Goal: Task Accomplishment & Management: Manage account settings

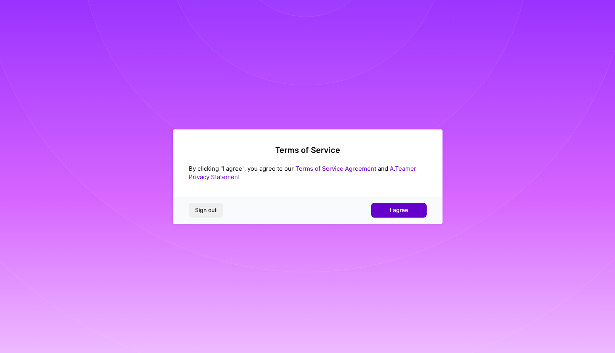
click at [392, 210] on span "I agree" at bounding box center [399, 210] width 18 height 8
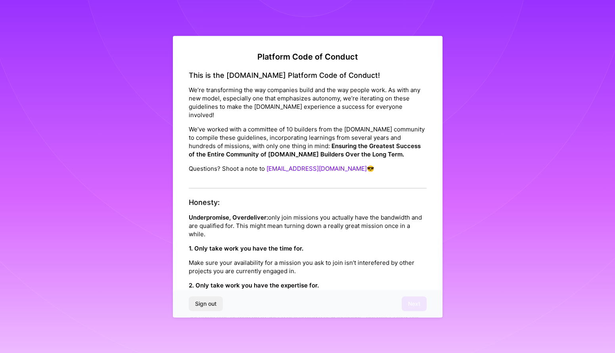
click at [508, 132] on div "Platform Code of Conduct This is the A.Team Platform Code of Conduct! We’re tra…" at bounding box center [307, 176] width 615 height 353
click at [416, 201] on div "Honesty: Underpromise, Overdeliver: only join missions you actually have the ba…" at bounding box center [308, 308] width 238 height 220
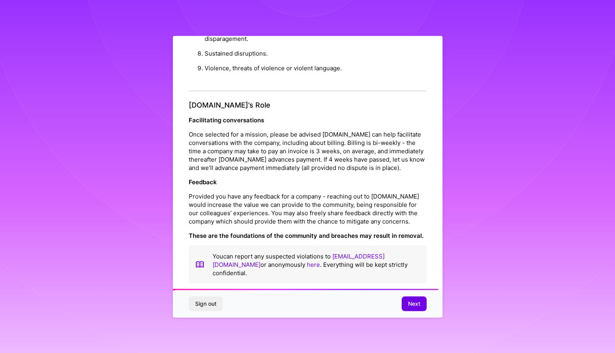
scroll to position [844, 0]
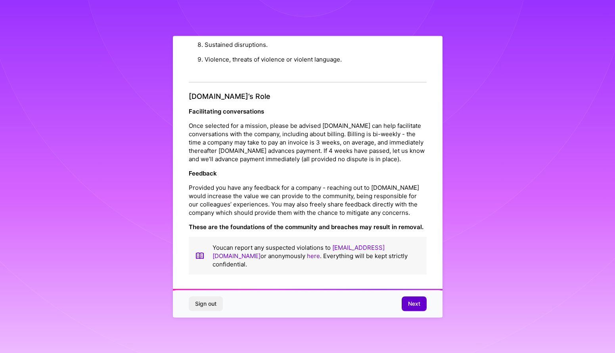
click at [411, 303] on span "Next" at bounding box center [414, 304] width 12 height 8
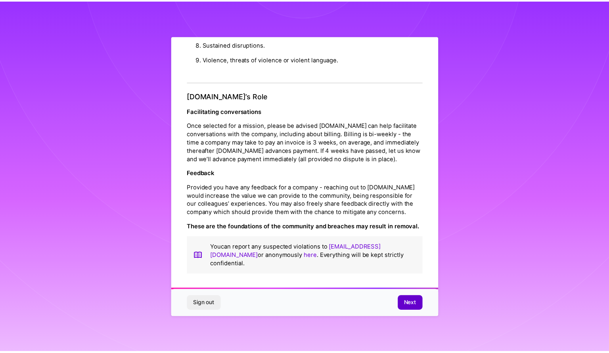
scroll to position [0, 0]
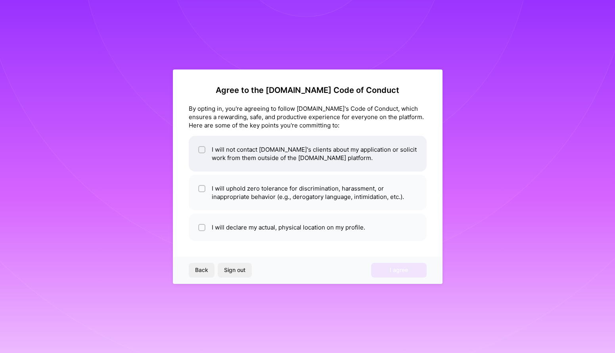
click at [201, 148] on input "checkbox" at bounding box center [203, 150] width 6 height 6
checkbox input "true"
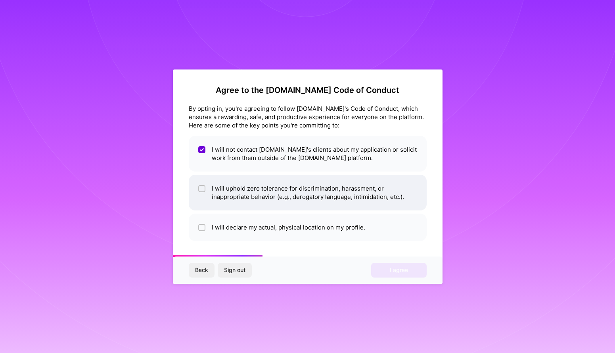
click at [203, 188] on input "checkbox" at bounding box center [203, 189] width 6 height 6
checkbox input "true"
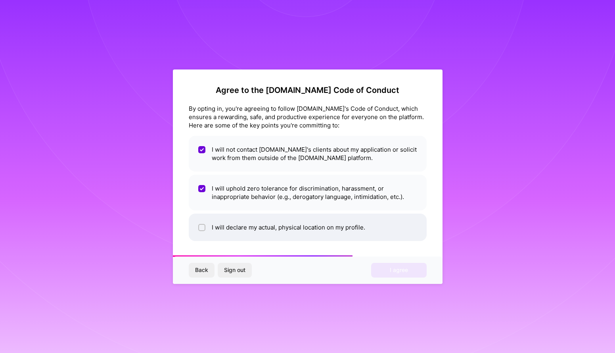
click at [197, 226] on li "I will declare my actual, physical location on my profile." at bounding box center [308, 226] width 238 height 27
checkbox input "true"
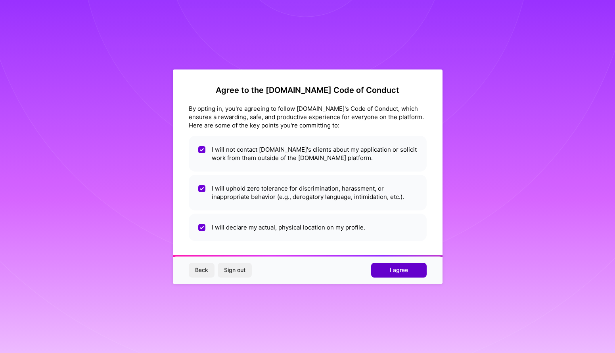
click at [404, 271] on span "I agree" at bounding box center [399, 270] width 18 height 8
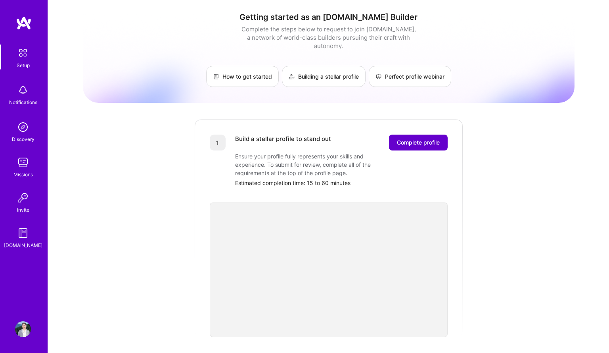
click at [432, 138] on span "Complete profile" at bounding box center [418, 142] width 43 height 8
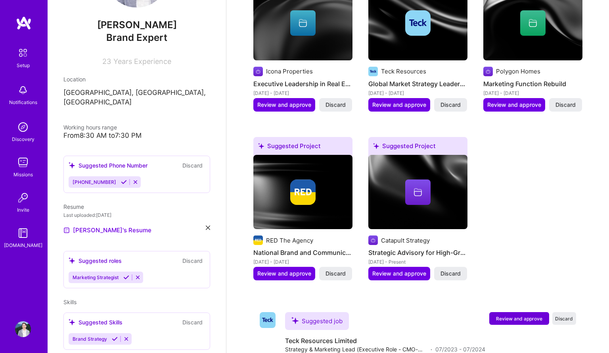
scroll to position [125, 0]
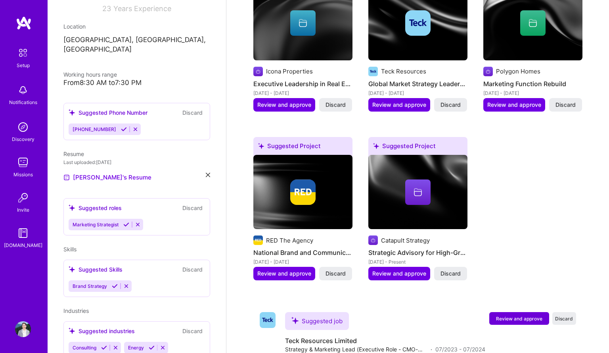
click at [167, 219] on div "Marketing Strategist" at bounding box center [137, 225] width 136 height 12
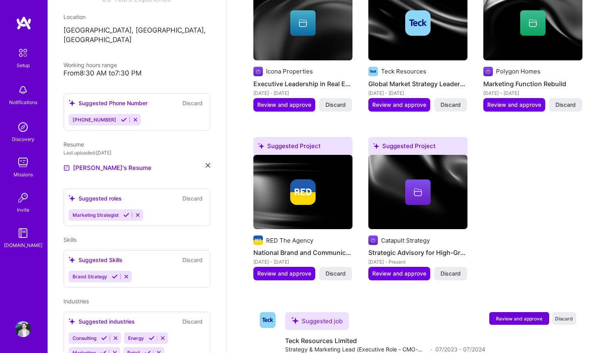
scroll to position [176, 0]
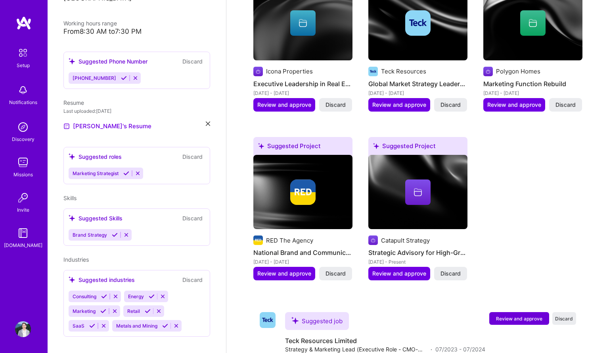
click at [157, 167] on div "Marketing Strategist" at bounding box center [137, 173] width 136 height 12
click at [156, 167] on div "Marketing Strategist" at bounding box center [137, 173] width 136 height 12
click at [118, 152] on div "Suggested roles Discard Marketing Strategist" at bounding box center [136, 165] width 147 height 37
click at [110, 152] on div "Suggested roles" at bounding box center [95, 156] width 53 height 8
click at [73, 153] on icon at bounding box center [72, 156] width 7 height 7
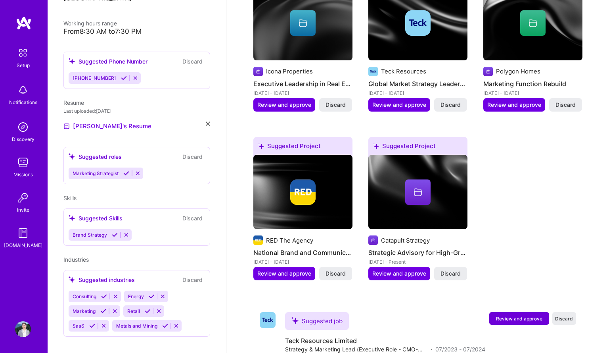
click at [70, 153] on icon at bounding box center [72, 156] width 7 height 7
click at [108, 152] on div "Suggested roles" at bounding box center [95, 156] width 53 height 8
click at [142, 170] on button at bounding box center [138, 173] width 11 height 7
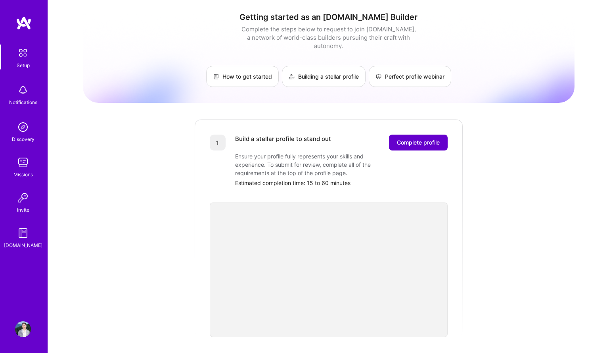
click at [433, 138] on span "Complete profile" at bounding box center [418, 142] width 43 height 8
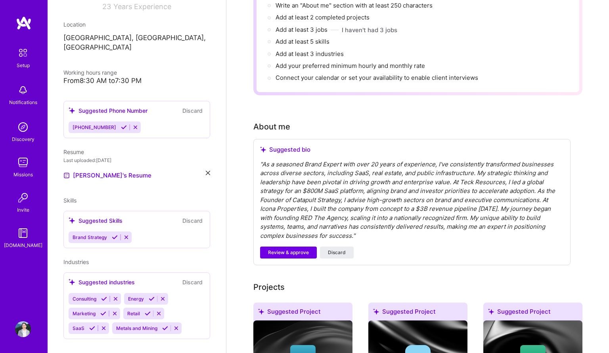
scroll to position [129, 0]
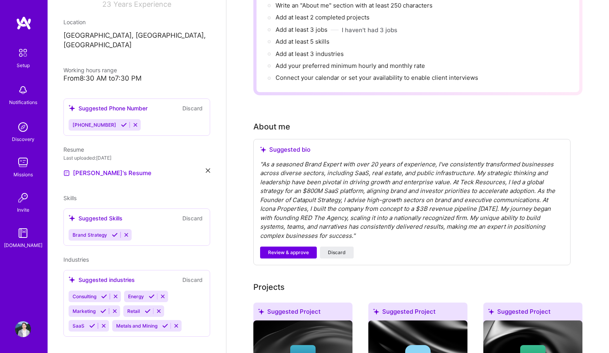
click at [113, 232] on icon at bounding box center [115, 235] width 6 height 6
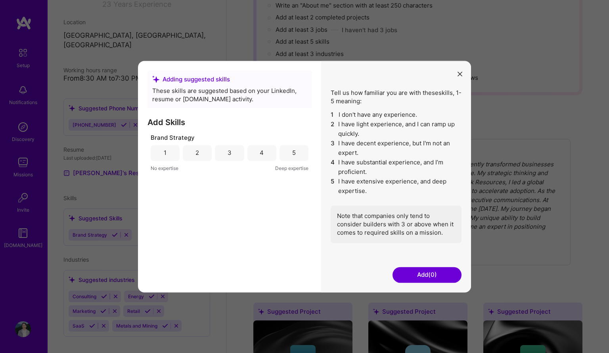
click at [296, 155] on div "5" at bounding box center [294, 153] width 29 height 16
click at [443, 278] on button "Add (1)" at bounding box center [427, 275] width 69 height 16
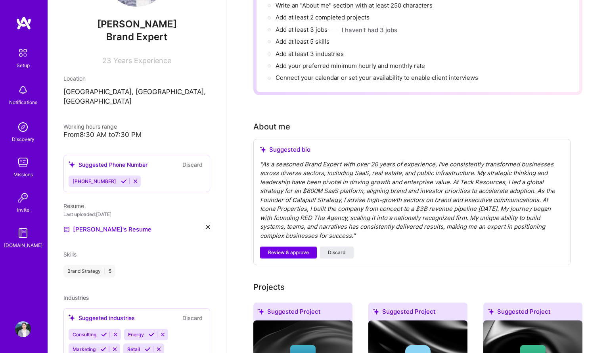
scroll to position [110, 0]
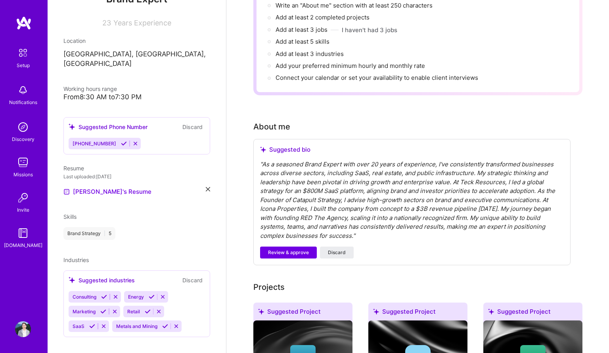
click at [90, 227] on div "Brand Strategy | 5" at bounding box center [89, 233] width 52 height 13
drag, startPoint x: 66, startPoint y: 207, endPoint x: 71, endPoint y: 207, distance: 4.4
click at [67, 213] on span "Skills" at bounding box center [69, 216] width 13 height 7
click at [104, 230] on span "|" at bounding box center [105, 233] width 2 height 6
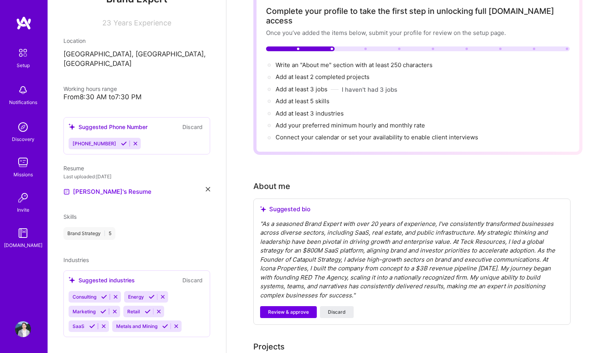
scroll to position [0, 0]
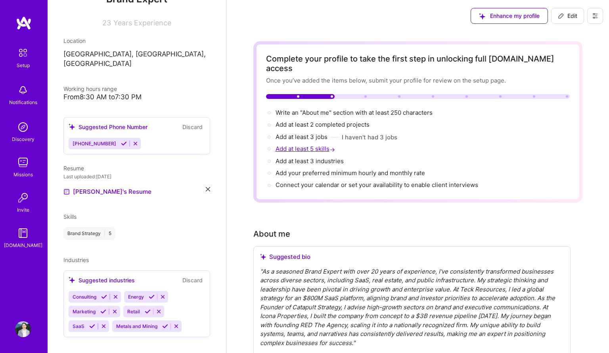
click at [307, 145] on span "Add at least 5 skills →" at bounding box center [306, 149] width 61 height 8
select select "US"
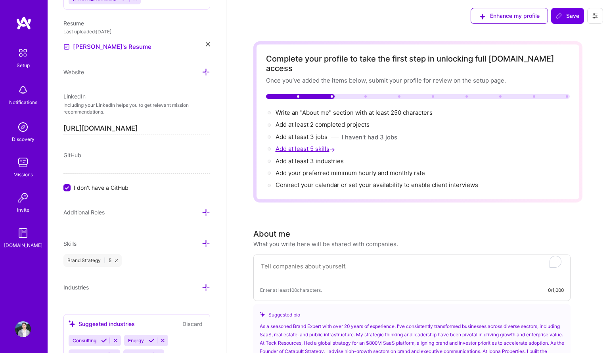
scroll to position [435, 0]
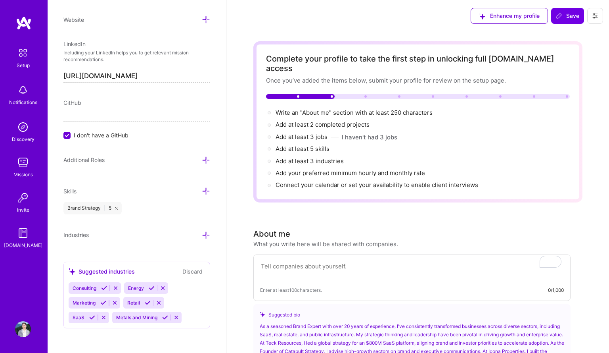
click at [202, 190] on icon at bounding box center [206, 191] width 8 height 8
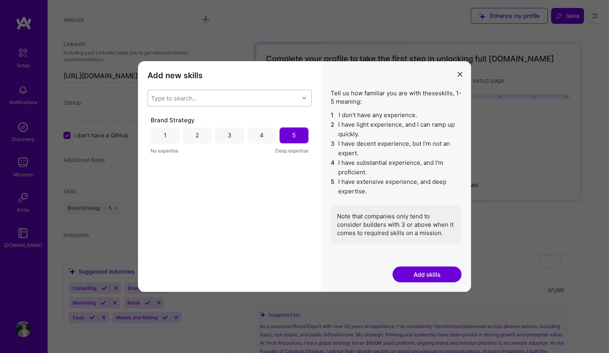
click at [305, 98] on icon "modal" at bounding box center [304, 98] width 4 height 4
type input "marketing strategy"
click at [214, 98] on div "Type to search..." at bounding box center [223, 98] width 151 height 16
click at [206, 98] on div "Type to search..." at bounding box center [223, 98] width 151 height 16
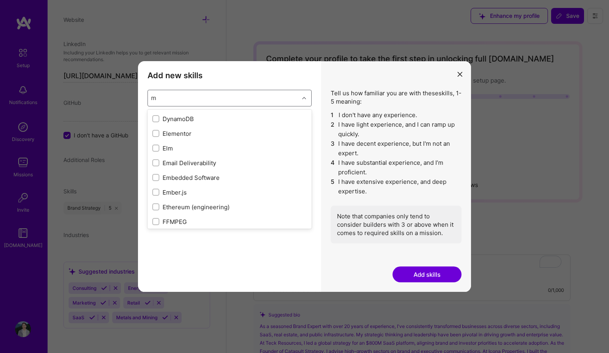
scroll to position [0, 0]
click at [238, 57] on div "Add new skills Tell us how familiar you are with given skills, using between 1 …" at bounding box center [304, 176] width 609 height 353
type input "m"
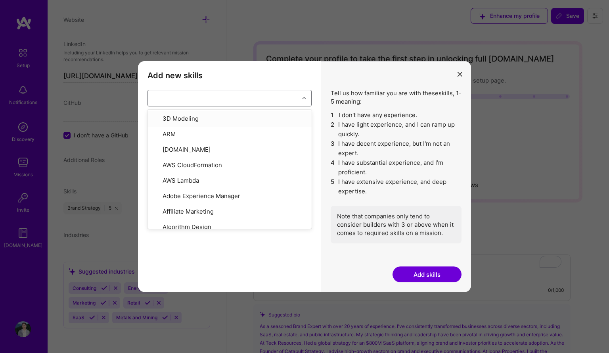
click at [461, 74] on icon "modal" at bounding box center [460, 74] width 5 height 5
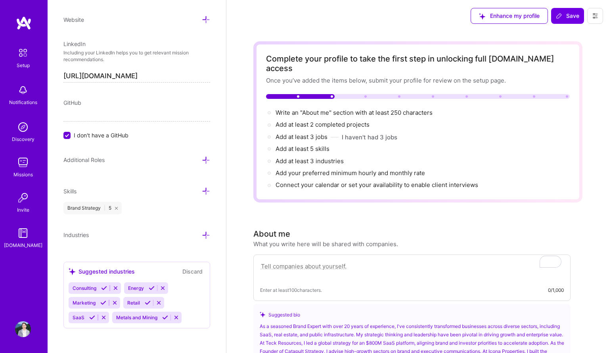
click at [106, 134] on span "I don't have a GitHub" at bounding box center [101, 135] width 55 height 8
click at [71, 134] on input "I don't have a GitHub" at bounding box center [67, 135] width 7 height 7
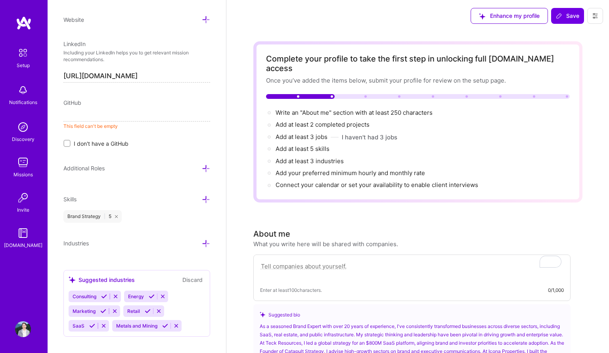
click at [70, 140] on label "I don't have a GitHub" at bounding box center [136, 143] width 147 height 8
click at [70, 141] on input "I don't have a GitHub" at bounding box center [68, 144] width 6 height 6
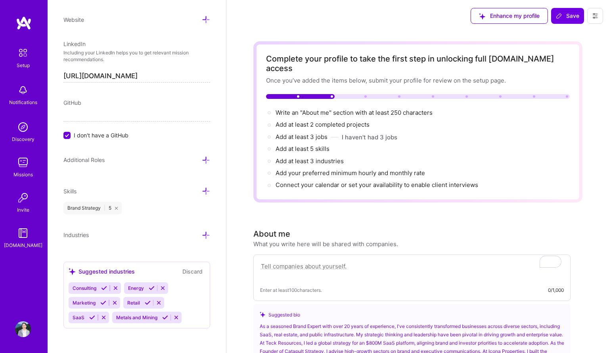
click at [88, 209] on div "Brand Strategy | 5" at bounding box center [92, 208] width 58 height 13
click at [74, 191] on span "Skills" at bounding box center [69, 191] width 13 height 7
click at [314, 145] on span "Add at least 5 skills →" at bounding box center [306, 149] width 61 height 8
click at [322, 145] on span "Add at least 5 skills →" at bounding box center [306, 149] width 61 height 8
click at [335, 145] on span "→" at bounding box center [333, 149] width 6 height 8
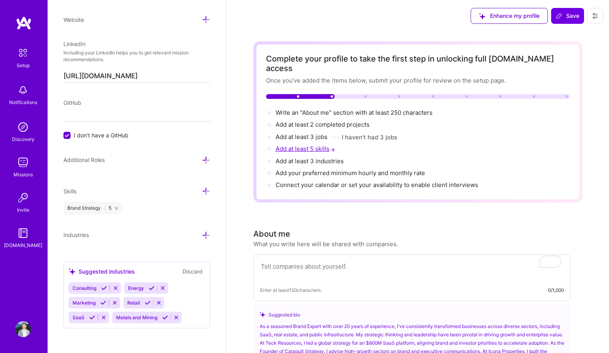
click at [316, 145] on span "Add at least 5 skills →" at bounding box center [306, 149] width 61 height 8
click at [202, 190] on icon at bounding box center [206, 191] width 8 height 8
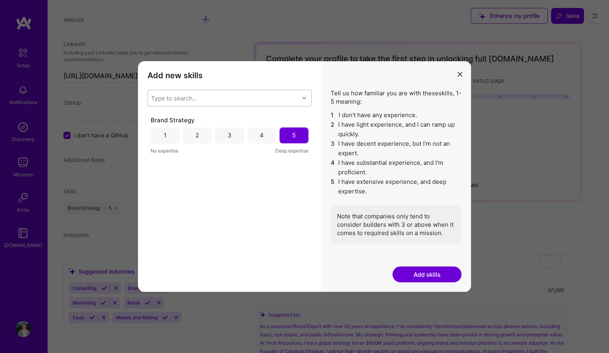
click at [210, 94] on div "Type to search..." at bounding box center [223, 98] width 151 height 16
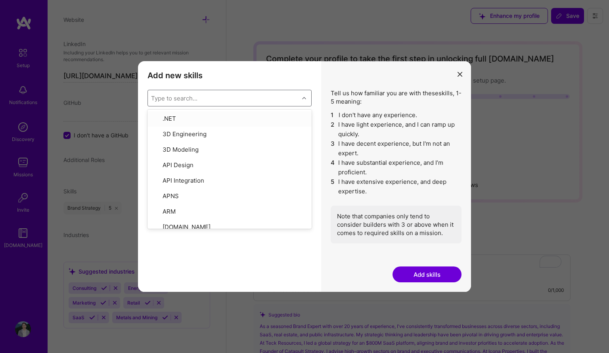
type input "s"
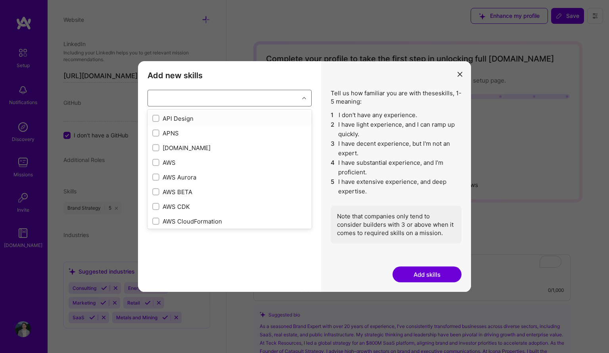
checkbox input "false"
checkbox input "true"
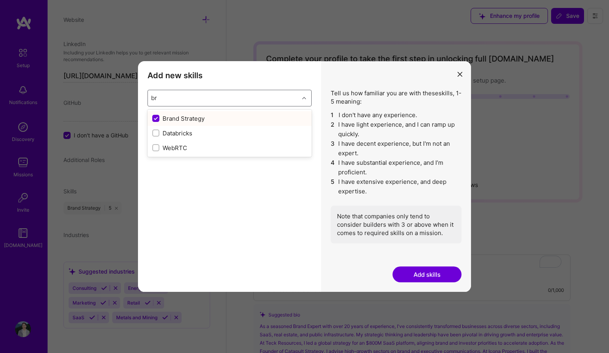
type input "b"
checkbox input "false"
type input "marketing"
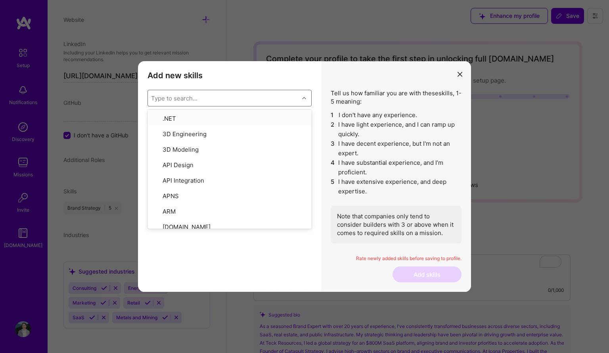
click at [241, 99] on div "Type to search..." at bounding box center [223, 98] width 151 height 16
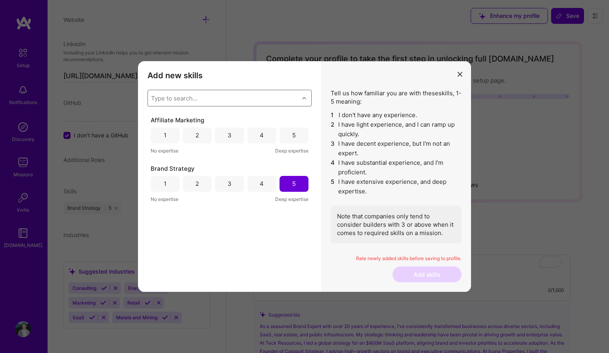
click at [169, 40] on div "Add new skills Tell us how familiar you are with given skills, using between 1 …" at bounding box center [304, 176] width 609 height 353
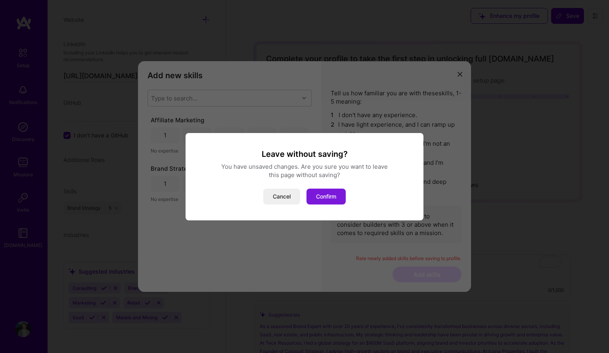
click at [332, 195] on button "Confirm" at bounding box center [326, 196] width 39 height 16
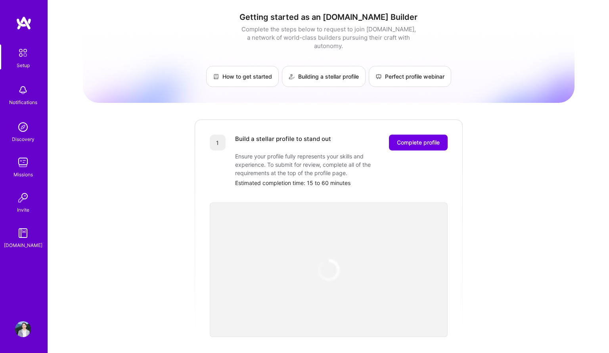
click at [491, 176] on div "Getting started as an A.Team Builder Complete the steps below to request to joi…" at bounding box center [329, 310] width 492 height 608
click at [421, 138] on span "Complete profile" at bounding box center [418, 142] width 43 height 8
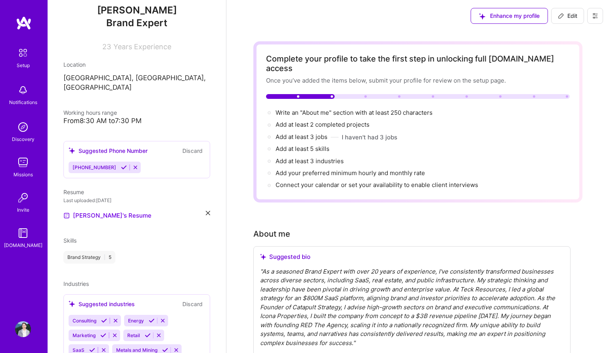
scroll to position [110, 0]
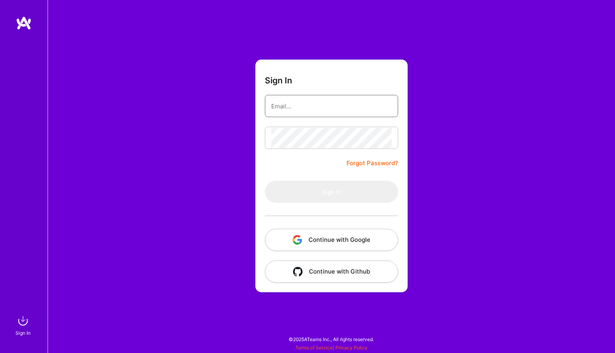
click at [363, 114] on input "email" at bounding box center [331, 106] width 121 height 20
type input "mjanower@catapultstrategy.com"
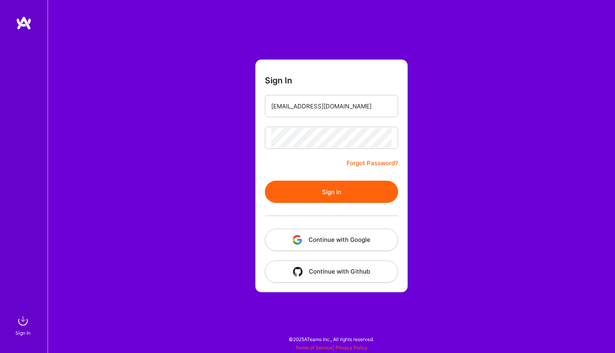
click at [351, 188] on button "Sign In" at bounding box center [331, 192] width 133 height 22
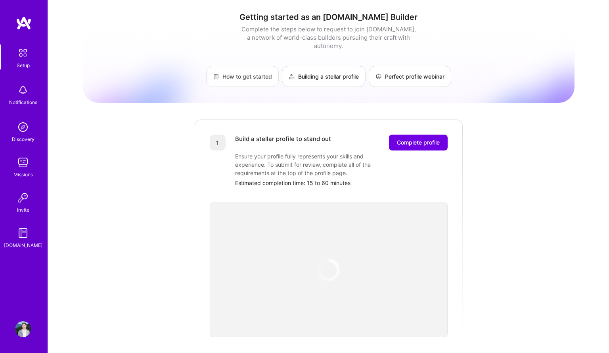
click at [252, 72] on link "How to get started" at bounding box center [242, 76] width 73 height 21
click at [312, 69] on link "Building a stellar profile" at bounding box center [324, 76] width 84 height 21
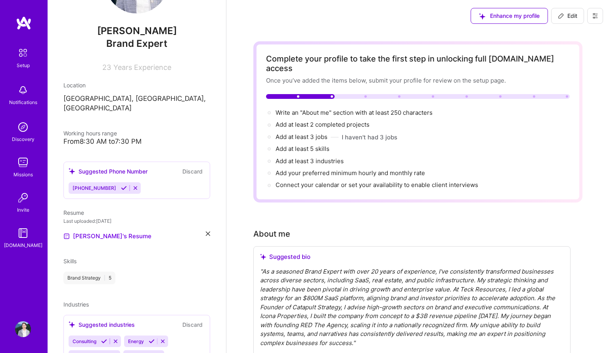
scroll to position [110, 0]
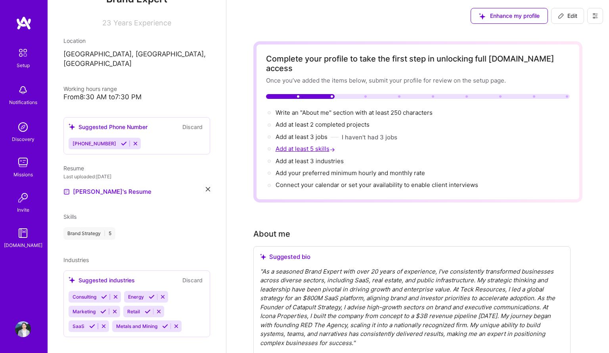
click at [309, 145] on span "Add at least 5 skills →" at bounding box center [306, 149] width 61 height 8
select select "US"
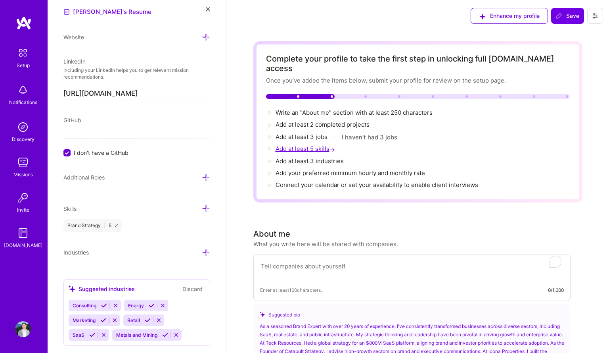
scroll to position [435, 0]
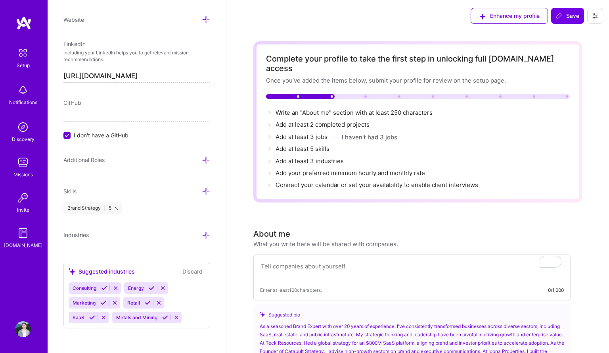
click at [202, 191] on icon at bounding box center [206, 191] width 8 height 8
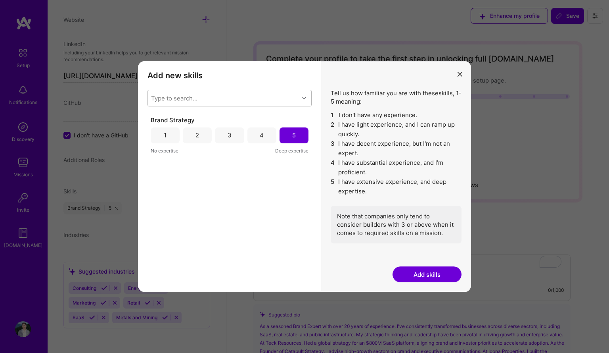
click at [229, 97] on div "Type to search..." at bounding box center [223, 98] width 151 height 16
type input "mar"
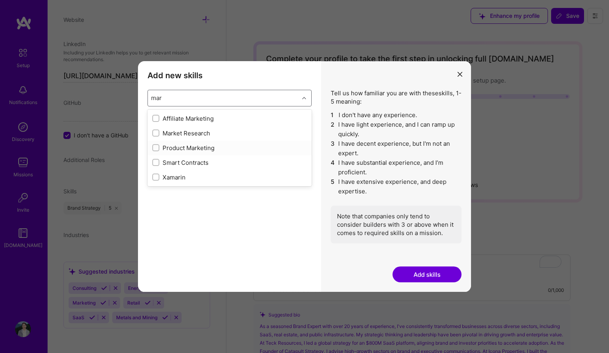
click at [212, 150] on div "Product Marketing" at bounding box center [229, 148] width 155 height 8
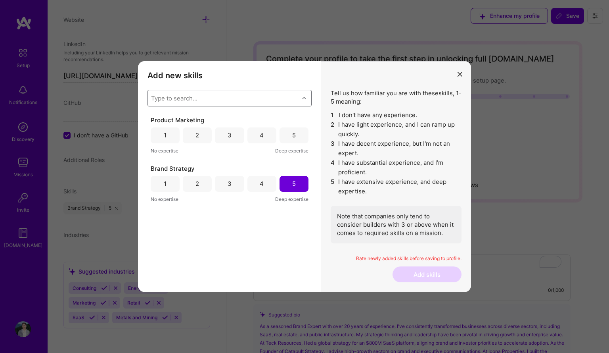
click at [215, 101] on div "Type to search..." at bounding box center [223, 98] width 151 height 16
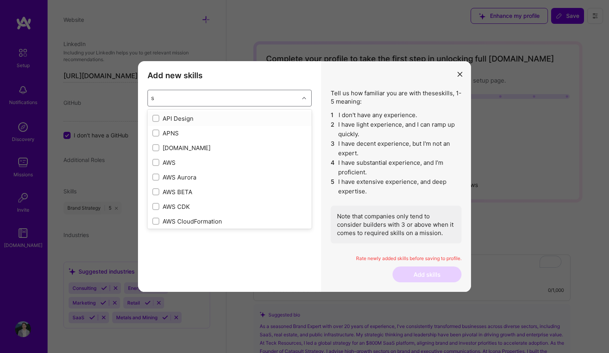
type input "st"
checkbox input "true"
checkbox input "false"
type input "str"
checkbox input "true"
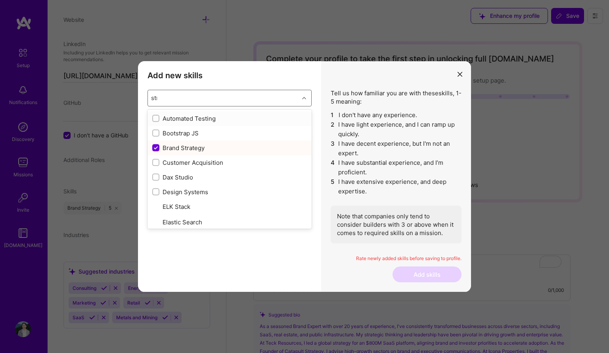
checkbox input "false"
type input "strat"
checkbox input "true"
checkbox input "false"
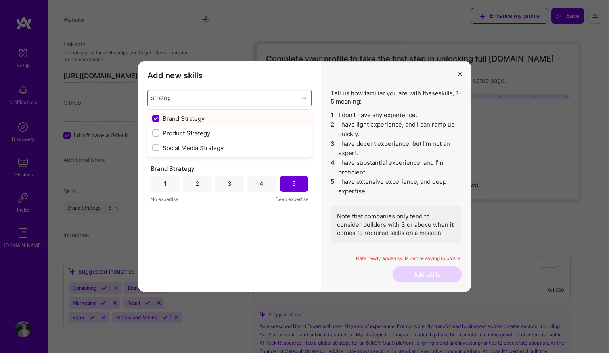
type input "strategy"
click at [204, 99] on div "Type to search..." at bounding box center [223, 98] width 151 height 16
click at [202, 95] on div "Type to search..." at bounding box center [223, 98] width 151 height 16
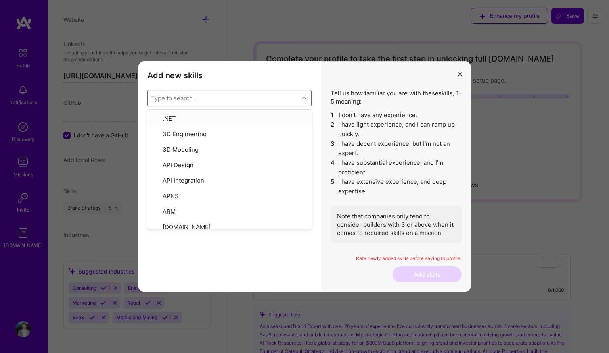
type input "c"
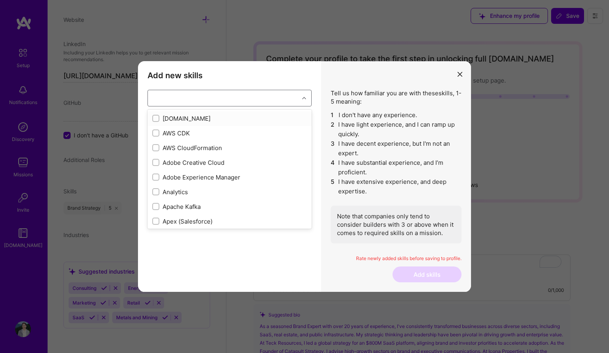
checkbox input "true"
checkbox input "false"
type input "c"
checkbox input "false"
checkbox input "true"
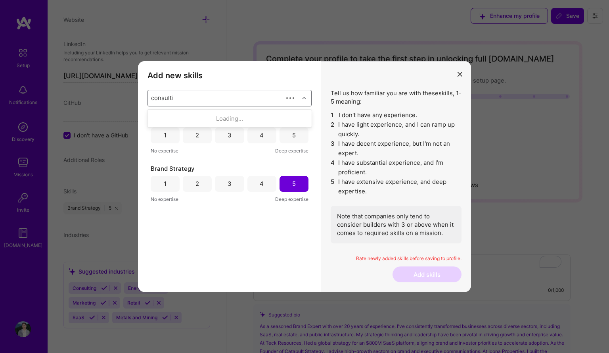
type input "consulting"
drag, startPoint x: 200, startPoint y: 100, endPoint x: 148, endPoint y: 95, distance: 51.8
click at [148, 95] on div "Type to search..." at bounding box center [223, 98] width 151 height 16
click at [158, 95] on div "Type to search..." at bounding box center [174, 98] width 46 height 8
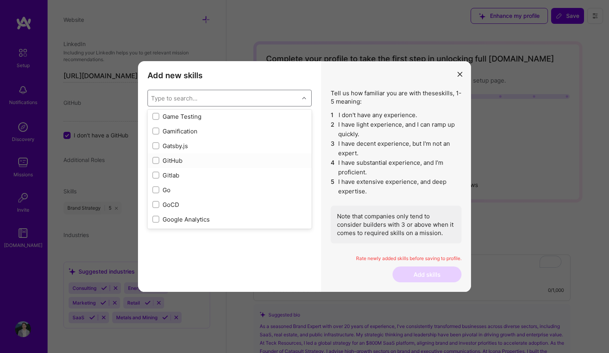
scroll to position [2043, 0]
click at [188, 146] on div "GTM Planning" at bounding box center [229, 146] width 155 height 8
checkbox input "true"
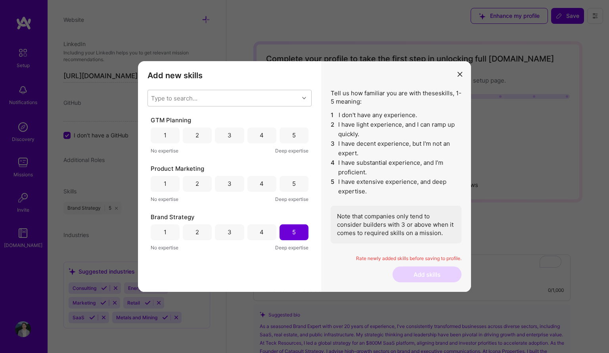
click at [290, 235] on div "5" at bounding box center [294, 232] width 29 height 16
click at [307, 97] on div "modal" at bounding box center [305, 98] width 12 height 10
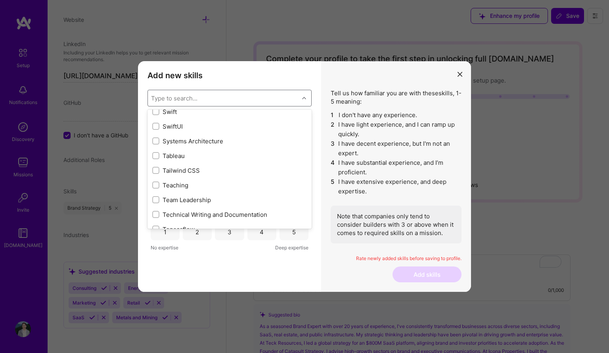
scroll to position [4795, 0]
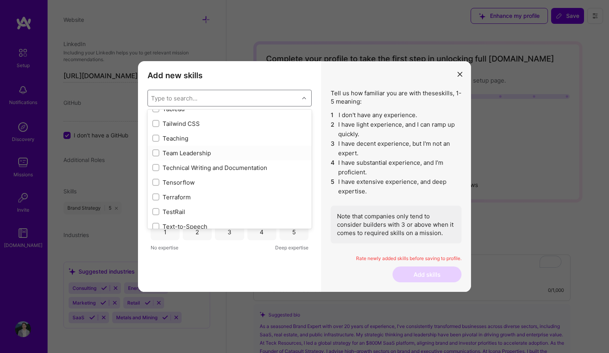
click at [211, 152] on div "Team Leadership" at bounding box center [229, 153] width 155 height 8
checkbox input "true"
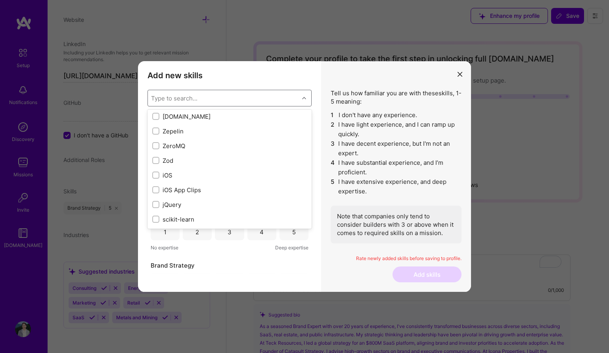
scroll to position [5433, 0]
click at [303, 259] on div "Team Leadership 1 2 3 4 5 No expertise Deep expertise GTM Planning 1 2 3 4 5 No…" at bounding box center [230, 195] width 164 height 159
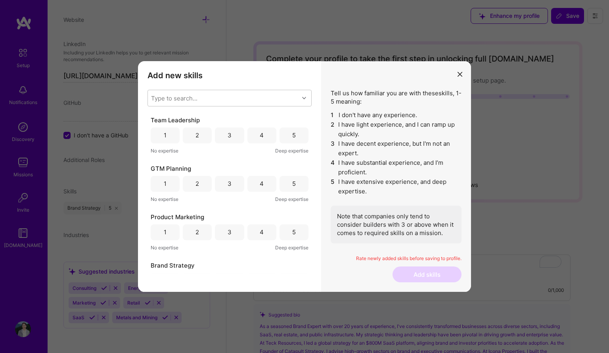
click at [293, 143] on div "5" at bounding box center [294, 135] width 29 height 16
click at [296, 179] on div "5" at bounding box center [294, 184] width 29 height 16
click at [300, 231] on div "5" at bounding box center [294, 232] width 29 height 16
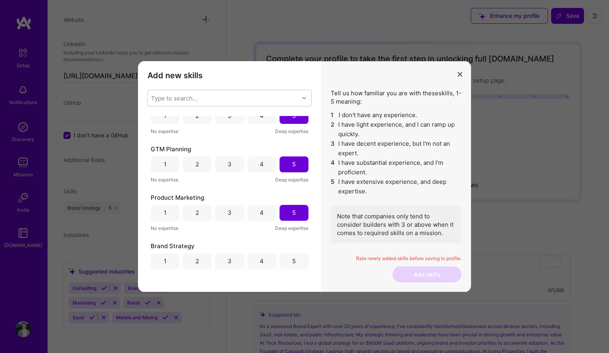
scroll to position [25, 0]
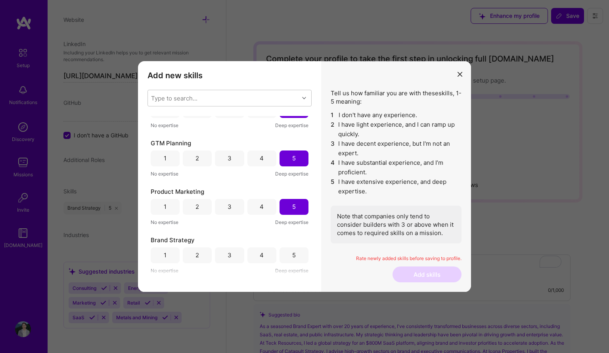
click at [300, 255] on div "5" at bounding box center [294, 255] width 29 height 16
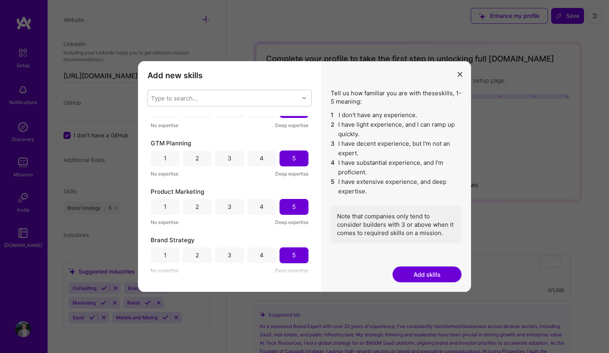
click at [452, 275] on button "Add skills" at bounding box center [427, 274] width 69 height 16
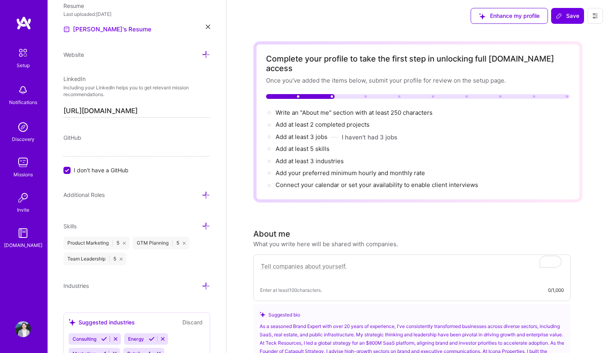
scroll to position [451, 0]
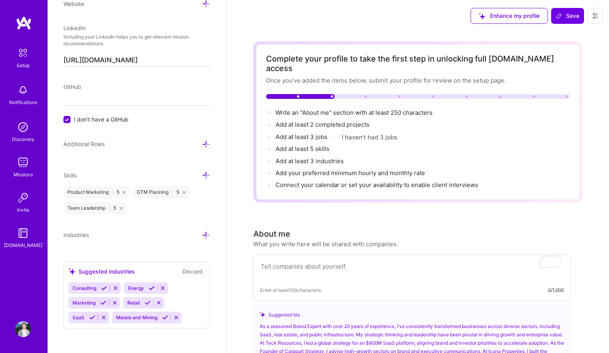
click at [202, 173] on icon at bounding box center [206, 175] width 8 height 8
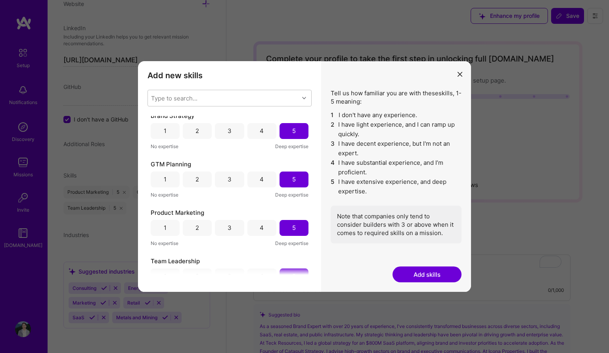
scroll to position [0, 0]
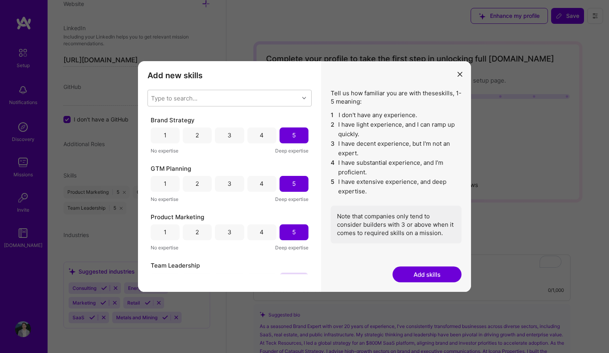
click at [418, 274] on button "Add skills" at bounding box center [427, 274] width 69 height 16
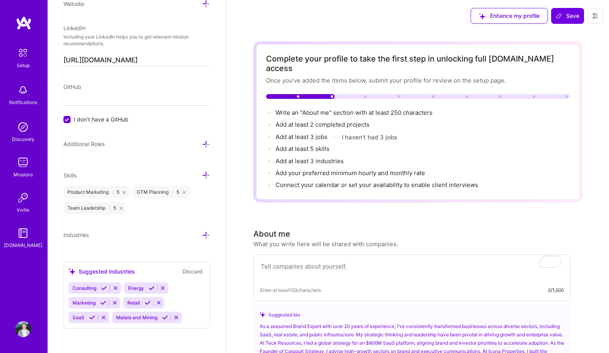
click at [202, 175] on icon at bounding box center [206, 175] width 8 height 8
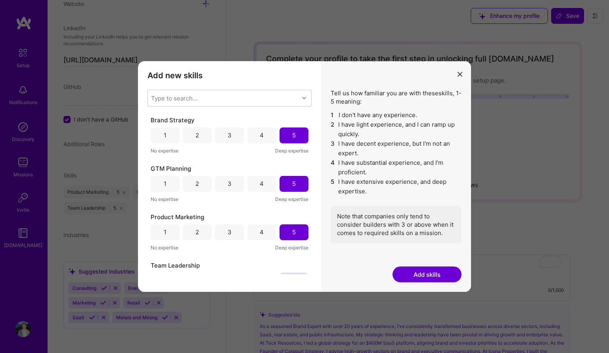
click at [292, 132] on div "5" at bounding box center [294, 135] width 4 height 8
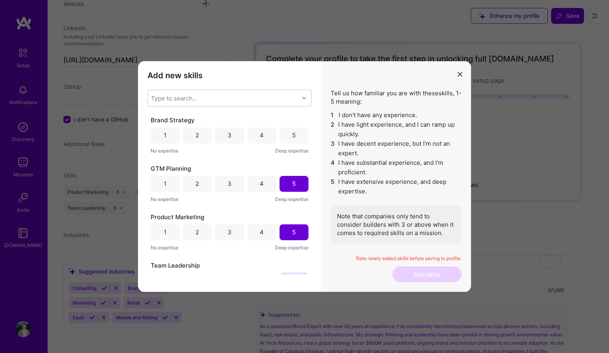
click at [293, 136] on div "5" at bounding box center [294, 135] width 29 height 16
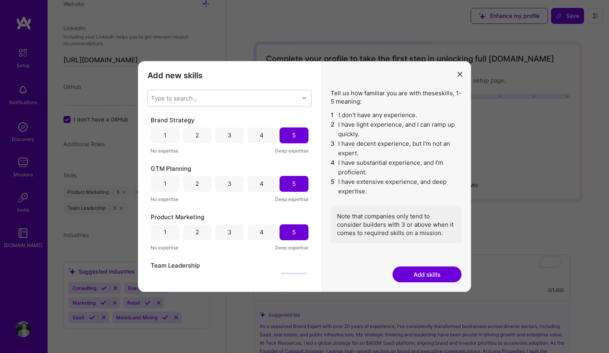
click at [418, 270] on button "Add skills" at bounding box center [427, 274] width 69 height 16
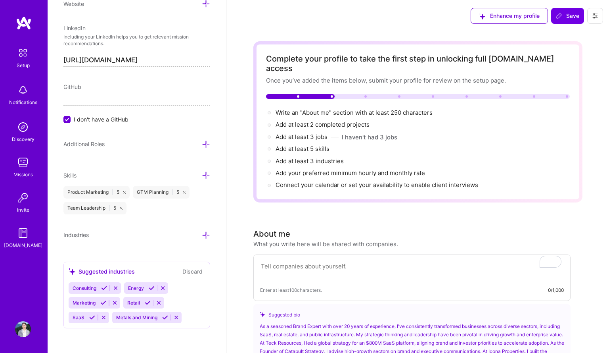
click at [202, 175] on icon at bounding box center [206, 175] width 8 height 8
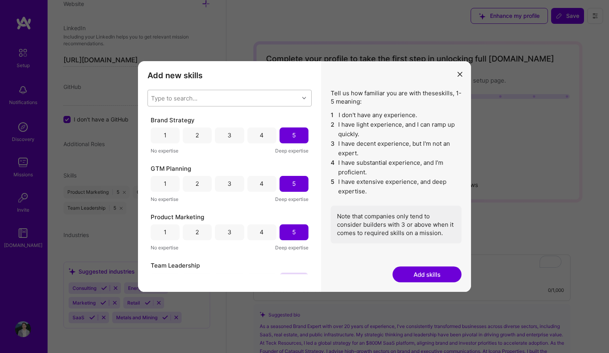
click at [278, 101] on div "Type to search..." at bounding box center [223, 98] width 151 height 16
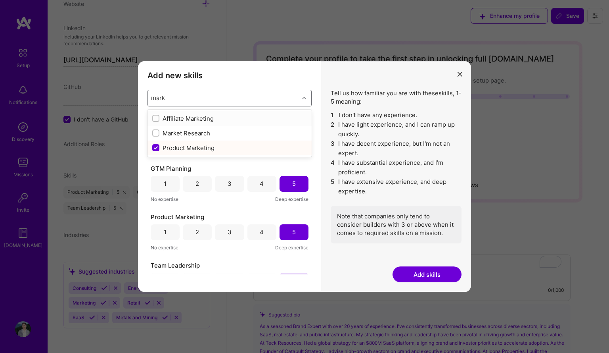
click at [312, 48] on div "Add new skills Tell us how familiar you are with given skills, using between 1 …" at bounding box center [304, 176] width 609 height 353
type input "mark"
click at [371, 227] on div "Note that companies only tend to consider builders with 3 or above when it come…" at bounding box center [396, 225] width 131 height 38
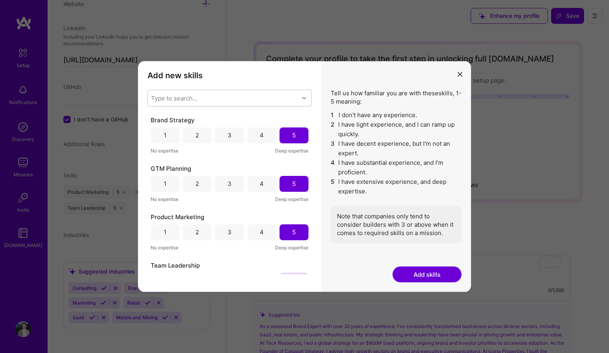
click at [442, 276] on button "Add skills" at bounding box center [427, 274] width 69 height 16
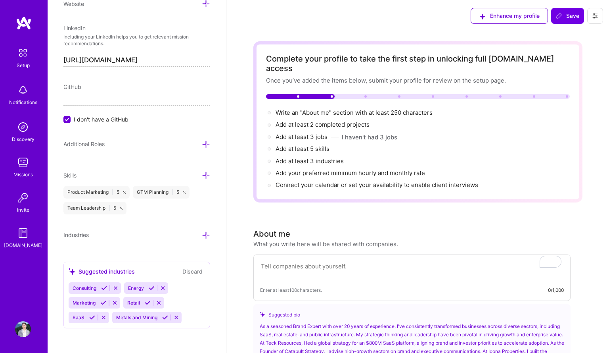
scroll to position [451, 0]
click at [124, 271] on div "Suggested industries" at bounding box center [102, 271] width 66 height 8
drag, startPoint x: 199, startPoint y: 173, endPoint x: 199, endPoint y: 164, distance: 9.1
click at [199, 164] on div "Edit photo Monique Janower Brand Expert 23 Years Experience Location This is th…" at bounding box center [137, 176] width 179 height 353
click at [202, 141] on icon at bounding box center [206, 144] width 8 height 8
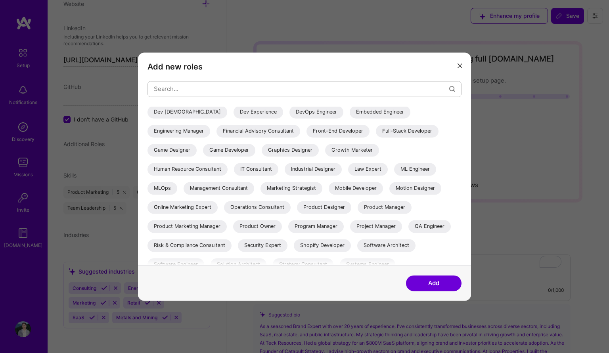
scroll to position [98, 0]
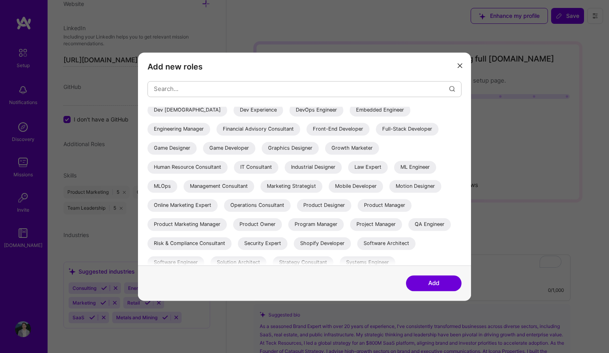
click at [298, 188] on div "Marketing Strategist" at bounding box center [292, 186] width 62 height 13
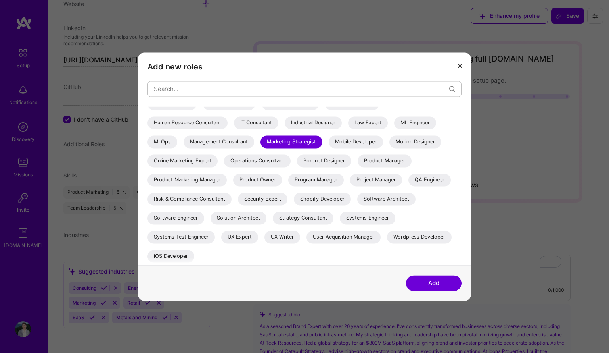
scroll to position [143, 0]
click at [201, 140] on div "Management Consultant" at bounding box center [219, 141] width 71 height 13
click at [440, 284] on button "Add" at bounding box center [434, 283] width 56 height 16
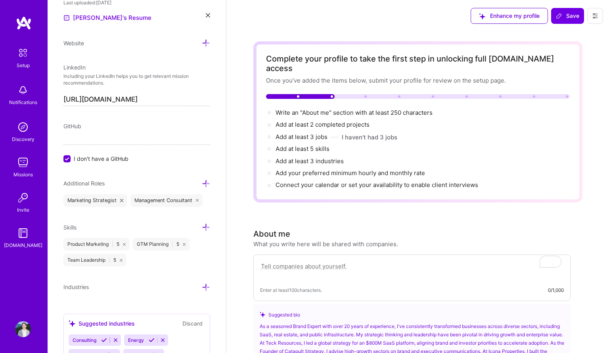
scroll to position [411, 0]
click at [202, 183] on icon at bounding box center [206, 185] width 8 height 8
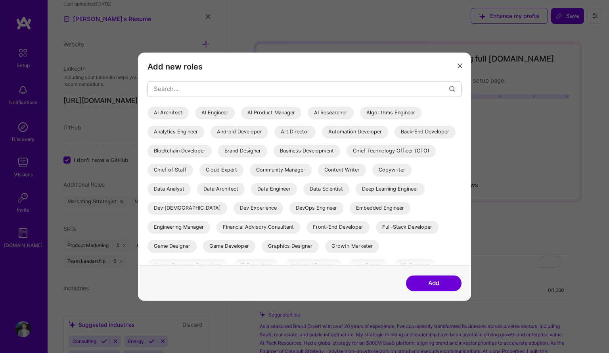
click at [461, 65] on icon "modal" at bounding box center [460, 65] width 5 height 5
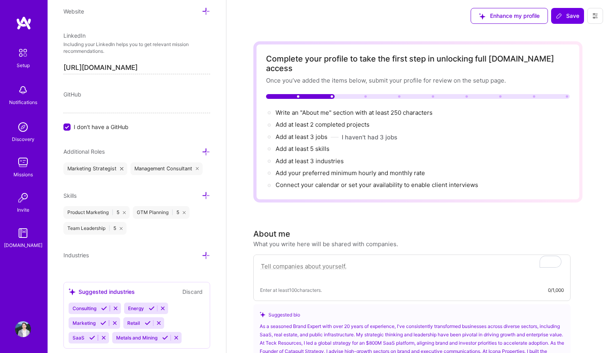
scroll to position [464, 0]
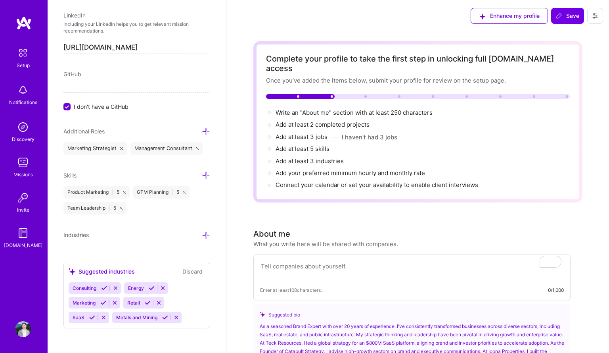
click at [203, 232] on icon at bounding box center [206, 235] width 8 height 8
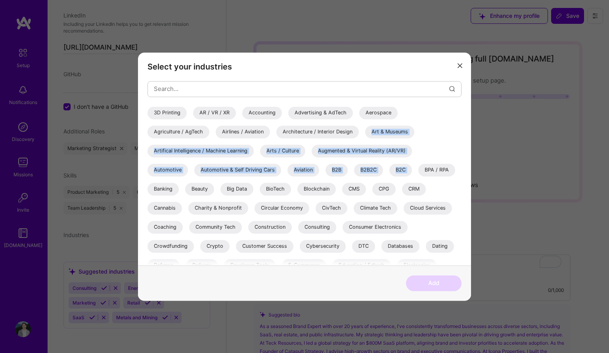
drag, startPoint x: 462, startPoint y: 111, endPoint x: 462, endPoint y: 117, distance: 5.2
click at [462, 117] on div "Select your industries 3D Printing AR / VR / XR Accounting Advertising & AdTech…" at bounding box center [304, 158] width 333 height 213
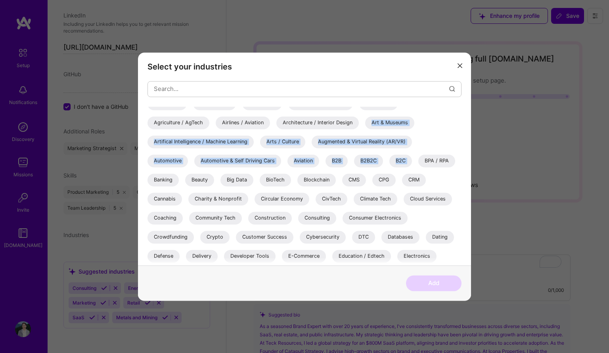
scroll to position [8, 0]
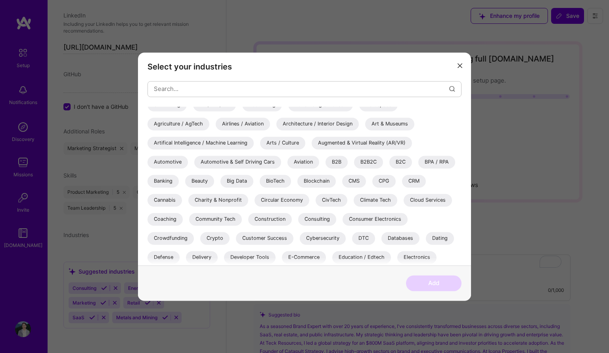
click at [171, 124] on div "Agriculture / AgTech" at bounding box center [179, 123] width 62 height 13
click at [335, 161] on div "B2B" at bounding box center [337, 162] width 22 height 13
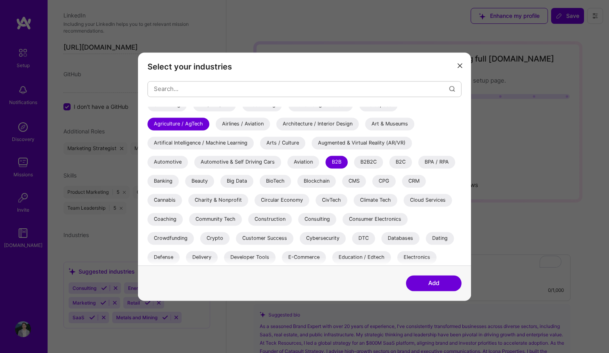
click at [240, 198] on div "Charity & Nonprofit" at bounding box center [218, 200] width 60 height 13
click at [266, 221] on div "Construction" at bounding box center [270, 219] width 44 height 13
click at [319, 216] on div "Consulting" at bounding box center [317, 219] width 38 height 13
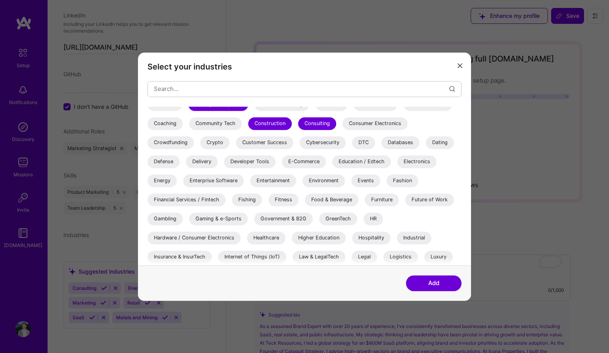
scroll to position [104, 0]
click at [275, 142] on div "Customer Success" at bounding box center [265, 142] width 58 height 13
click at [168, 180] on div "Energy" at bounding box center [162, 180] width 29 height 13
click at [226, 183] on div "Enterprise Software" at bounding box center [213, 180] width 61 height 13
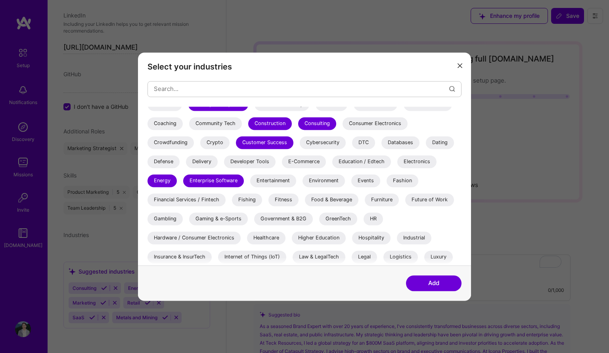
click at [276, 179] on div "Entertainment" at bounding box center [273, 180] width 46 height 13
click at [368, 178] on div "Events" at bounding box center [366, 180] width 29 height 13
click at [216, 199] on div "Financial Services / Fintech" at bounding box center [187, 199] width 78 height 13
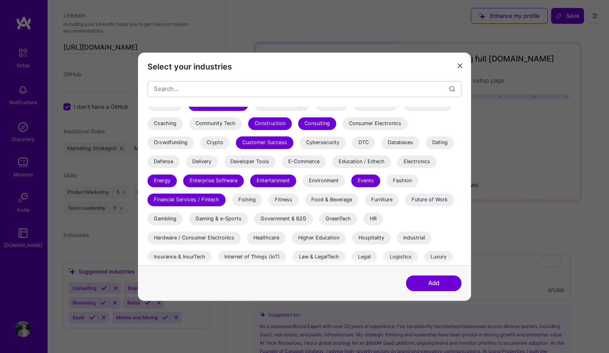
click at [333, 201] on div "Food & Beverage" at bounding box center [332, 199] width 54 height 13
click at [175, 217] on div "Gambling" at bounding box center [165, 218] width 35 height 13
click at [219, 220] on div "Gaming & e-Sports" at bounding box center [218, 218] width 59 height 13
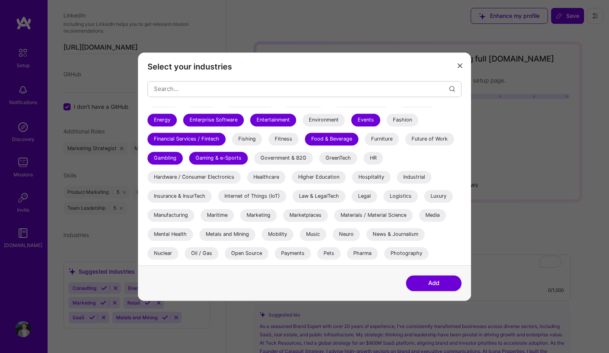
scroll to position [173, 0]
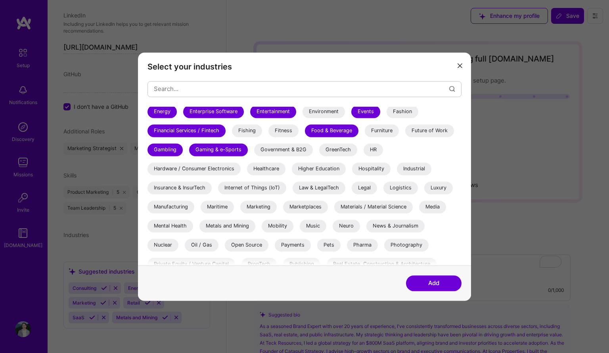
click at [295, 148] on div "Government & B2G" at bounding box center [283, 149] width 59 height 13
click at [271, 170] on div "Healthcare" at bounding box center [266, 168] width 38 height 13
click at [307, 169] on div "Higher Education" at bounding box center [319, 168] width 54 height 13
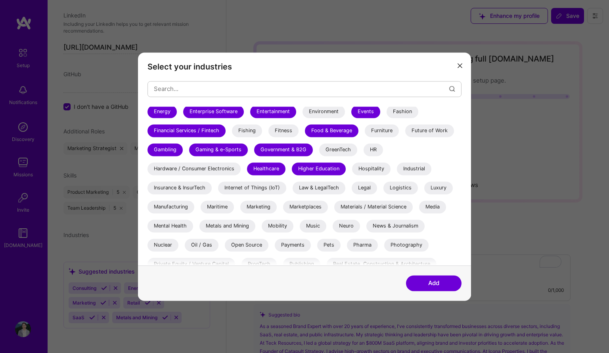
click at [410, 168] on div "Industrial" at bounding box center [414, 168] width 35 height 13
click at [263, 190] on div "Internet of Things (IoT)" at bounding box center [252, 187] width 68 height 13
click at [183, 208] on div "Manufacturing" at bounding box center [171, 206] width 47 height 13
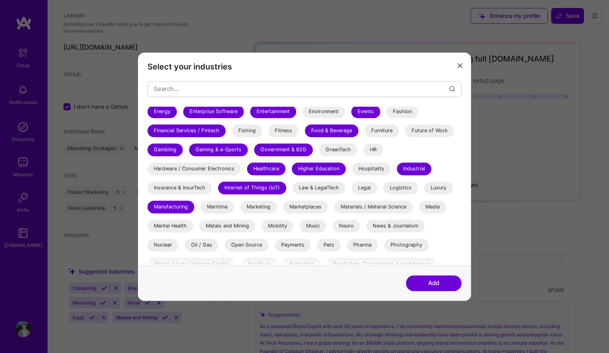
click at [259, 206] on div "Marketing" at bounding box center [258, 206] width 37 height 13
click at [246, 226] on div "Metals and Mining" at bounding box center [228, 225] width 56 height 13
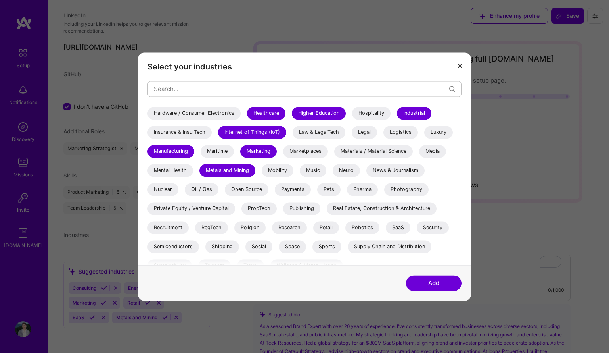
scroll to position [238, 0]
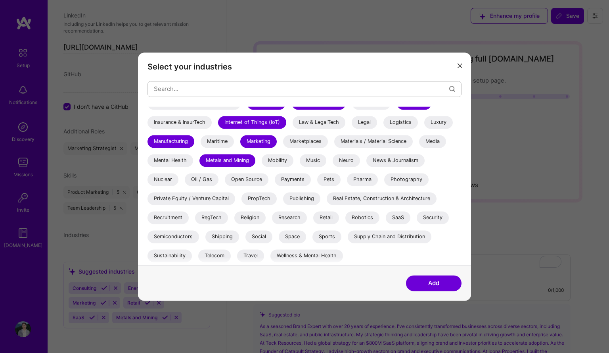
click at [222, 198] on div "Private Equity / Venture Capital" at bounding box center [192, 198] width 88 height 13
click at [359, 196] on div "Real Estate, Construction & Architecture" at bounding box center [382, 198] width 110 height 13
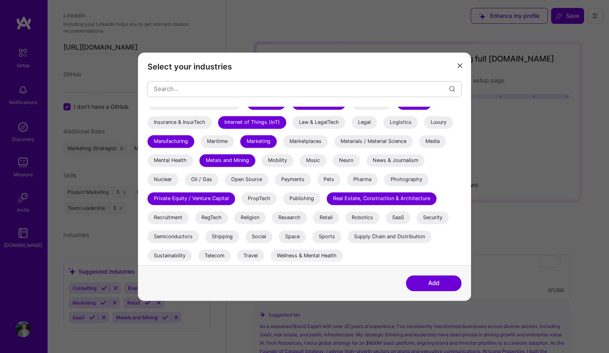
click at [296, 216] on div "Research" at bounding box center [289, 217] width 35 height 13
click at [327, 215] on div "Retail" at bounding box center [326, 217] width 26 height 13
click at [404, 215] on div "SaaS" at bounding box center [398, 217] width 25 height 13
click at [331, 237] on div "Sports" at bounding box center [327, 236] width 29 height 13
click at [182, 255] on div "Sustainability" at bounding box center [170, 255] width 44 height 13
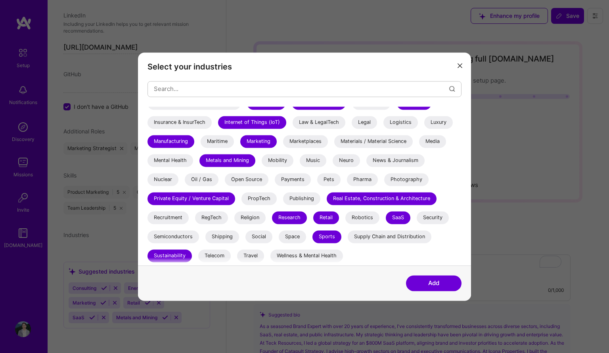
click at [434, 284] on button "Add" at bounding box center [434, 283] width 56 height 16
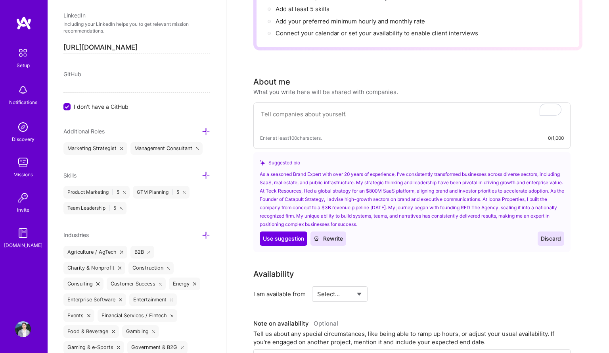
scroll to position [141, 0]
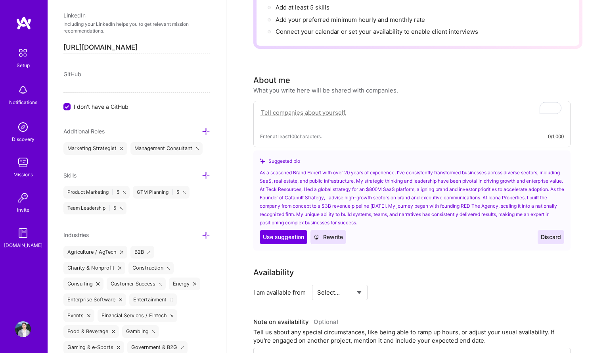
click at [359, 284] on select "Select... Right Now Future Date Not Available" at bounding box center [340, 292] width 46 height 20
select select "Right Now"
click at [317, 282] on select "Select... Right Now Future Date Not Available" at bounding box center [340, 292] width 46 height 20
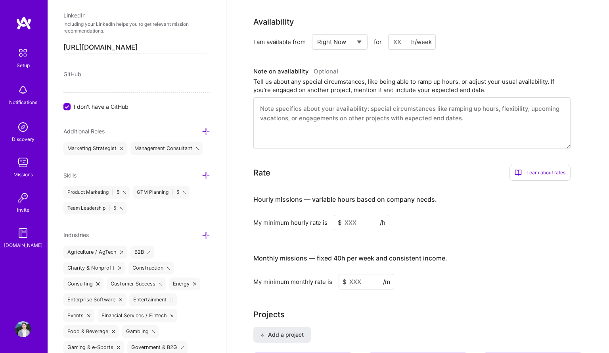
scroll to position [395, 0]
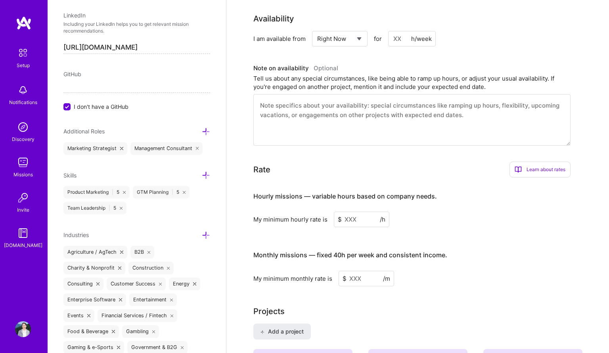
click at [356, 211] on input at bounding box center [362, 218] width 56 height 15
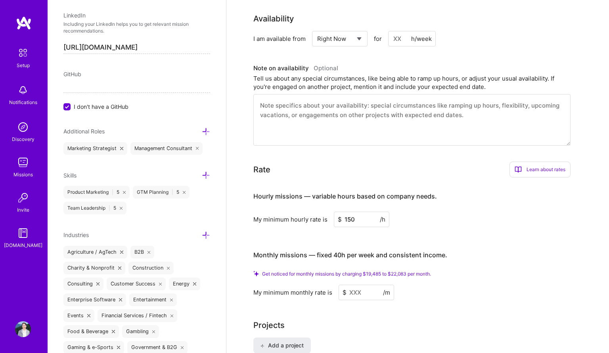
type input "150"
click at [471, 216] on div "My minimum hourly rate is $ 150 /h" at bounding box center [412, 218] width 317 height 15
click at [444, 251] on h4 "Monthly missions — fixed 40h per week and consistent income." at bounding box center [351, 255] width 194 height 8
click at [368, 285] on input at bounding box center [367, 291] width 56 height 15
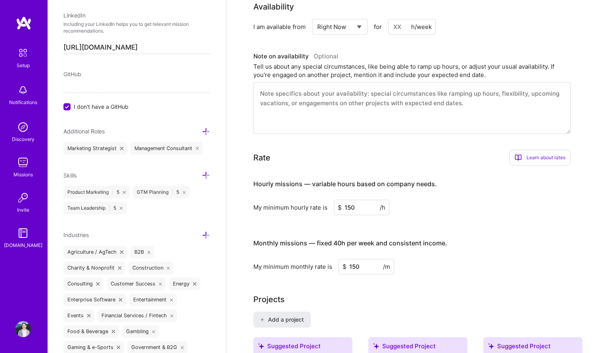
type input "150"
click at [366, 200] on input "150" at bounding box center [362, 207] width 56 height 15
type input "180"
click at [202, 176] on icon at bounding box center [206, 175] width 8 height 8
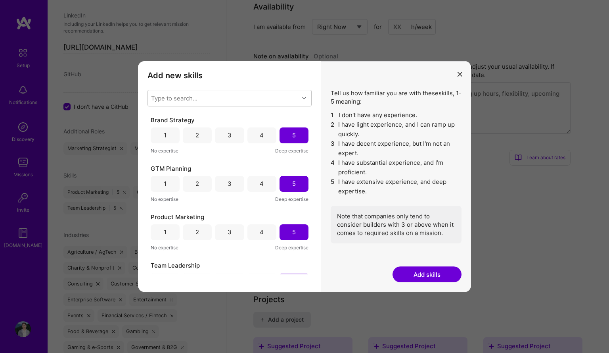
click at [292, 134] on div "5" at bounding box center [294, 135] width 4 height 8
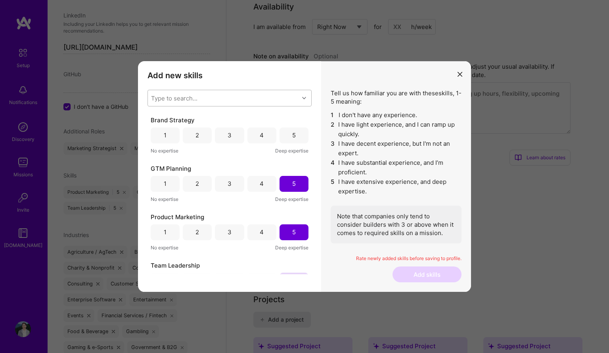
click at [296, 99] on div "Type to search..." at bounding box center [223, 98] width 151 height 16
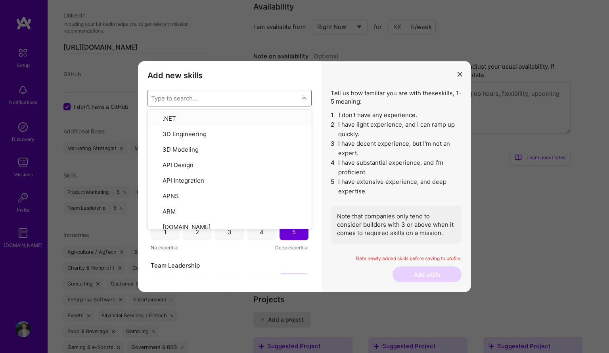
type input "g"
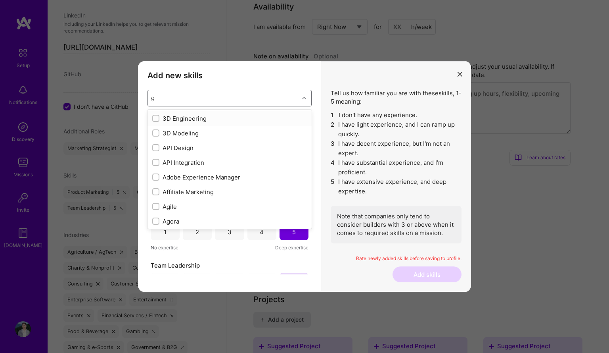
checkbox input "false"
checkbox input "true"
checkbox input "false"
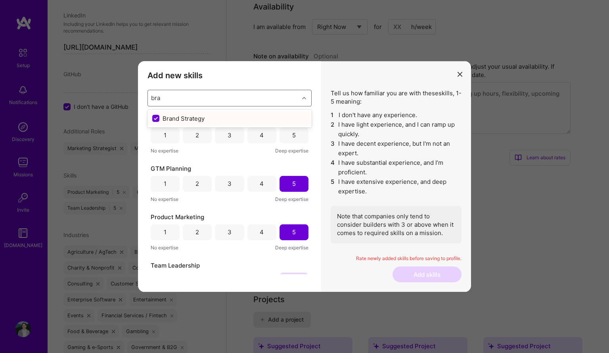
type input "bran"
click at [196, 120] on div "Brand Strategy" at bounding box center [229, 118] width 155 height 8
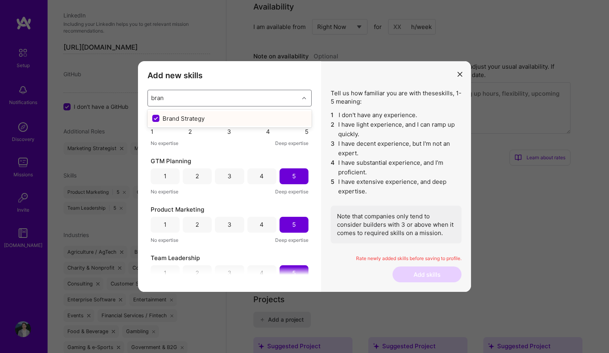
checkbox input "false"
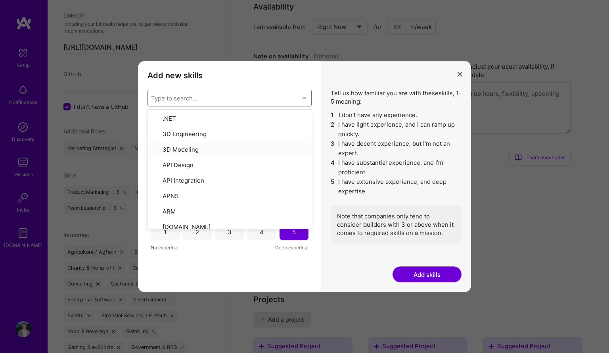
click at [434, 275] on button "Add skills" at bounding box center [427, 274] width 69 height 16
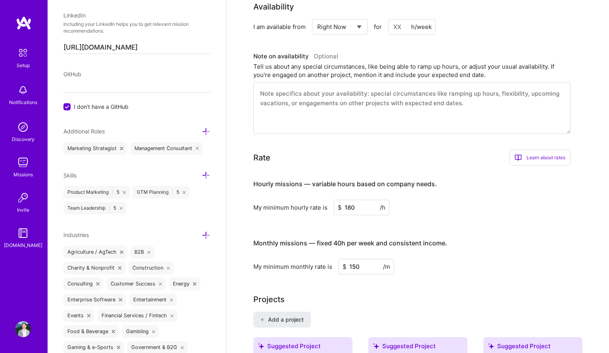
click at [124, 192] on icon at bounding box center [124, 192] width 3 height 3
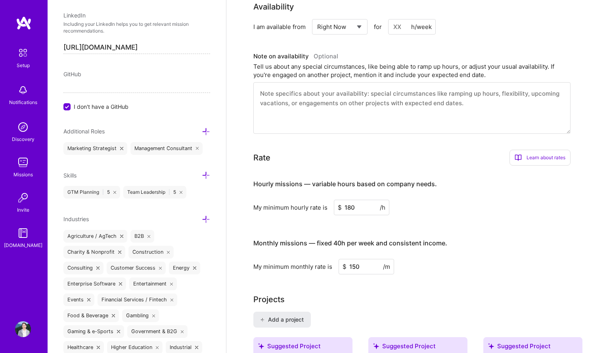
click at [202, 174] on icon at bounding box center [206, 175] width 8 height 8
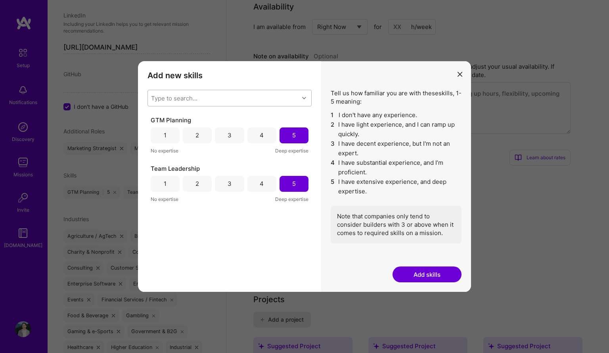
click at [261, 99] on div "Type to search..." at bounding box center [223, 98] width 151 height 16
type input "bran"
click at [221, 119] on div "Brand Strategy" at bounding box center [229, 118] width 155 height 8
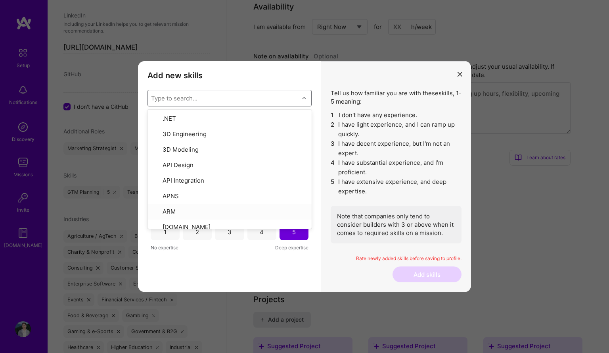
click at [303, 261] on div "Brand Strategy 1 2 3 4 5 No expertise Deep expertise GTM Planning 1 2 3 4 5 No …" at bounding box center [230, 195] width 164 height 159
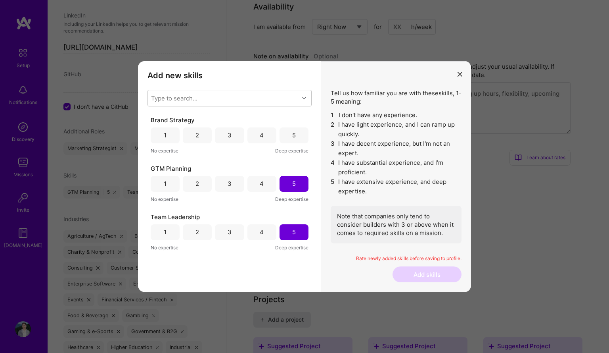
click at [299, 136] on div "5" at bounding box center [294, 135] width 29 height 16
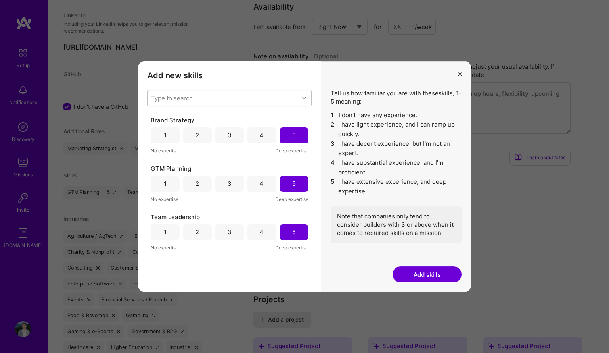
click at [430, 271] on button "Add skills" at bounding box center [427, 274] width 69 height 16
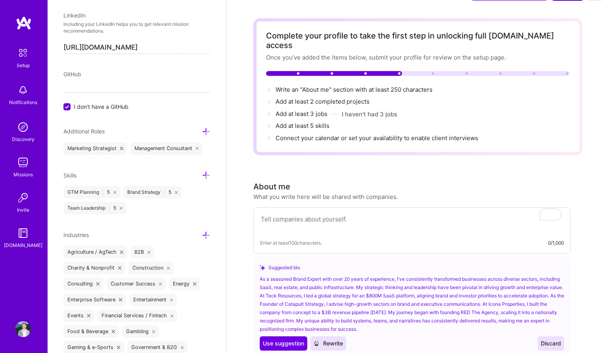
scroll to position [42, 0]
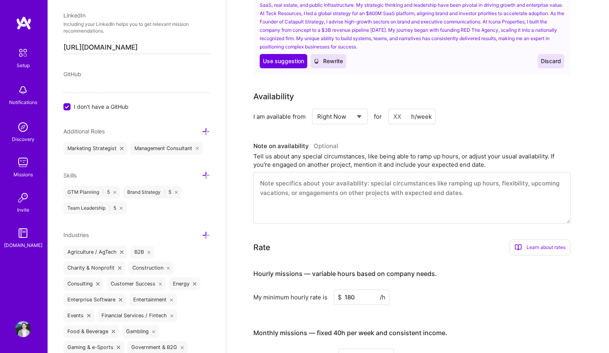
scroll to position [323, 0]
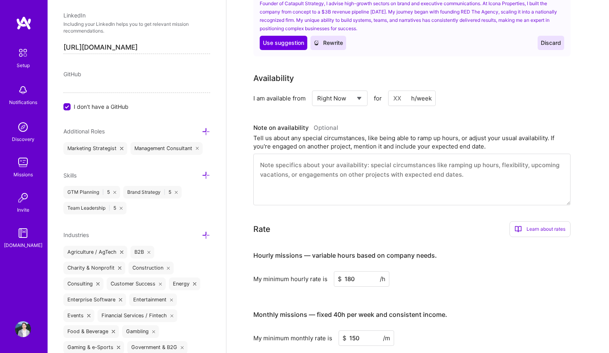
click at [164, 215] on div "Edit photo Monique Janower Brand Expert 23 Years Experience Location This is th…" at bounding box center [137, 176] width 179 height 353
click at [202, 174] on icon at bounding box center [206, 175] width 8 height 8
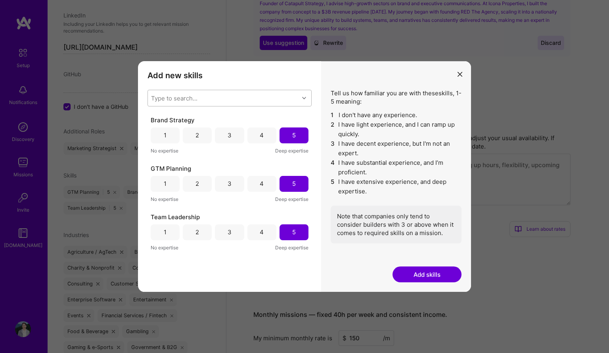
click at [305, 98] on icon "modal" at bounding box center [304, 98] width 4 height 4
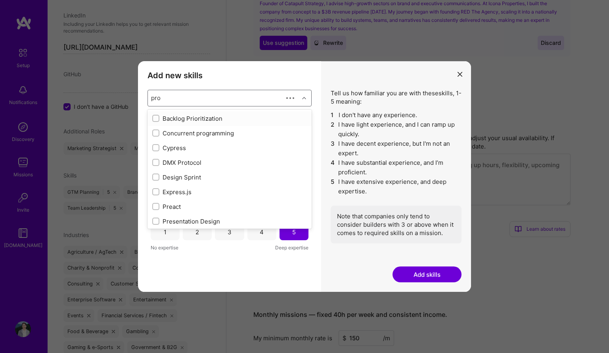
type input "prod"
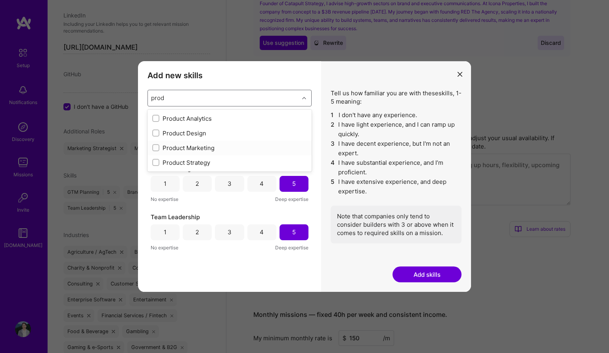
click at [203, 148] on div "Product Marketing" at bounding box center [229, 148] width 155 height 8
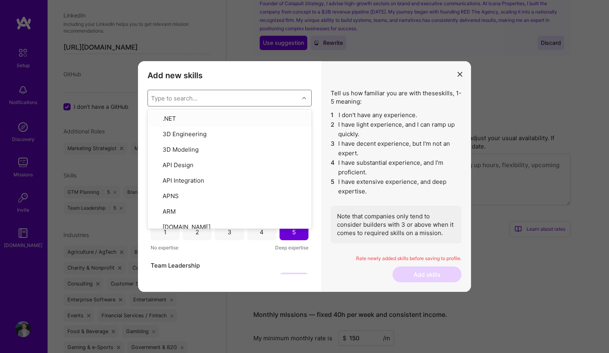
click at [304, 98] on icon "modal" at bounding box center [304, 98] width 4 height 4
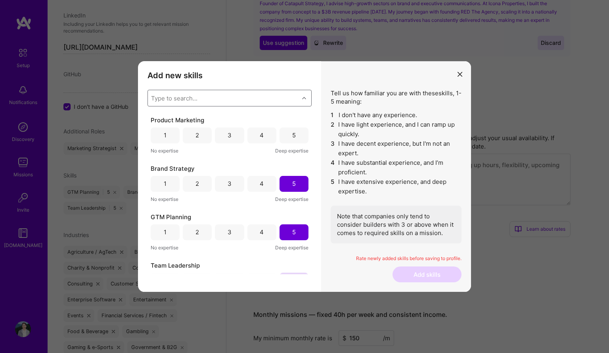
click at [300, 98] on div "modal" at bounding box center [305, 98] width 12 height 10
type input "con"
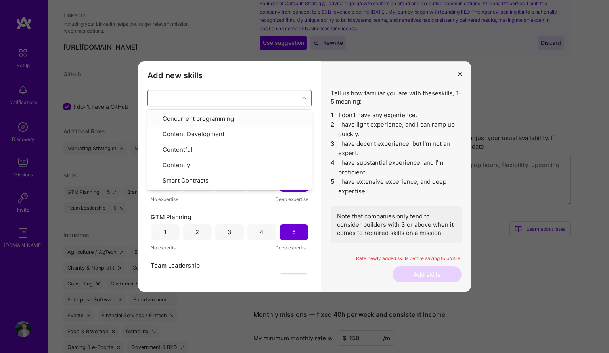
click at [227, 97] on div "con" at bounding box center [223, 98] width 151 height 16
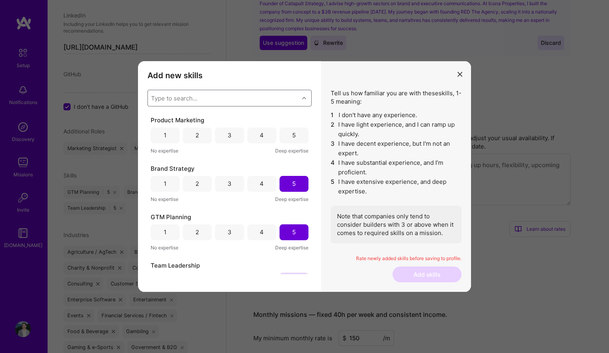
click at [306, 96] on icon "modal" at bounding box center [304, 98] width 4 height 4
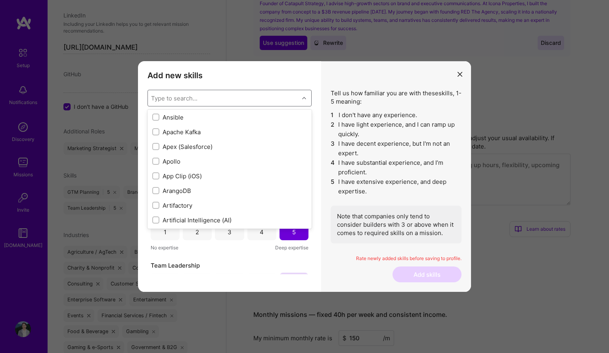
scroll to position [503, 0]
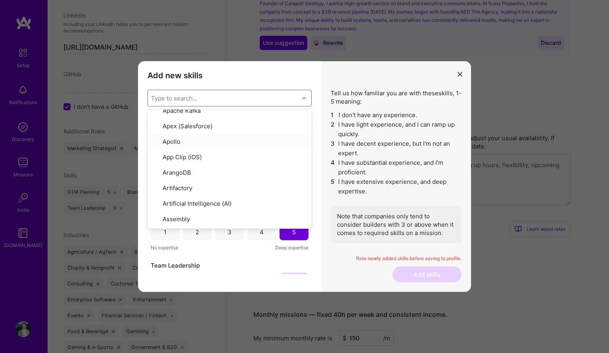
click at [282, 99] on div "Type to search..." at bounding box center [223, 98] width 151 height 16
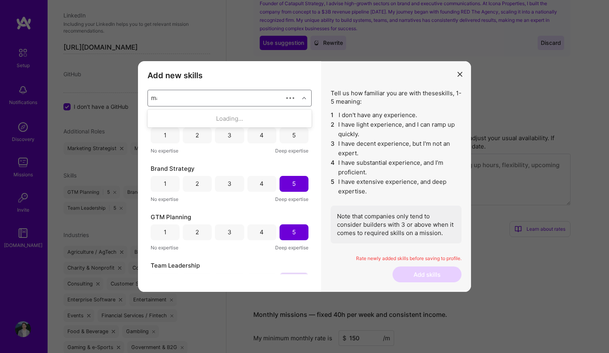
type input "mark"
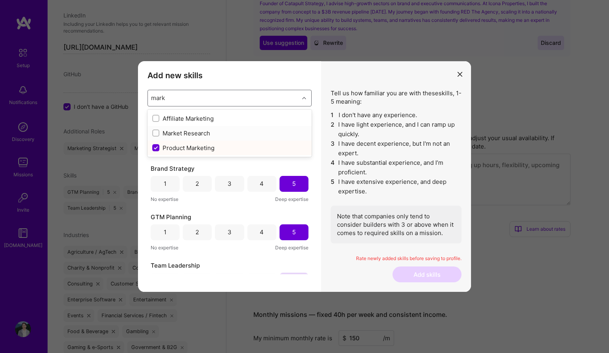
click at [259, 135] on div "Market Research" at bounding box center [229, 133] width 155 height 8
checkbox input "false"
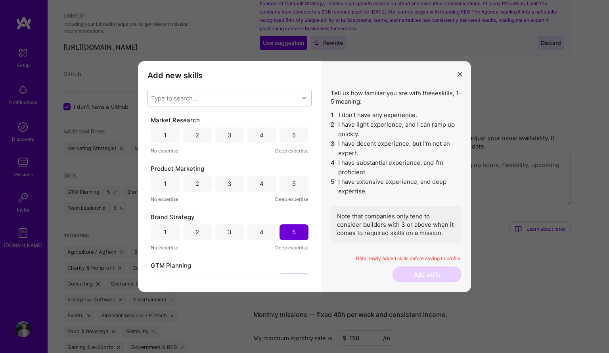
click at [319, 246] on div "Add new skills Tell us how familiar you are with given skills, using between 1 …" at bounding box center [229, 176] width 183 height 231
click at [295, 186] on div "5" at bounding box center [294, 184] width 29 height 16
click at [294, 139] on div "5" at bounding box center [294, 135] width 29 height 16
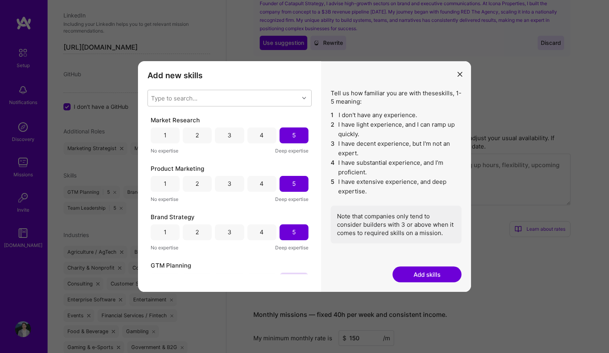
click at [421, 274] on button "Add skills" at bounding box center [427, 274] width 69 height 16
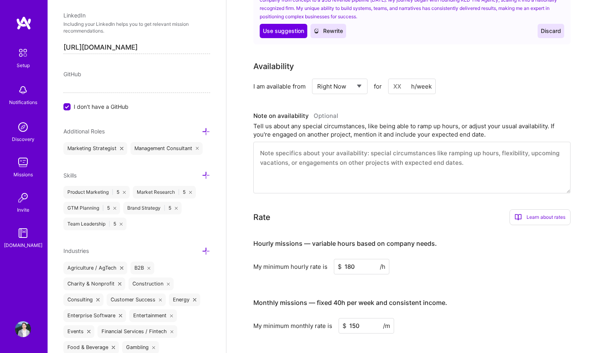
click at [202, 174] on icon at bounding box center [206, 175] width 8 height 8
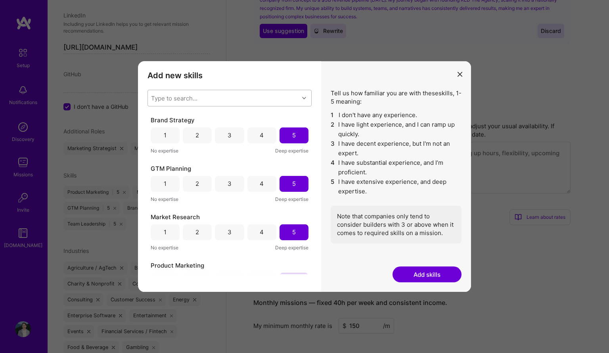
click at [302, 100] on div "modal" at bounding box center [305, 98] width 12 height 10
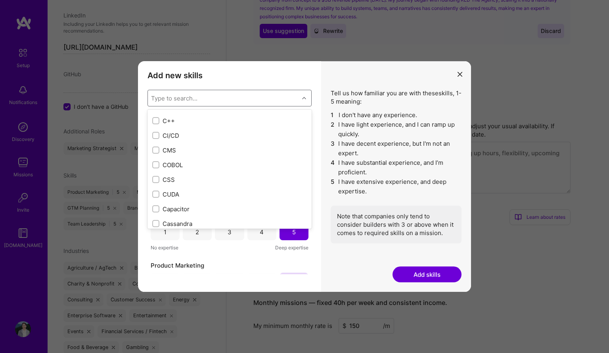
scroll to position [812, 0]
click at [167, 158] on div "C++" at bounding box center [229, 158] width 155 height 8
checkbox input "true"
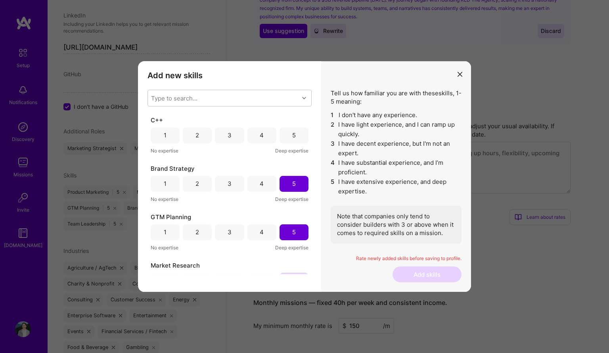
click at [295, 114] on div "Type to search... C++ 1 2 3 4 5 No expertise Deep expertise Brand Strategy 1 2 …" at bounding box center [230, 182] width 164 height 185
click at [361, 265] on div "Rate newly added skills before saving to profile." at bounding box center [396, 261] width 131 height 12
click at [171, 134] on div "1" at bounding box center [165, 135] width 29 height 16
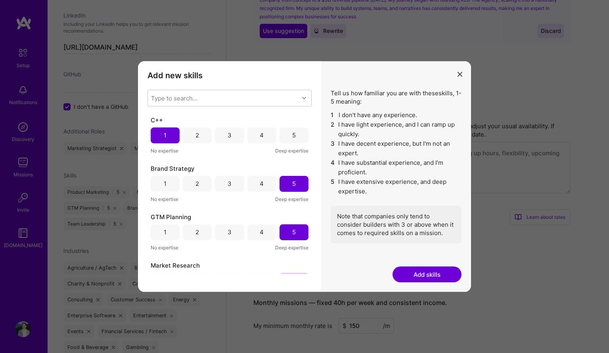
click at [434, 273] on button "Add skills" at bounding box center [427, 274] width 69 height 16
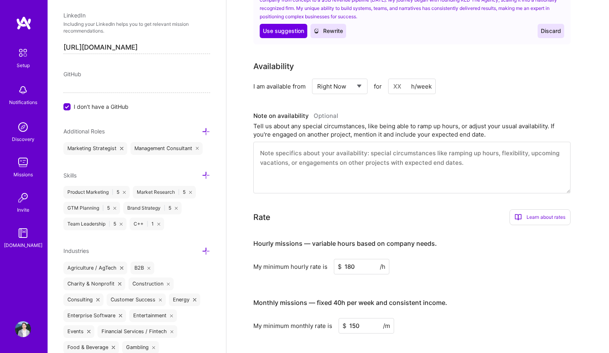
click at [160, 225] on div "C++ | 1" at bounding box center [147, 223] width 35 height 13
click at [158, 223] on icon at bounding box center [159, 224] width 3 height 3
click at [361, 259] on input "180" at bounding box center [362, 266] width 56 height 15
type input "165"
click at [446, 237] on h3 "Hourly missions — variable hours based on company needs." at bounding box center [412, 243] width 317 height 25
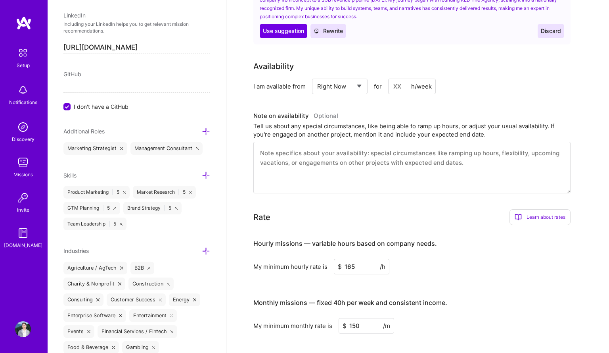
click at [366, 320] on input "150" at bounding box center [367, 325] width 56 height 15
type input "135"
click at [511, 290] on h3 "Monthly missions — fixed 40h per week and consistent income." at bounding box center [412, 302] width 317 height 25
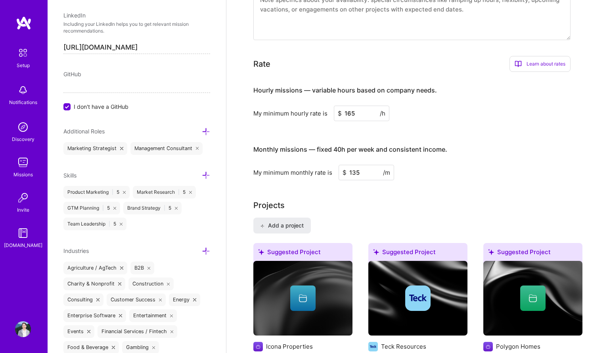
scroll to position [515, 0]
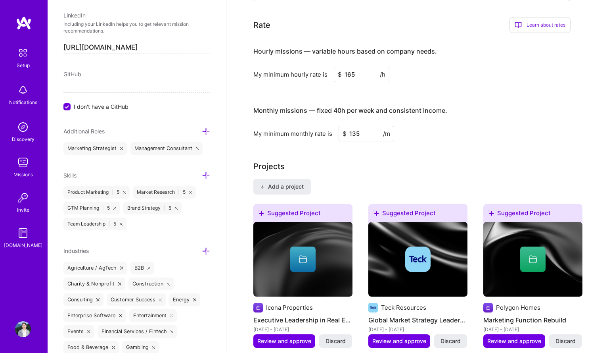
click at [363, 67] on input "165" at bounding box center [362, 74] width 56 height 15
type input "175"
click at [413, 129] on div "My minimum monthly rate is $ 135 /m" at bounding box center [412, 133] width 317 height 15
click at [508, 140] on div "Complete your profile to take the first step in unlocking full A.Team access On…" at bounding box center [418, 165] width 329 height 1278
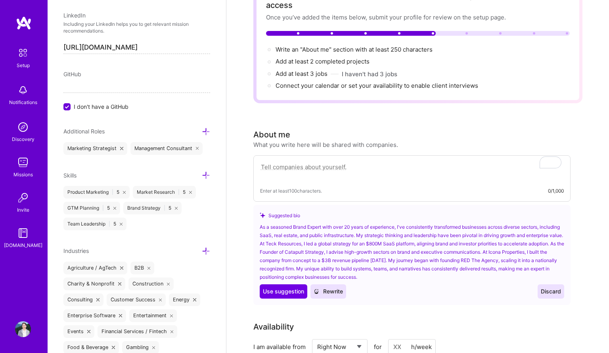
scroll to position [62, 0]
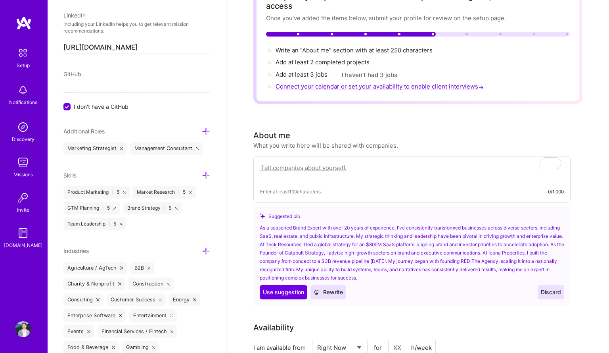
click at [311, 83] on span "Connect your calendar or set your availability to enable client interviews →" at bounding box center [381, 87] width 210 height 8
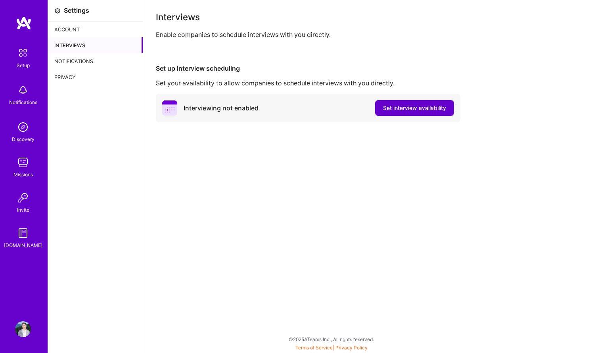
click at [392, 108] on span "Set interview availability" at bounding box center [414, 108] width 63 height 8
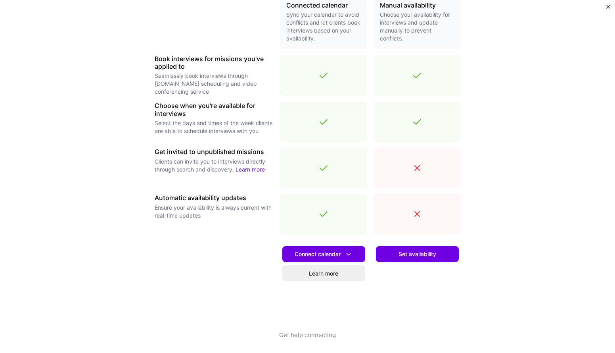
scroll to position [201, 0]
click at [427, 256] on span "Set availability" at bounding box center [418, 254] width 38 height 8
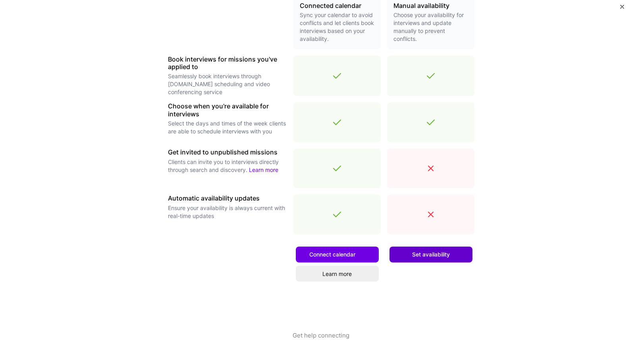
scroll to position [0, 0]
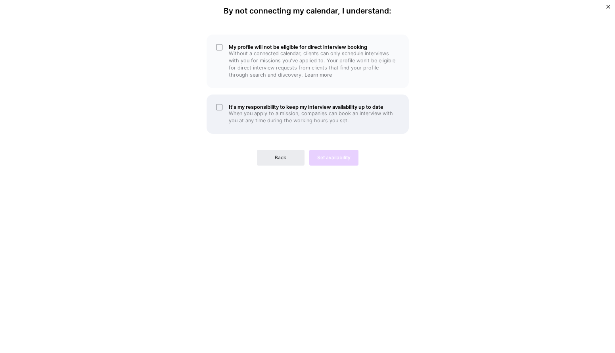
click at [287, 115] on p "When you apply to a mission, companies can book an interview with you at any ti…" at bounding box center [314, 117] width 171 height 14
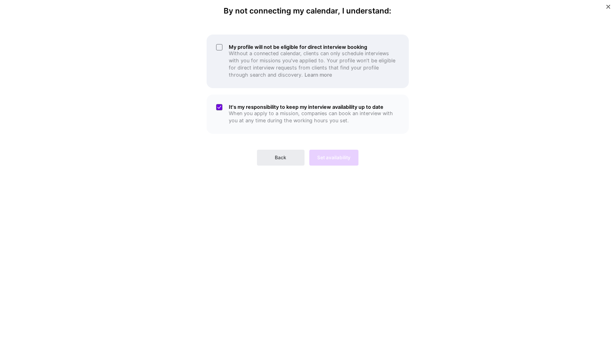
click at [223, 48] on div "My profile will not be eligible for direct interview booking Without a connecte…" at bounding box center [308, 62] width 202 height 54
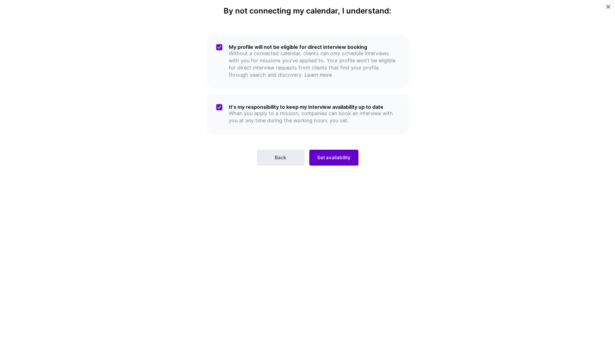
click at [345, 158] on span "Set availability" at bounding box center [333, 157] width 33 height 7
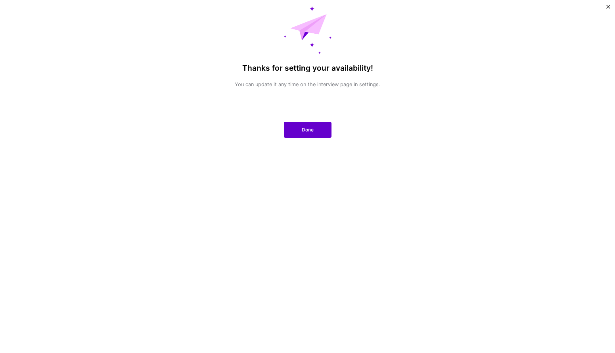
click at [302, 127] on span "Done" at bounding box center [308, 129] width 12 height 7
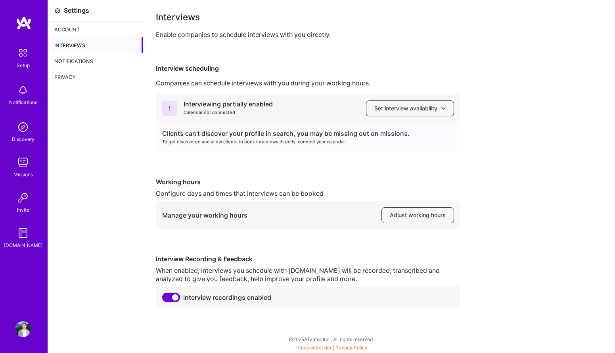
click at [385, 112] on button "Set interview availability" at bounding box center [410, 108] width 88 height 16
click at [373, 86] on div "Companies can schedule interviews with you during your working hours." at bounding box center [379, 83] width 447 height 8
click at [401, 213] on span "Adjust working hours" at bounding box center [418, 215] width 56 height 8
click at [386, 107] on span "Set interview availability" at bounding box center [410, 108] width 71 height 8
click at [335, 104] on div "Interviewing partially enabled Calendar not connected Set interview availabilit…" at bounding box center [308, 108] width 305 height 29
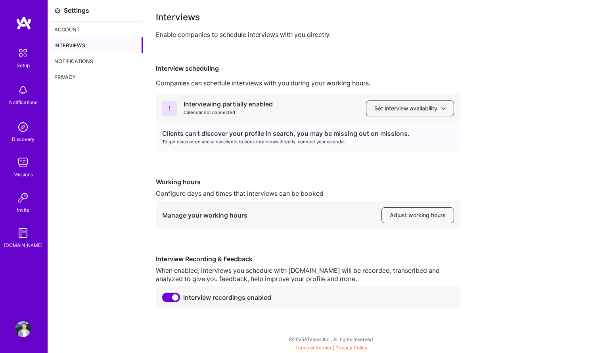
click at [308, 136] on div "Clients can't discover your profile in search, you may be missing out on missio…" at bounding box center [308, 133] width 292 height 8
click at [245, 106] on div "Interviewing partially enabled" at bounding box center [228, 104] width 89 height 8
click at [219, 179] on div "Working hours" at bounding box center [308, 182] width 305 height 8
click at [447, 104] on button "Set interview availability" at bounding box center [410, 108] width 88 height 16
click at [296, 142] on div "To get discovered and allow clients to book interviews directly, connect your c…" at bounding box center [308, 142] width 292 height 8
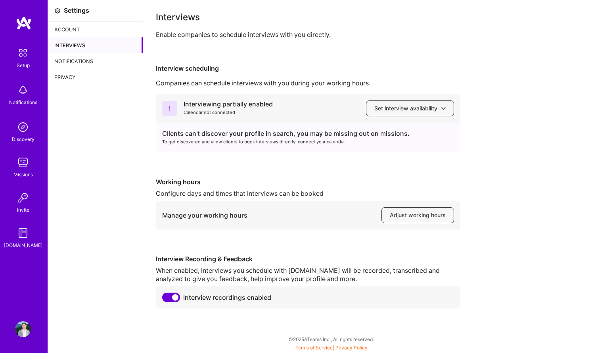
click at [72, 48] on div "Interviews" at bounding box center [95, 45] width 95 height 16
click at [71, 42] on div "Interviews" at bounding box center [95, 45] width 95 height 16
drag, startPoint x: 156, startPoint y: 106, endPoint x: 163, endPoint y: 106, distance: 7.5
click at [157, 106] on div "Interviews Enable companies to schedule interviews with you directly. Interview…" at bounding box center [379, 176] width 472 height 353
click at [167, 106] on icon at bounding box center [169, 108] width 15 height 15
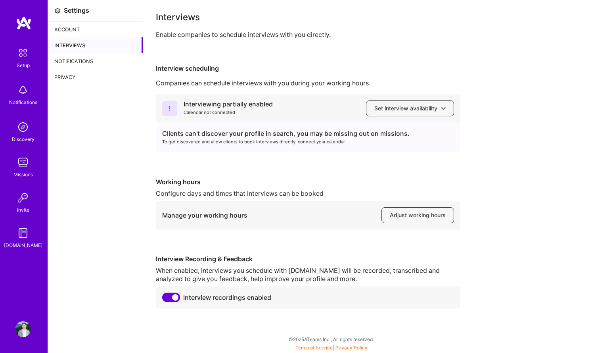
click at [185, 128] on div "Clients can't discover your profile in search, you may be missing out on missio…" at bounding box center [308, 137] width 305 height 29
click at [186, 138] on div "To get discovered and allow clients to book interviews directly, connect your c…" at bounding box center [308, 142] width 292 height 8
click at [196, 25] on div "Interviews Enable companies to schedule interviews with you directly." at bounding box center [379, 26] width 447 height 26
click at [83, 25] on div "Account" at bounding box center [95, 29] width 95 height 16
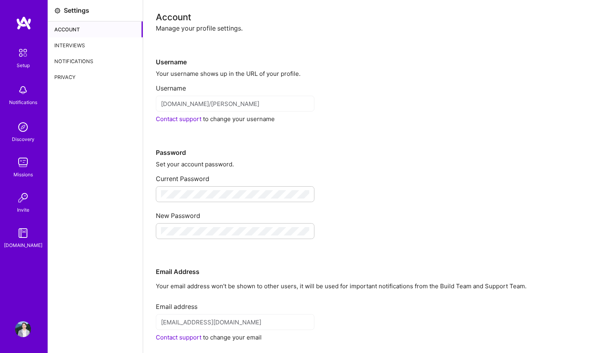
click at [68, 29] on div "Account" at bounding box center [95, 29] width 95 height 16
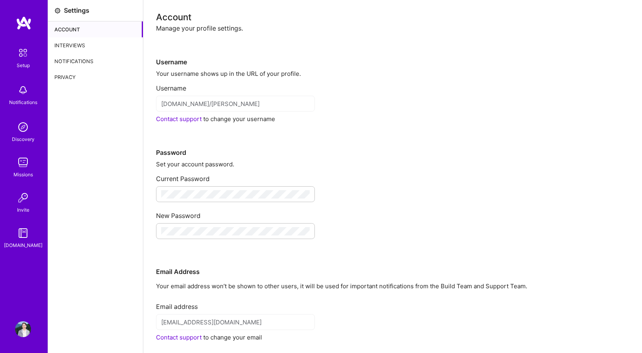
click at [226, 152] on div "Password" at bounding box center [392, 140] width 473 height 34
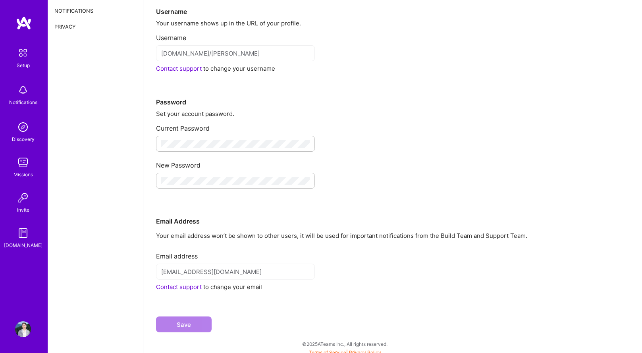
scroll to position [55, 0]
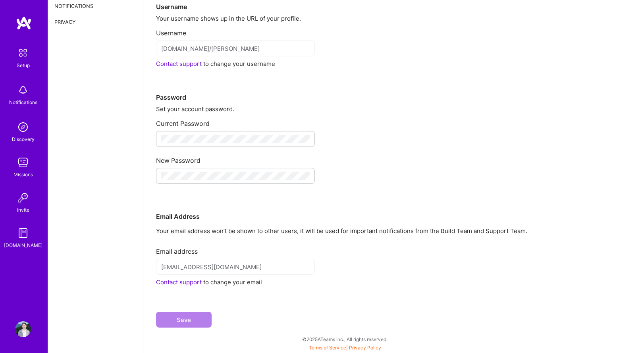
click at [20, 129] on img at bounding box center [23, 127] width 16 height 16
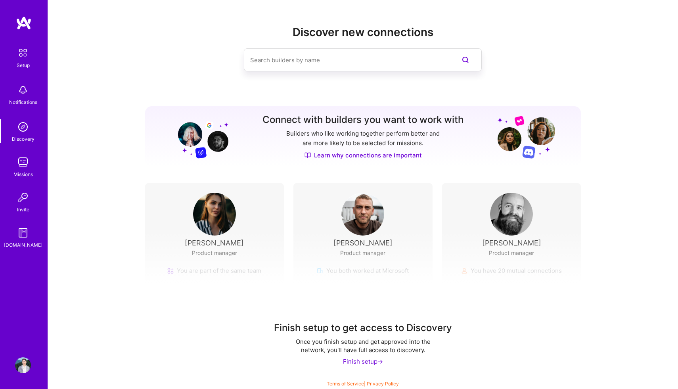
click at [21, 56] on img at bounding box center [23, 52] width 17 height 17
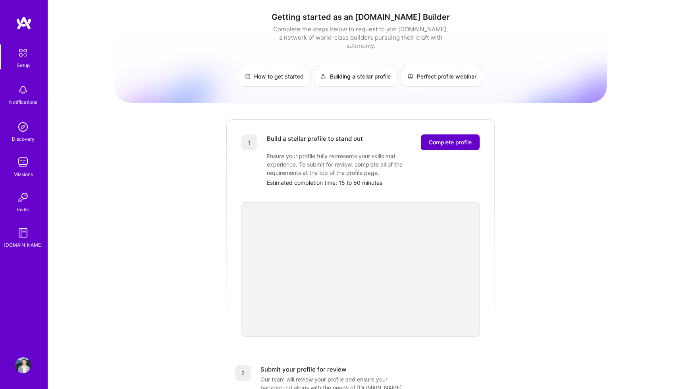
click at [454, 138] on span "Complete profile" at bounding box center [450, 142] width 43 height 8
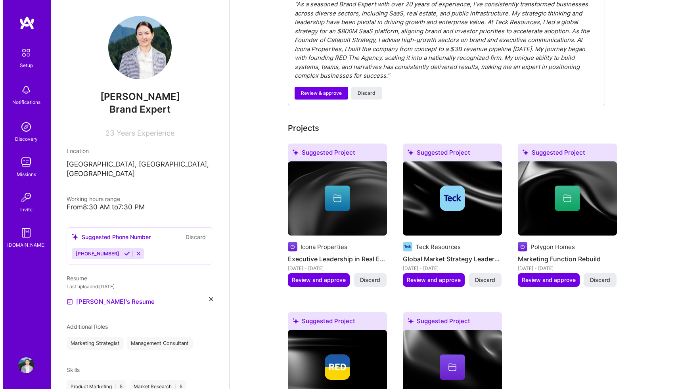
scroll to position [281, 0]
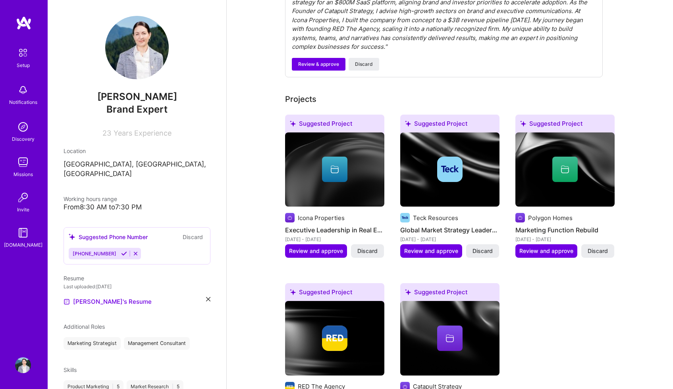
click at [337, 167] on div at bounding box center [334, 169] width 25 height 25
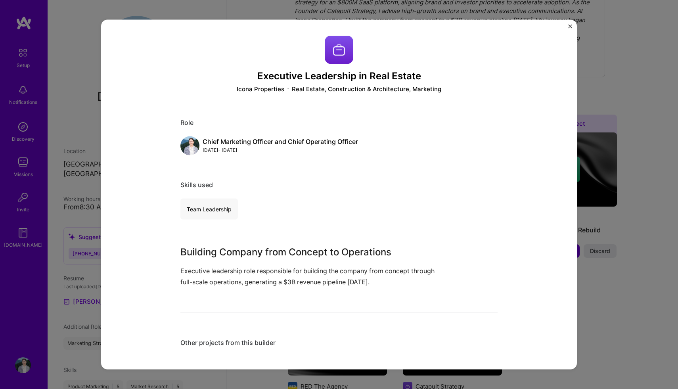
click at [249, 215] on div "Team Leadership" at bounding box center [339, 209] width 317 height 21
click at [255, 252] on h3 "Building Company from Concept to Operations" at bounding box center [310, 252] width 258 height 14
click at [207, 214] on div "Team Leadership" at bounding box center [210, 209] width 58 height 21
click at [257, 199] on div "Team Leadership" at bounding box center [339, 209] width 317 height 21
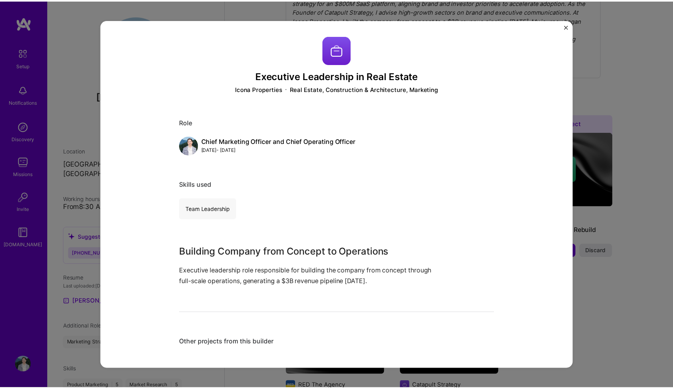
scroll to position [2, 0]
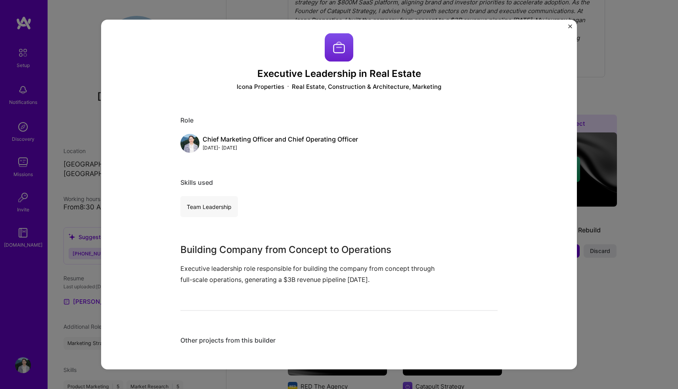
click at [263, 338] on div "Other projects from this builder" at bounding box center [339, 340] width 317 height 8
click at [282, 284] on p "Executive leadership role responsible for building the company from concept thr…" at bounding box center [310, 273] width 258 height 21
click at [296, 277] on p "Executive leadership role responsible for building the company from concept thr…" at bounding box center [310, 273] width 258 height 21
click at [570, 26] on img "Close" at bounding box center [571, 26] width 4 height 4
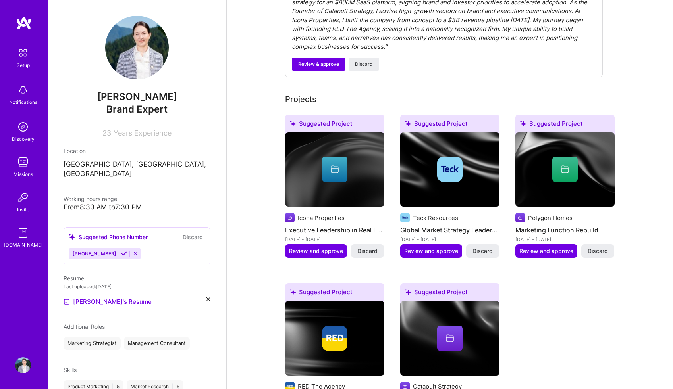
click at [289, 213] on img at bounding box center [290, 218] width 10 height 10
click at [327, 225] on h4 "Executive Leadership in Real Estate" at bounding box center [334, 230] width 99 height 10
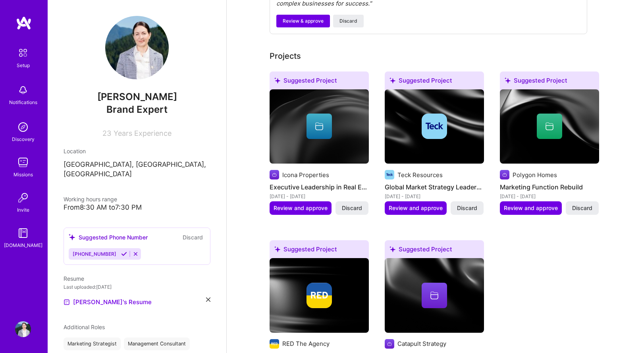
scroll to position [323, 0]
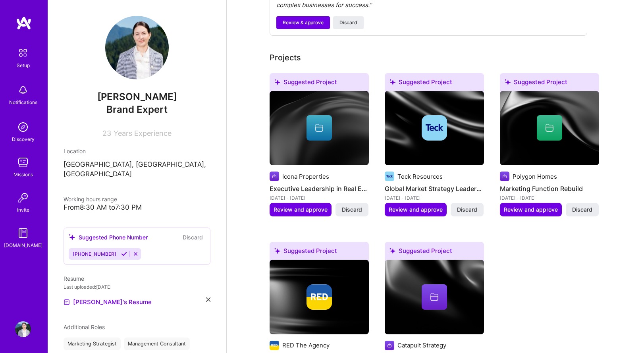
click at [446, 117] on img at bounding box center [433, 127] width 25 height 25
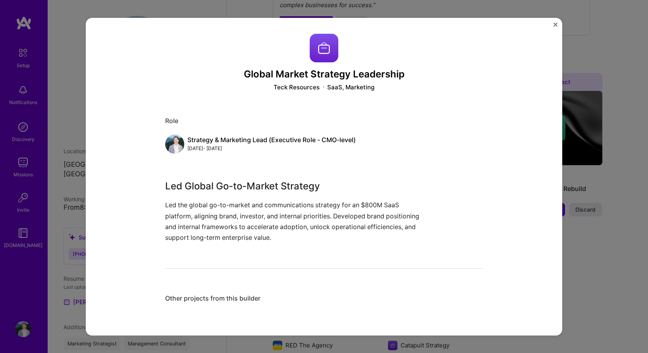
click at [235, 303] on div "Other projects from this builder" at bounding box center [323, 303] width 317 height 18
click at [235, 299] on div "Other projects from this builder" at bounding box center [323, 298] width 317 height 8
click at [238, 245] on div "Global Market Strategy Leadership Teck Resources SaaS, Marketing Role Strategy …" at bounding box center [323, 172] width 317 height 279
click at [586, 25] on div "Global Market Strategy Leadership Teck Resources SaaS, Marketing Role Strategy …" at bounding box center [324, 176] width 648 height 353
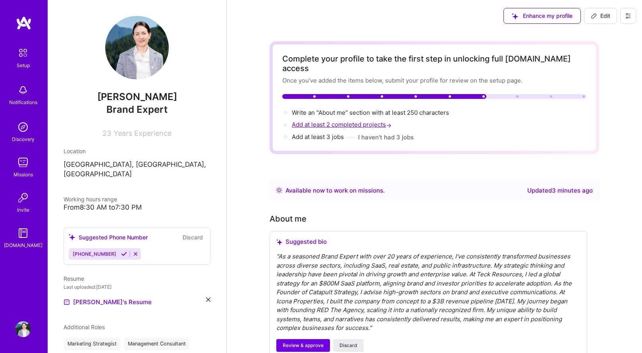
click at [359, 121] on span "Add at least 2 completed projects →" at bounding box center [342, 125] width 101 height 8
select select "US"
select select "Right Now"
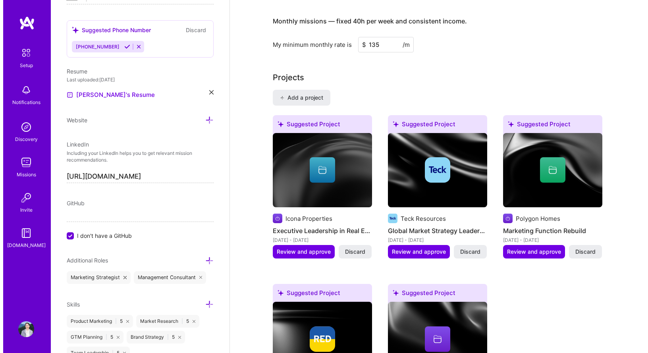
scroll to position [654, 0]
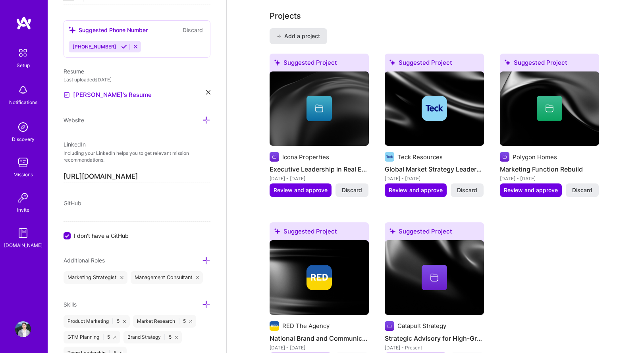
click at [312, 32] on span "Add a project" at bounding box center [298, 36] width 43 height 8
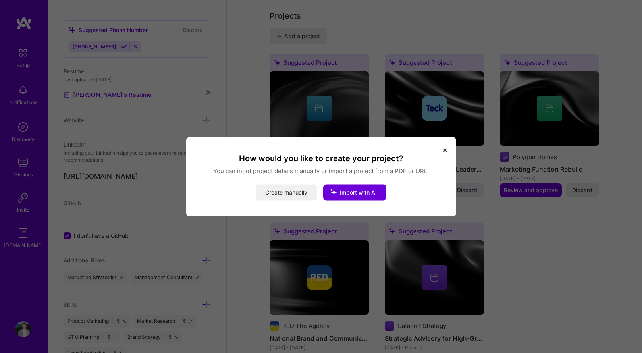
click at [295, 194] on button "Create manually" at bounding box center [286, 192] width 61 height 16
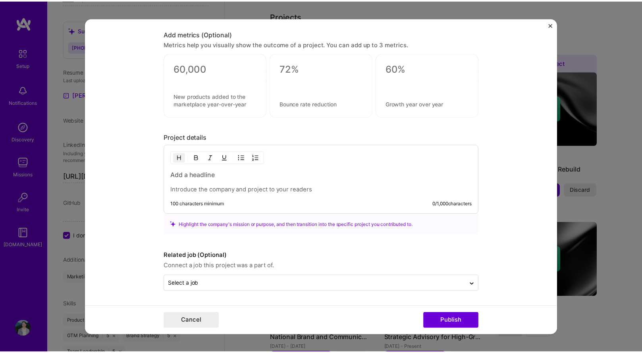
scroll to position [0, 0]
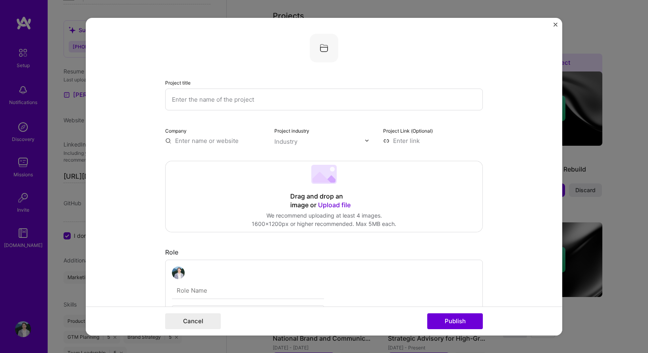
click at [555, 25] on img "Close" at bounding box center [555, 24] width 4 height 4
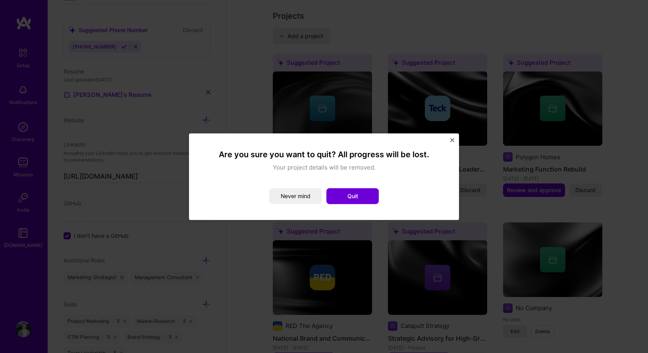
drag, startPoint x: 347, startPoint y: 203, endPoint x: 349, endPoint y: 198, distance: 4.8
click at [348, 200] on button "Quit" at bounding box center [352, 196] width 52 height 16
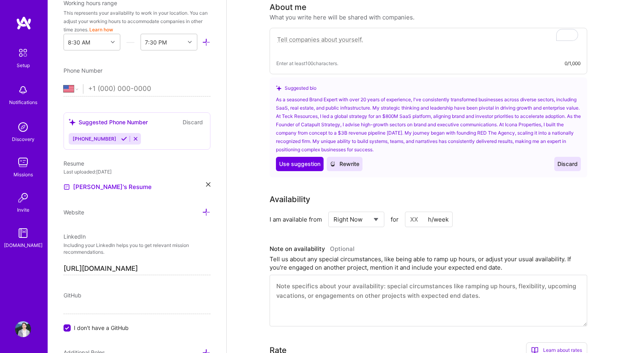
scroll to position [239, 0]
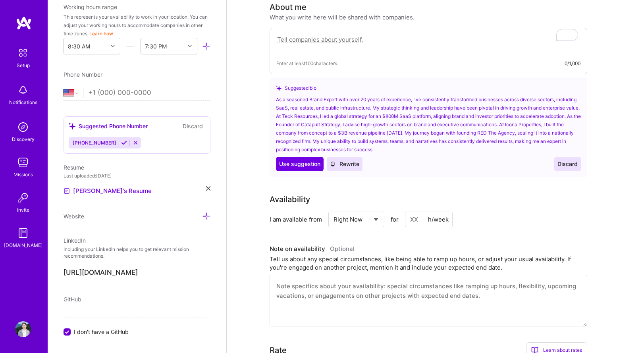
click at [121, 94] on input "tel" at bounding box center [149, 92] width 122 height 23
type input "1 (778) 996-2099"
select select "CA"
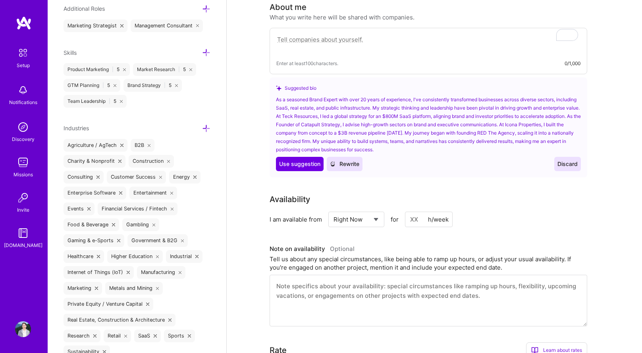
scroll to position [587, 0]
click at [415, 146] on div "As a seasoned Brand Expert with over 20 years of experience, I've consistently …" at bounding box center [428, 133] width 305 height 76
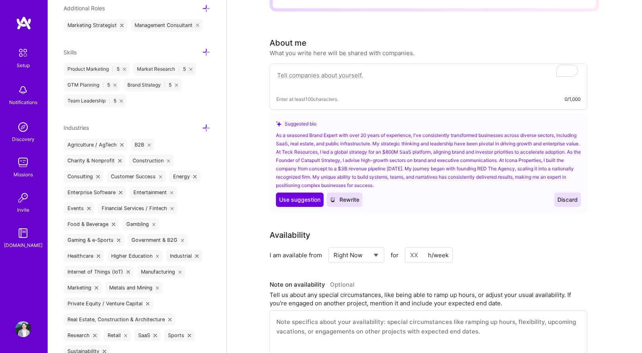
scroll to position [183, 0]
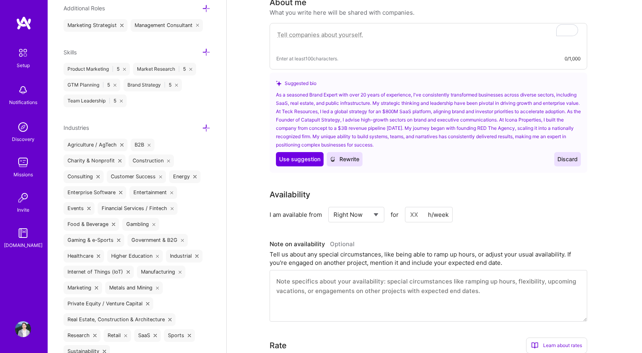
drag, startPoint x: 456, startPoint y: 135, endPoint x: 271, endPoint y: 84, distance: 192.2
click at [271, 83] on div "Suggested bio As a seasoned Brand Expert with over 20 years of experience, I've…" at bounding box center [427, 123] width 317 height 100
click at [339, 30] on textarea "To enrich screen reader interactions, please activate Accessibility in Grammarl…" at bounding box center [428, 39] width 304 height 18
click at [323, 30] on textarea "To enrich screen reader interactions, please activate Accessibility in Grammarl…" at bounding box center [428, 39] width 304 height 18
paste textarea "Fractional CMO | Ex-C-Suite | Brand & GTM Strategy for SaaS, IoT & Emerging Tec…"
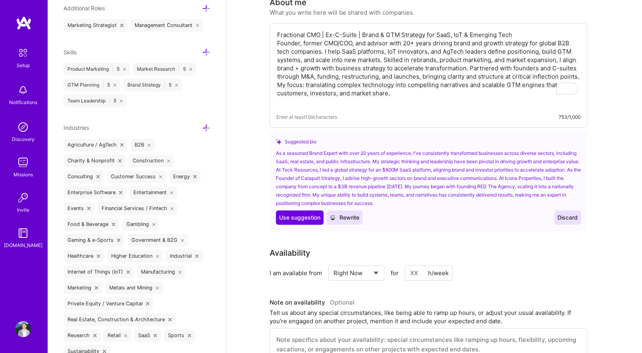
type textarea "Fractional CMO | Ex-C-Suite | Brand & GTM Strategy for SaaS, IoT & Emerging Tec…"
drag, startPoint x: 452, startPoint y: 195, endPoint x: 274, endPoint y: 146, distance: 184.8
click at [274, 146] on div "Suggested bio As a seasoned Brand Expert with over 20 years of experience, I've…" at bounding box center [427, 181] width 317 height 100
copy div "As a seasoned Brand Expert with over 20 years of experience, I've consistently …"
click at [362, 97] on div "Fractional CMO | Ex-C-Suite | Brand & GTM Strategy for SaaS, IoT & Emerging Tec…" at bounding box center [427, 75] width 317 height 105
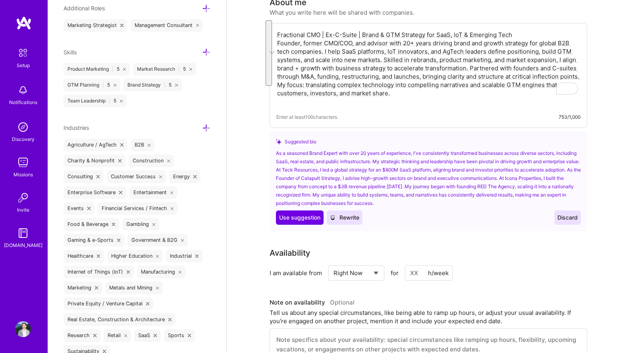
drag, startPoint x: 396, startPoint y: 96, endPoint x: 273, endPoint y: 17, distance: 146.2
click at [273, 23] on div "Fractional CMO | Ex-C-Suite | Brand & GTM Strategy for SaaS, IoT & Emerging Tec…" at bounding box center [427, 75] width 317 height 105
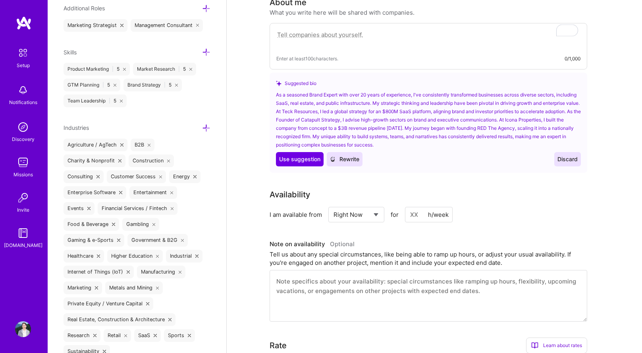
paste textarea "Fractional CMO | Ex-C-Suite | Brand & GTM Strategy for SaaS, IoT & Emerging Tec…"
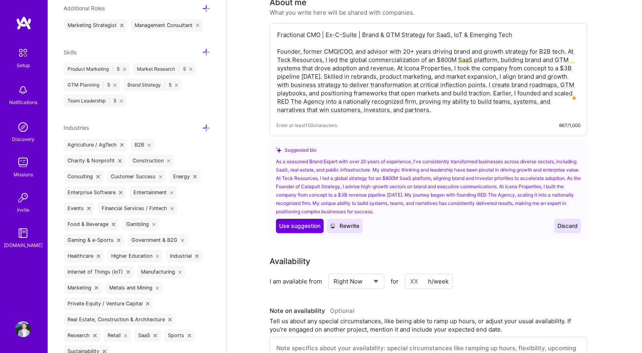
click at [525, 104] on textarea "Fractional CMO | Ex-C-Suite | Brand & GTM Strategy for SaaS, IoT & Emerging Tec…" at bounding box center [428, 72] width 304 height 85
type textarea "Fractional CMO | Ex-C-Suite | Brand & GTM Strategy for SaaS, IoT & Emerging Tec…"
click at [566, 222] on span "Discard" at bounding box center [567, 226] width 20 height 8
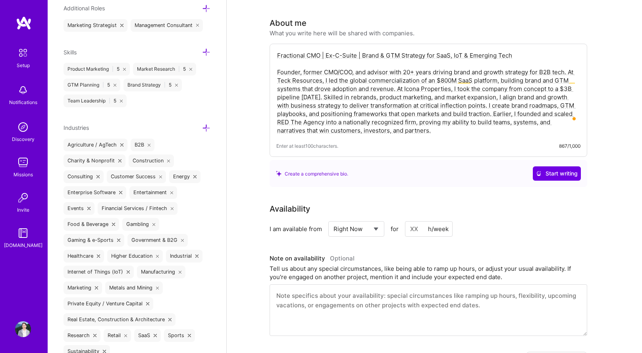
scroll to position [161, 0]
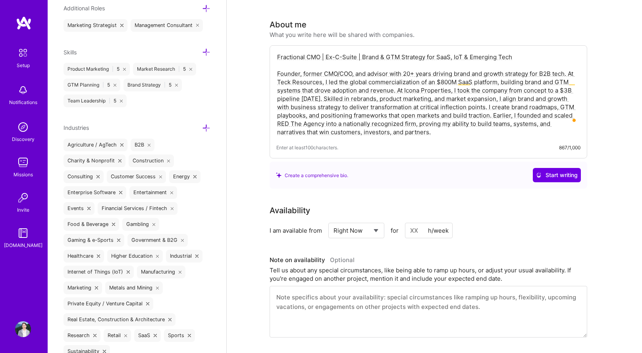
click at [415, 223] on input at bounding box center [429, 230] width 48 height 15
click at [474, 230] on div "Availability I am available from Select... Right Now Future Date Not Available …" at bounding box center [433, 270] width 329 height 133
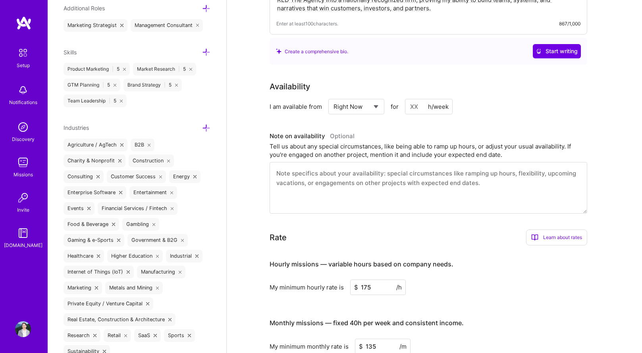
scroll to position [287, 0]
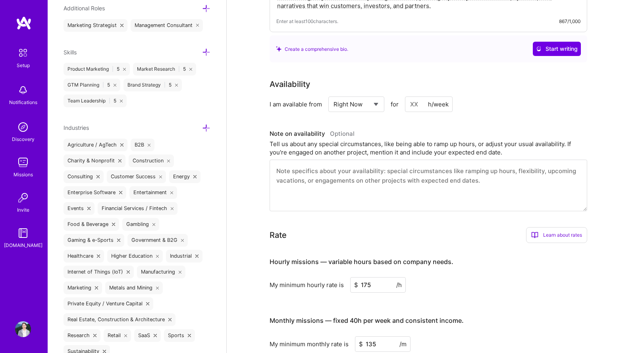
click at [513, 144] on div "Tell us about any special circumstances, like being able to ramp up hours, or a…" at bounding box center [427, 148] width 317 height 17
drag, startPoint x: 494, startPoint y: 176, endPoint x: 393, endPoint y: 167, distance: 101.2
click at [393, 167] on textarea "To enrich screen reader interactions, please activate Accessibility in Grammarl…" at bounding box center [427, 185] width 317 height 52
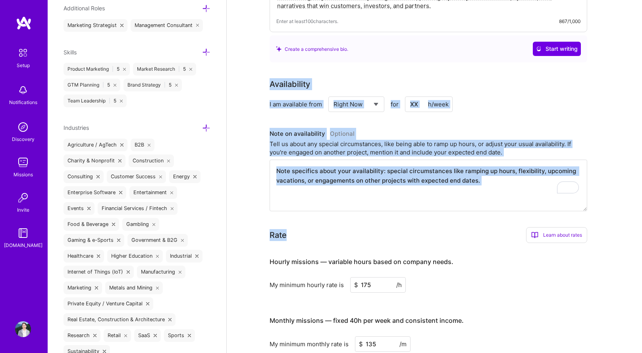
drag, startPoint x: 269, startPoint y: 75, endPoint x: 609, endPoint y: 218, distance: 369.5
copy div "Availability I am available from Select... Right Now Future Date Not Available …"
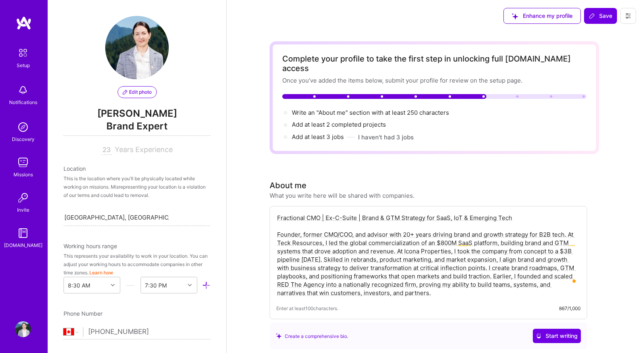
select select "CA"
select select "Right Now"
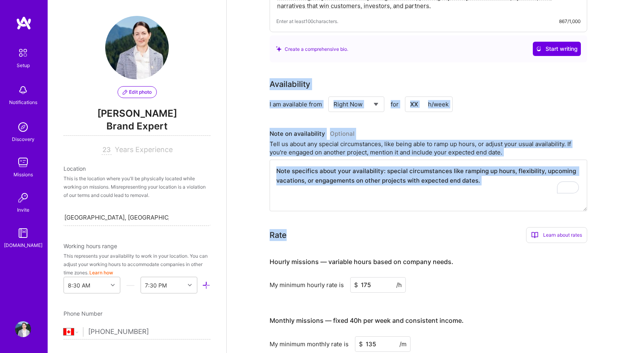
scroll to position [587, 0]
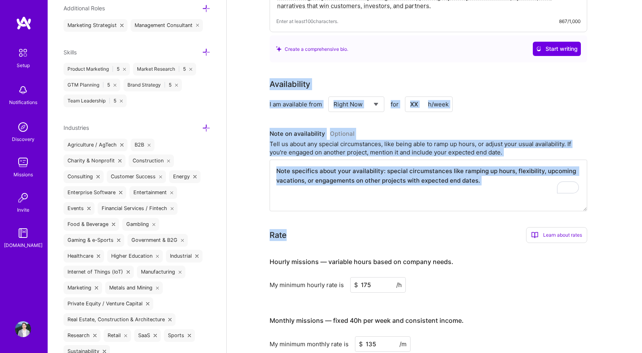
click at [499, 96] on div "I am available from Select... Right Now Future Date Not Available for h/week" at bounding box center [427, 103] width 317 height 15
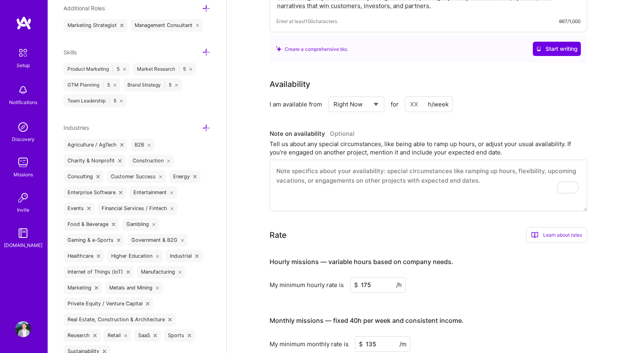
click at [415, 96] on input at bounding box center [429, 103] width 48 height 15
click at [421, 96] on input "54" at bounding box center [429, 103] width 48 height 15
click at [416, 96] on input "54" at bounding box center [429, 103] width 48 height 15
type input "5"
click at [419, 96] on input at bounding box center [429, 103] width 48 height 15
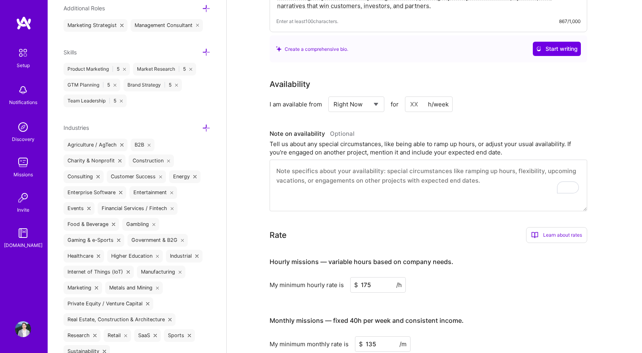
click at [421, 96] on input at bounding box center [429, 103] width 48 height 15
type input "32"
click at [375, 176] on textarea "To enrich screen reader interactions, please activate Accessibility in Grammarl…" at bounding box center [427, 185] width 317 height 52
paste textarea "Concluding a consulting engagement; my next project was delayed, which opens up…"
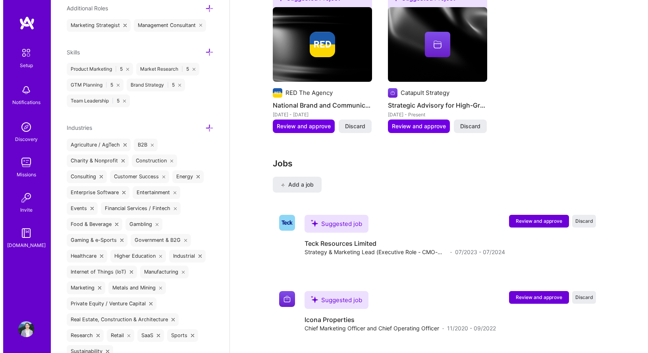
scroll to position [958, 0]
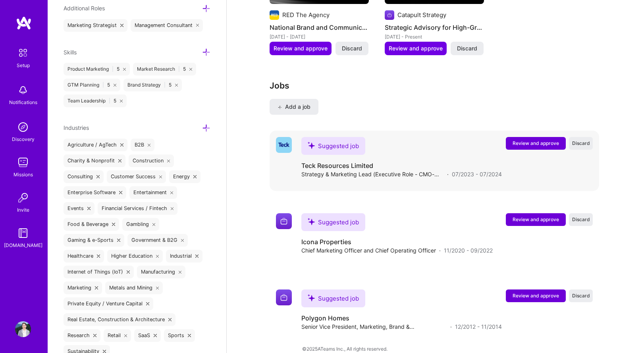
type textarea "Concluding a consulting engagement; my next project was delayed, which opens up…"
click at [541, 140] on span "Review and approve" at bounding box center [535, 143] width 46 height 7
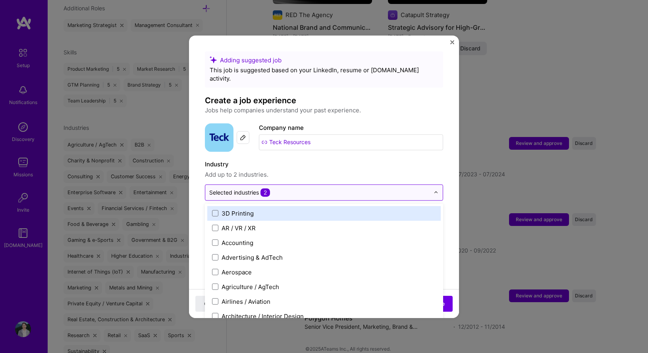
click at [433, 190] on img at bounding box center [435, 192] width 5 height 5
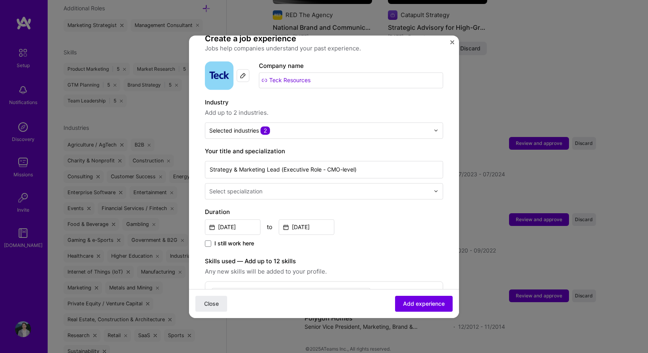
scroll to position [80, 0]
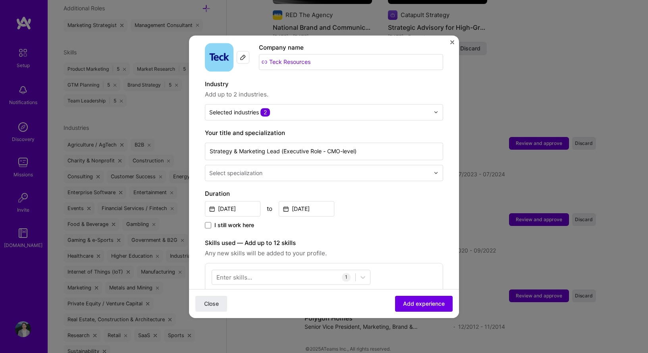
click at [422, 169] on input "text" at bounding box center [320, 173] width 222 height 8
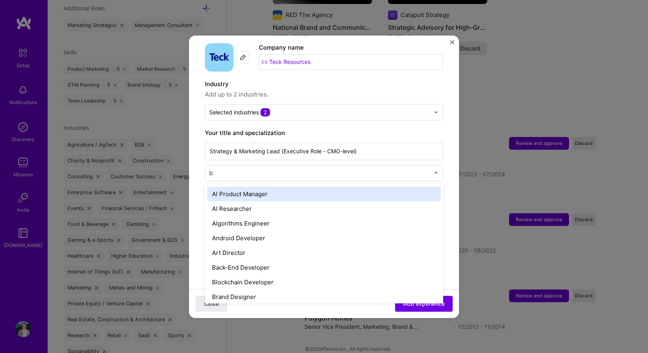
type input "br"
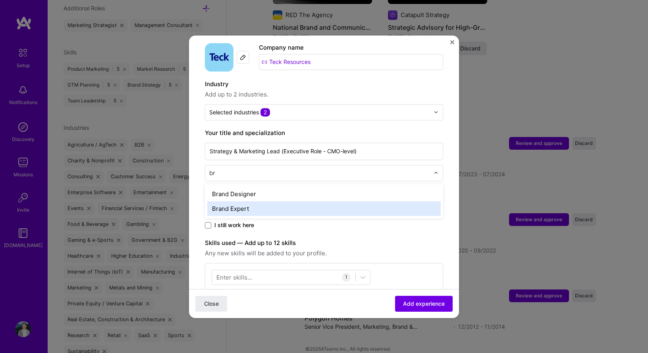
click at [404, 203] on div "Brand Expert" at bounding box center [323, 208] width 233 height 15
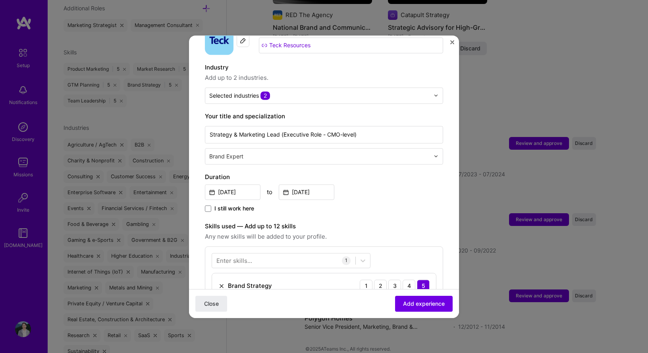
scroll to position [103, 0]
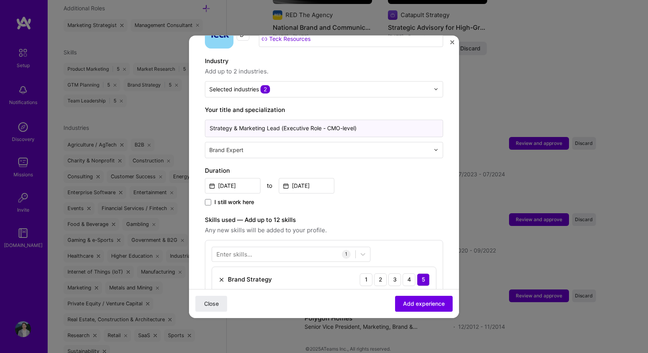
drag, startPoint x: 327, startPoint y: 119, endPoint x: 285, endPoint y: 119, distance: 41.7
click at [285, 119] on input "Strategy & Marketing Lead (Executive Role - CMO-level)" at bounding box center [324, 127] width 238 height 17
click at [307, 123] on input "Strategy & Marketing Lead (CMO-level)" at bounding box center [324, 127] width 238 height 17
click at [279, 119] on input "Strategy & Marketing Lead (CMO Contract)" at bounding box center [324, 127] width 238 height 17
type input "Strategy & Marketing Lead / GTM (CMO Contract)"
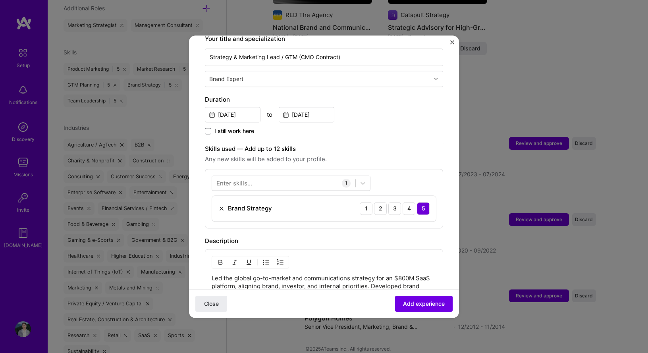
scroll to position [178, 0]
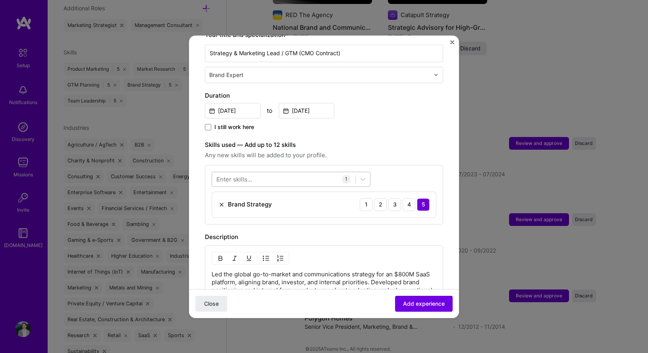
click at [318, 172] on div at bounding box center [283, 178] width 143 height 13
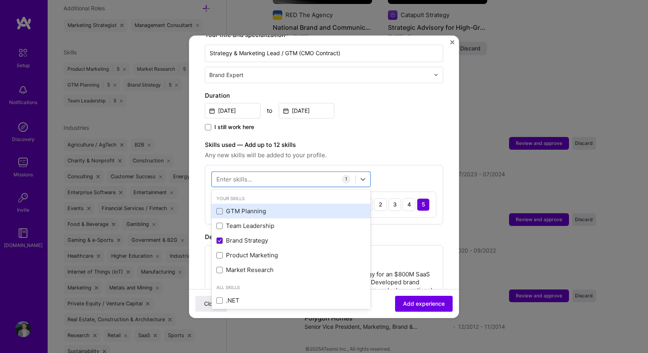
click at [277, 207] on div "GTM Planning" at bounding box center [290, 211] width 149 height 8
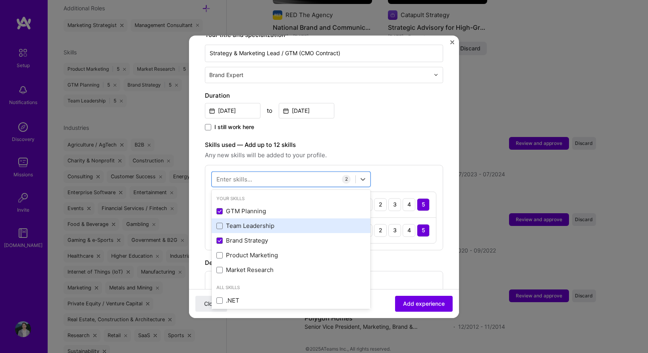
click at [272, 222] on div "Team Leadership" at bounding box center [290, 226] width 149 height 8
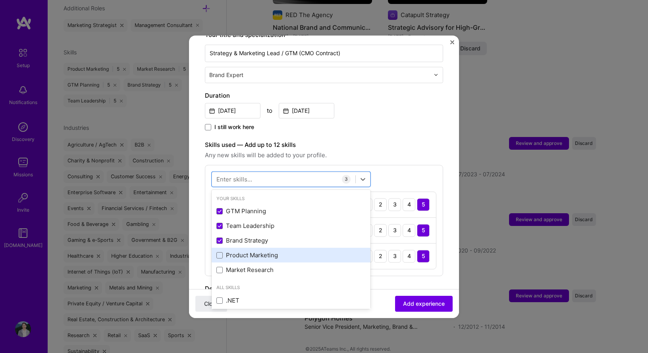
click at [264, 251] on div "Product Marketing" at bounding box center [290, 255] width 149 height 8
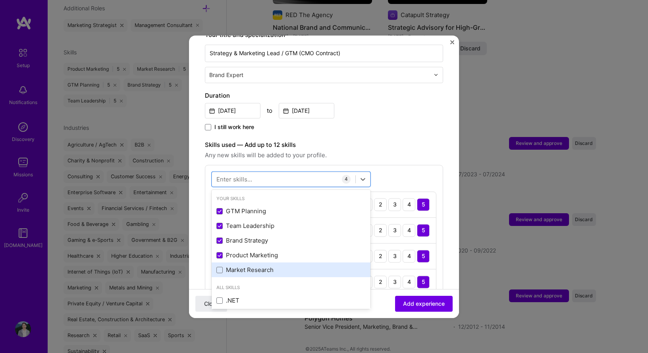
click at [262, 266] on div "Market Research" at bounding box center [290, 270] width 149 height 8
click at [403, 101] on div "Jul, 2023 to Jul, 2024" at bounding box center [324, 109] width 238 height 17
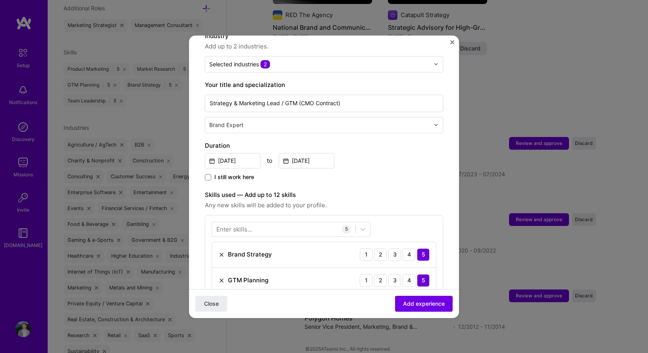
scroll to position [126, 0]
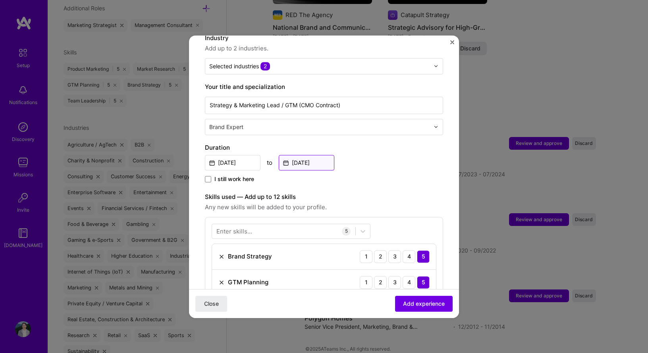
click at [319, 156] on input "[DATE]" at bounding box center [307, 162] width 56 height 15
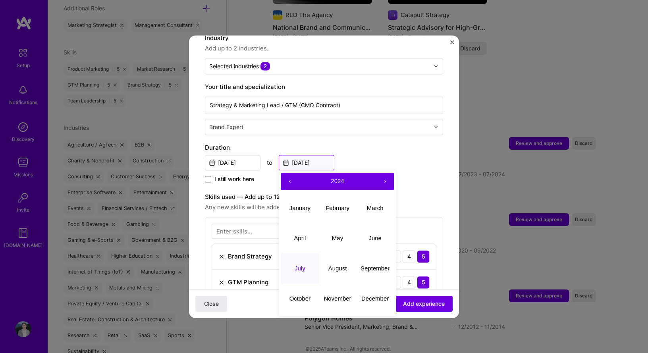
click at [319, 156] on input "[DATE]" at bounding box center [307, 162] width 56 height 15
click at [249, 155] on input "[DATE]" at bounding box center [233, 162] width 56 height 15
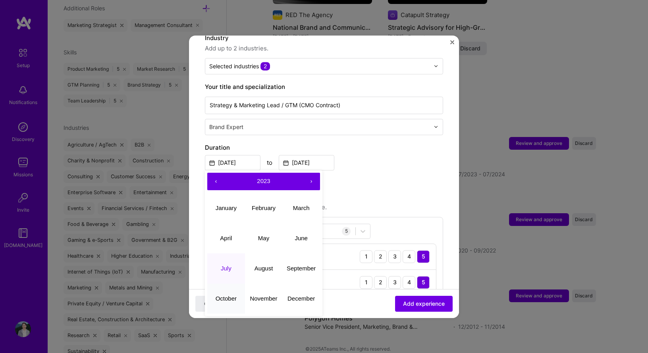
click at [232, 295] on abbr "October" at bounding box center [225, 298] width 21 height 7
type input "Oct, 2023"
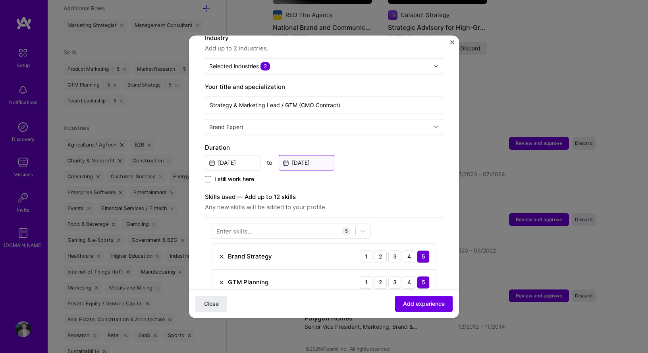
click at [330, 155] on input "[DATE]" at bounding box center [307, 162] width 56 height 15
click at [353, 143] on label "Duration" at bounding box center [324, 148] width 238 height 10
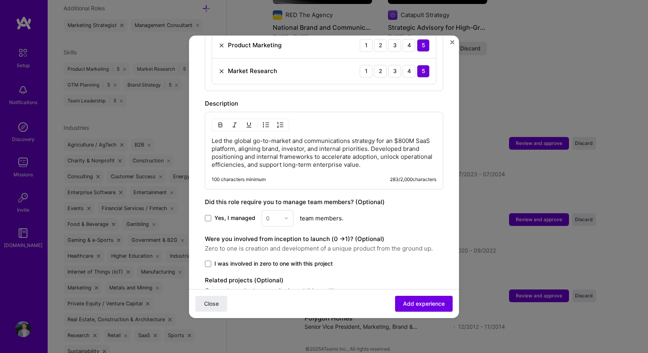
scroll to position [413, 0]
click at [354, 156] on p "Led the global go-to-market and communications strategy for an $800M SaaS platf…" at bounding box center [323, 154] width 225 height 32
drag, startPoint x: 393, startPoint y: 162, endPoint x: 221, endPoint y: 140, distance: 174.0
click at [221, 140] on div "Led the global go-to-market and communications strategy for an $800M SaaS platf…" at bounding box center [324, 152] width 238 height 78
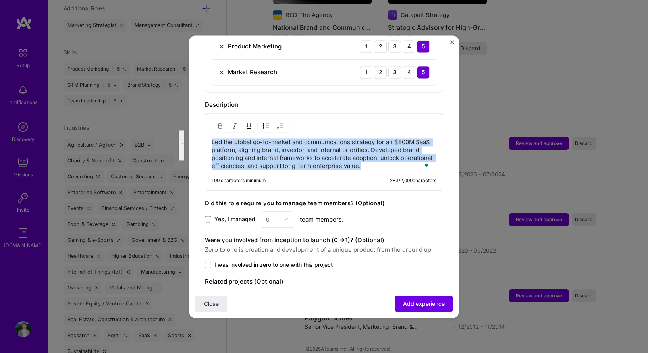
drag, startPoint x: 212, startPoint y: 135, endPoint x: 415, endPoint y: 159, distance: 204.1
click at [415, 159] on p "Led the global go-to-market and communications strategy for an $800M SaaS platf…" at bounding box center [323, 154] width 225 height 32
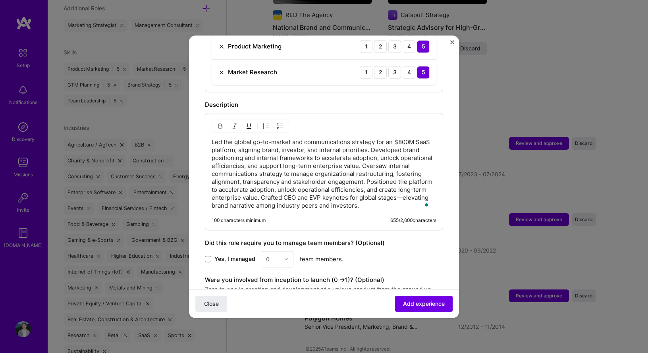
click at [386, 142] on p "Led the global go-to-market and communications strategy for an $800M SaaS platf…" at bounding box center [323, 173] width 225 height 71
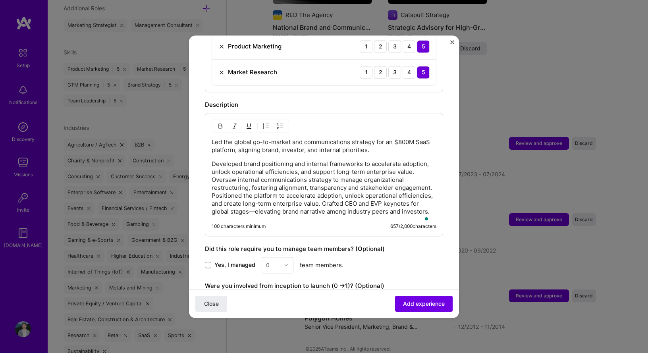
click at [231, 171] on p "Developed brand positioning and internal frameworks to accelerate adoption, unl…" at bounding box center [323, 188] width 225 height 56
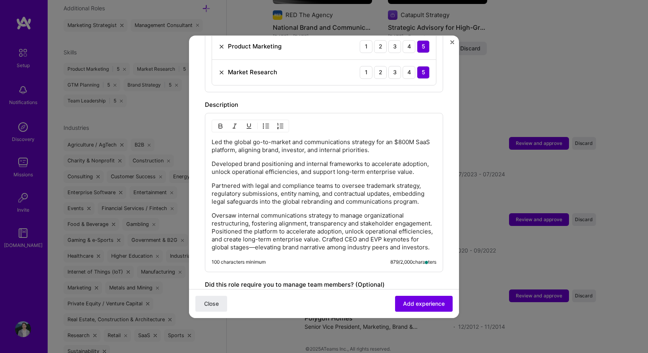
click at [251, 231] on p "Oversaw internal communications strategy to manage organizational restructuring…" at bounding box center [323, 231] width 225 height 40
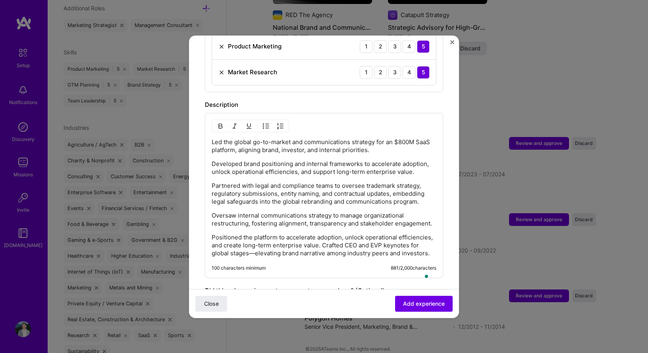
click at [357, 253] on p "Positioned the platform to accelerate adoption, unlock operational efficiencies…" at bounding box center [323, 245] width 225 height 24
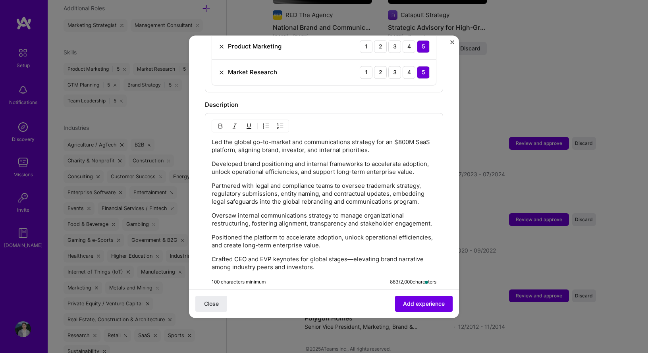
click at [317, 140] on p "Led the global go-to-market and communications strategy for an $800M SaaS platf…" at bounding box center [323, 146] width 225 height 16
click at [263, 123] on img "button" at bounding box center [266, 126] width 6 height 6
click at [254, 168] on p "Developed brand positioning and internal frameworks to accelerate adoption, unl…" at bounding box center [323, 168] width 225 height 16
click at [250, 160] on p "Developed brand positioning and internal frameworks to accelerate adoption, unl…" at bounding box center [323, 168] width 225 height 16
click at [264, 123] on img "button" at bounding box center [266, 126] width 6 height 6
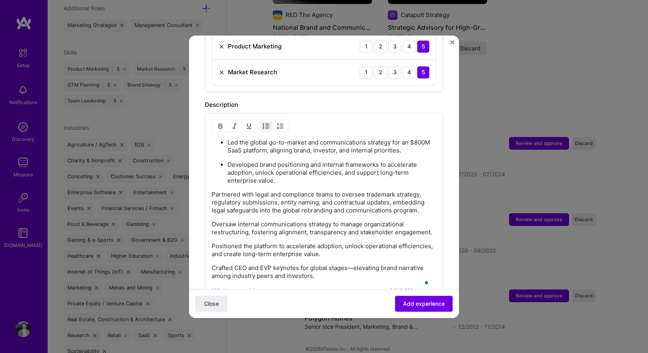
click at [261, 200] on p "Partnered with legal and compliance teams to oversee trademark strategy, regula…" at bounding box center [323, 202] width 225 height 24
click at [265, 123] on img "button" at bounding box center [266, 126] width 6 height 6
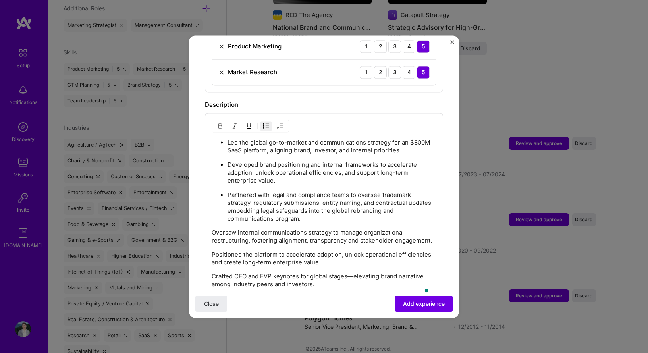
click at [258, 230] on p "Oversaw internal communications strategy to manage organizational restructuring…" at bounding box center [323, 237] width 225 height 16
click at [267, 121] on button "button" at bounding box center [266, 126] width 12 height 10
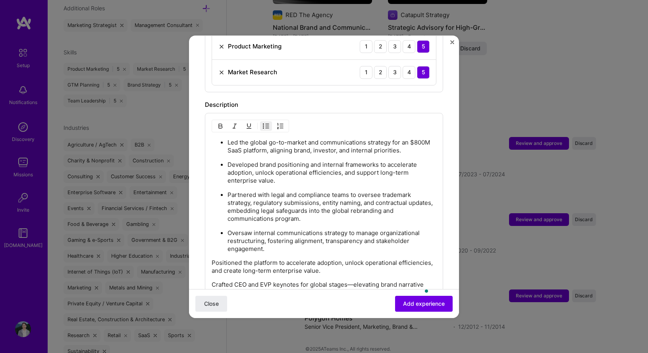
click at [264, 259] on p "Positioned the platform to accelerate adoption, unlock operational efficiencies…" at bounding box center [323, 267] width 225 height 16
click at [269, 121] on button "button" at bounding box center [266, 126] width 12 height 10
click at [262, 281] on p "Crafted CEO and EVP keynotes for global stages—elevating brand narrative among …" at bounding box center [323, 289] width 225 height 16
click at [266, 123] on img "button" at bounding box center [266, 126] width 6 height 6
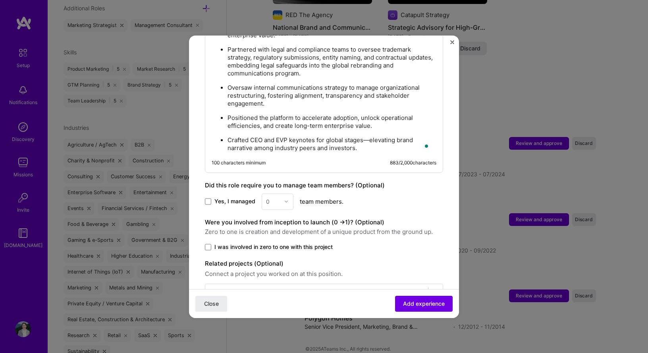
scroll to position [576, 0]
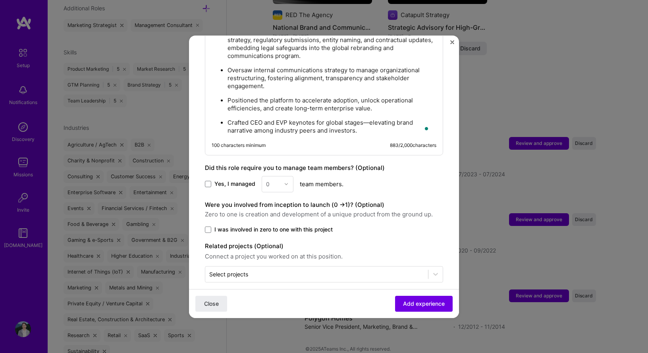
click at [254, 225] on span "I was involved in zero to one with this project" at bounding box center [273, 229] width 118 height 8
click at [0, 0] on input "I was involved in zero to one with this project" at bounding box center [0, 0] width 0 height 0
click at [209, 181] on span at bounding box center [208, 184] width 6 height 6
click at [0, 0] on input "Yes, I managed" at bounding box center [0, 0] width 0 height 0
click at [286, 181] on img at bounding box center [286, 183] width 5 height 5
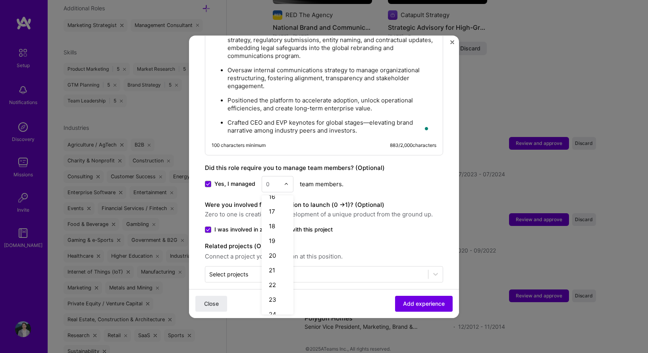
scroll to position [228, 0]
click at [277, 249] on div "20" at bounding box center [277, 256] width 27 height 15
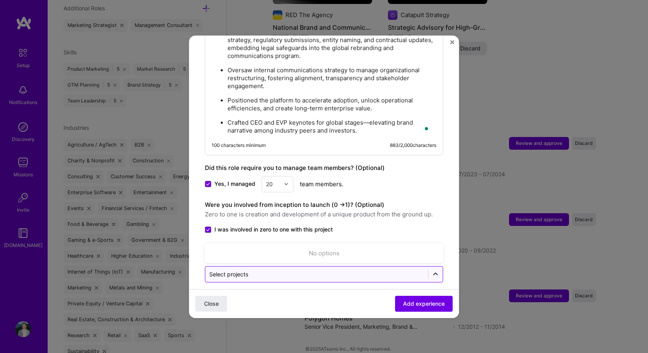
click at [431, 270] on icon at bounding box center [435, 274] width 8 height 8
click at [436, 243] on div "No options" at bounding box center [324, 252] width 238 height 19
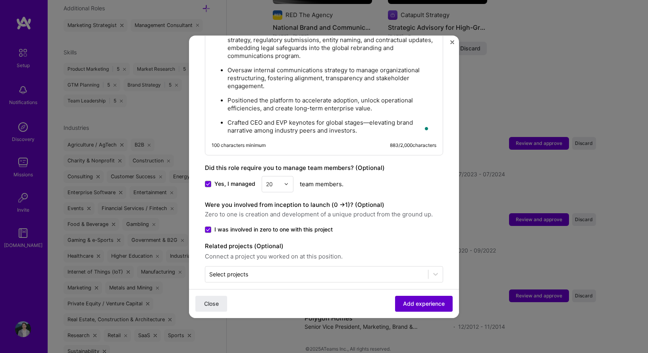
click at [419, 304] on span "Add experience" at bounding box center [424, 303] width 42 height 8
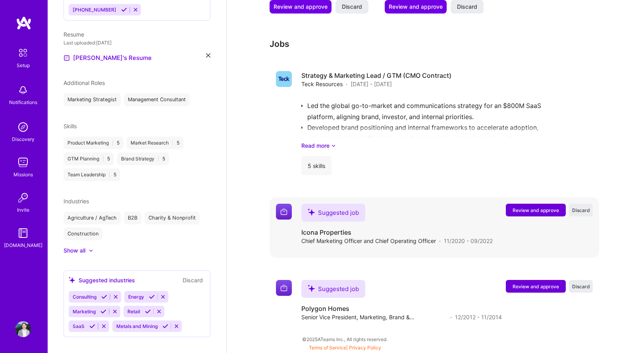
scroll to position [551, 0]
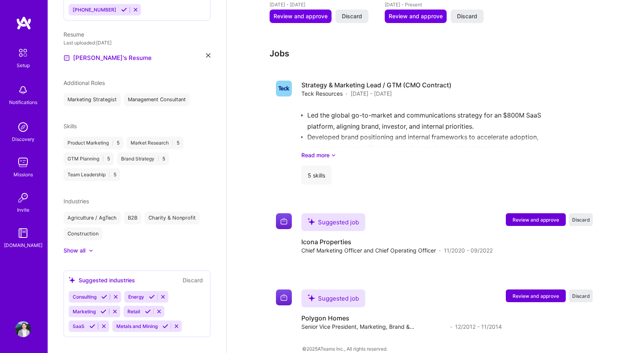
drag, startPoint x: 641, startPoint y: 239, endPoint x: 641, endPoint y: 209, distance: 30.2
drag, startPoint x: 535, startPoint y: 209, endPoint x: 523, endPoint y: 231, distance: 25.2
click at [523, 231] on div "Suggested job Icona Properties Chief Marketing Officer and Chief Operating Offi…" at bounding box center [446, 233] width 291 height 41
click at [468, 129] on div "Led the global go-to-market and communications strategy for an $800M SaaS platf…" at bounding box center [446, 131] width 291 height 55
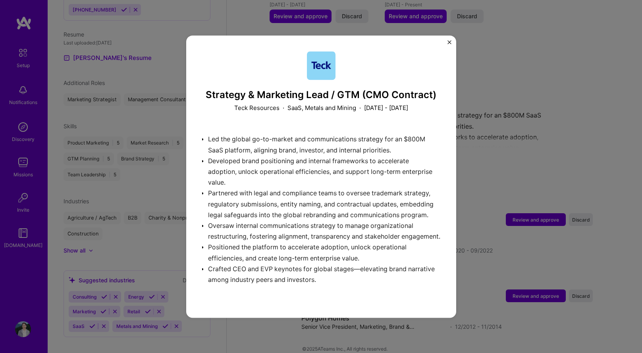
click at [550, 84] on div "Strategy & Marketing Lead / GTM (CMO Contract) Teck Resources · SaaS, Metals an…" at bounding box center [321, 176] width 642 height 353
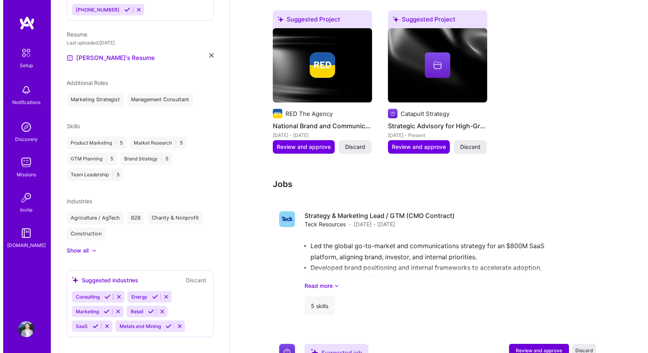
scroll to position [551, 0]
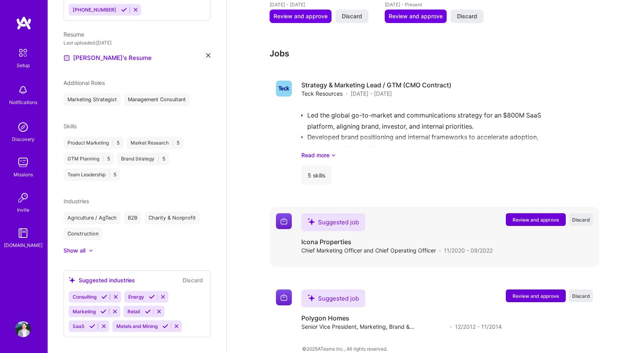
click at [530, 216] on span "Review and approve" at bounding box center [535, 219] width 46 height 7
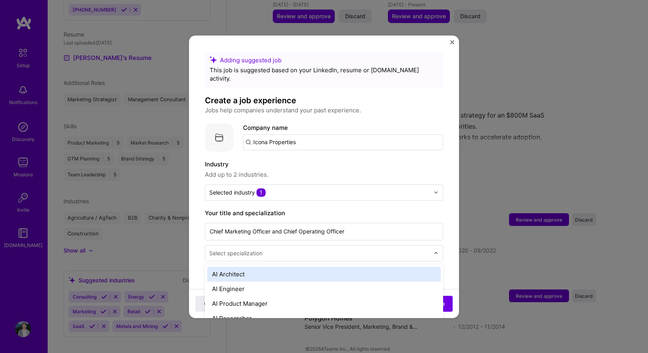
click at [313, 249] on input "text" at bounding box center [320, 253] width 222 height 8
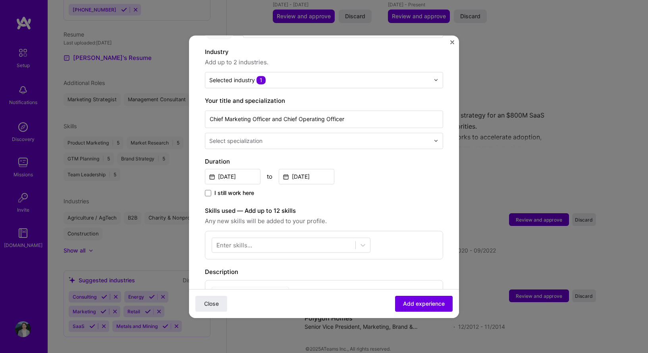
scroll to position [200, 0]
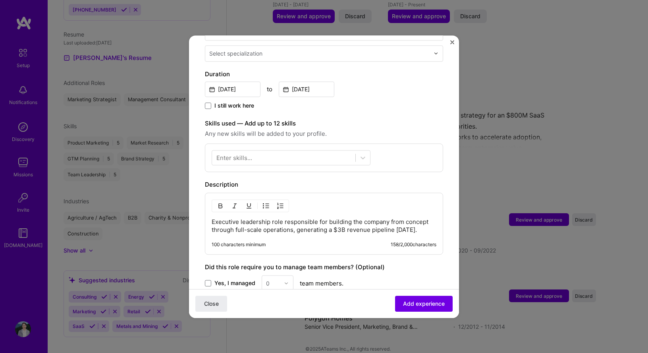
click at [327, 225] on p "Executive leadership role responsible for building the company from concept thr…" at bounding box center [323, 226] width 225 height 16
drag, startPoint x: 236, startPoint y: 233, endPoint x: 209, endPoint y: 208, distance: 37.1
click at [209, 208] on div "Executive leadership role responsible for building the company from concept thr…" at bounding box center [324, 223] width 238 height 62
drag, startPoint x: 212, startPoint y: 213, endPoint x: 255, endPoint y: 237, distance: 48.8
click at [255, 237] on div "Executive leadership role responsible for building the company from concept thr…" at bounding box center [324, 223] width 238 height 62
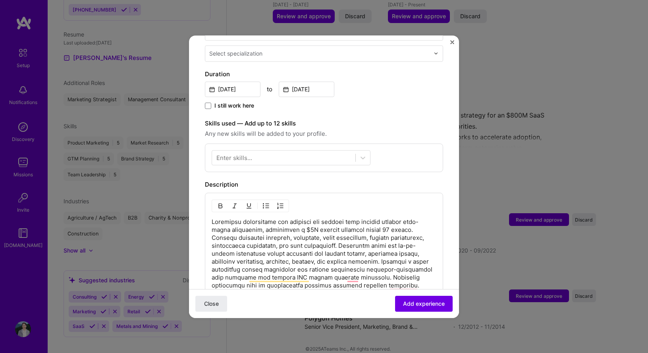
click at [261, 218] on p "To enrich screen reader interactions, please activate Accessibility in Grammarl…" at bounding box center [323, 281] width 225 height 127
click at [211, 230] on div "100 characters minimum 1132 / 2,000 characters" at bounding box center [324, 278] width 238 height 173
click at [216, 229] on p "To enrich screen reader interactions, please activate Accessibility in Grammarl…" at bounding box center [323, 281] width 225 height 127
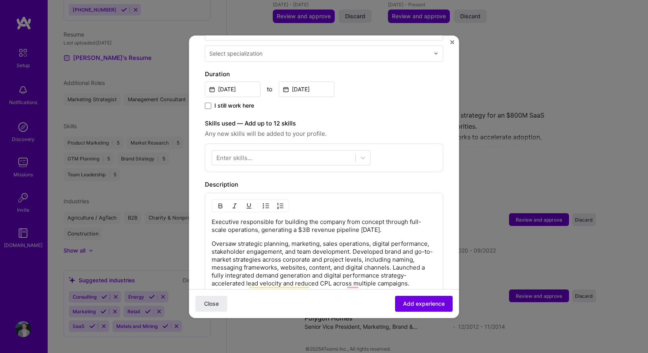
click at [238, 267] on p "Oversaw strategic planning, marketing, sales operations, digital performance, s…" at bounding box center [323, 295] width 225 height 111
click at [392, 240] on p "Oversaw strategic planning, marketing, sales operations, digital performance, s…" at bounding box center [323, 256] width 225 height 32
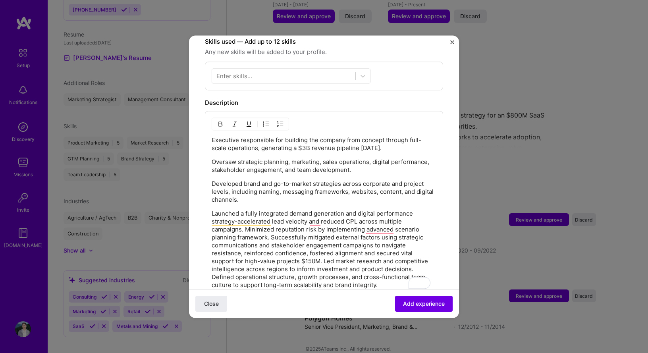
scroll to position [340, 0]
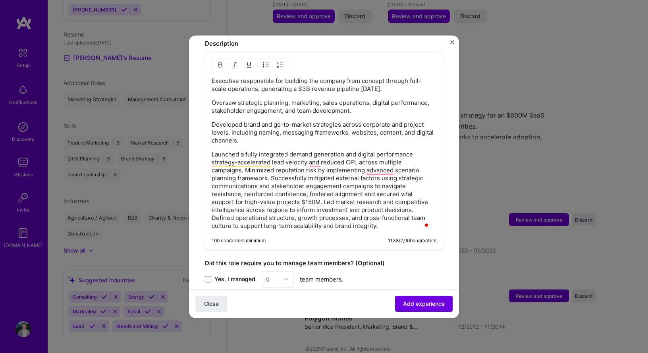
click at [246, 161] on p "Launched a fully integrated demand generation and digital performance strategy-…" at bounding box center [323, 189] width 225 height 79
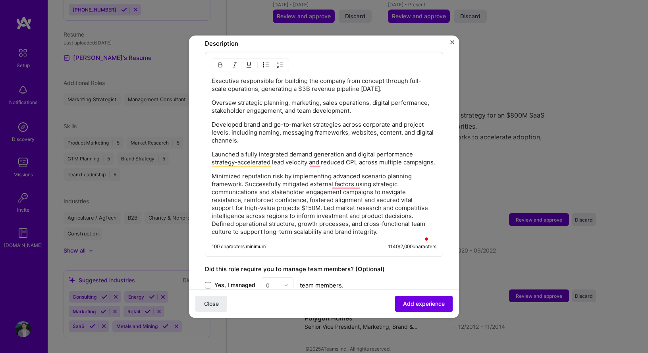
click at [247, 184] on p "Minimized reputation risk by implementing advanced scenario planning framework.…" at bounding box center [323, 203] width 225 height 63
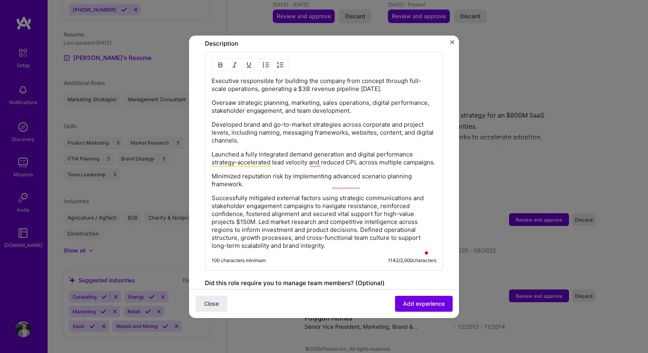
click at [360, 231] on p "Successfully mitigated external factors using strategic communications and stak…" at bounding box center [323, 222] width 225 height 56
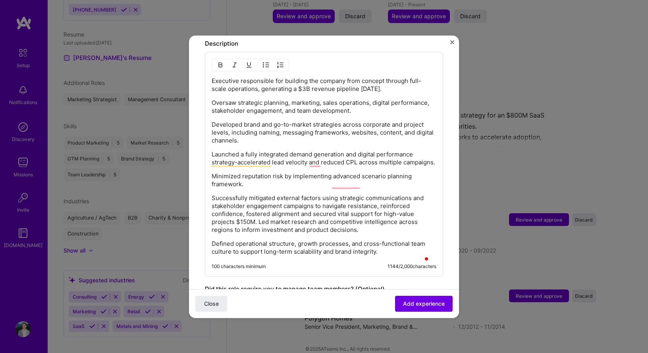
click at [315, 77] on p "Executive responsible for building the company from concept through full-scale …" at bounding box center [323, 85] width 225 height 16
click at [265, 61] on img "button" at bounding box center [266, 64] width 6 height 6
click at [262, 107] on p "Oversaw strategic planning, marketing, sales operations, digital performance, s…" at bounding box center [323, 107] width 225 height 16
click at [264, 61] on img "button" at bounding box center [266, 64] width 6 height 6
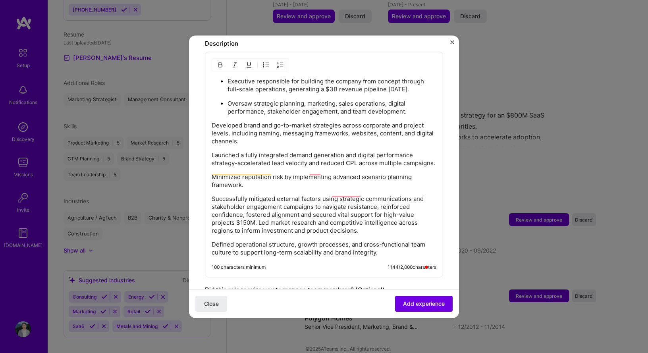
click at [265, 130] on p "Developed brand and go-to-market strategies across corporate and project levels…" at bounding box center [323, 133] width 225 height 24
click at [265, 61] on img "button" at bounding box center [266, 64] width 6 height 6
click at [267, 156] on p "Launched a fully integrated demand generation and digital performance strategy-…" at bounding box center [323, 160] width 225 height 16
click at [265, 61] on img "button" at bounding box center [266, 64] width 6 height 6
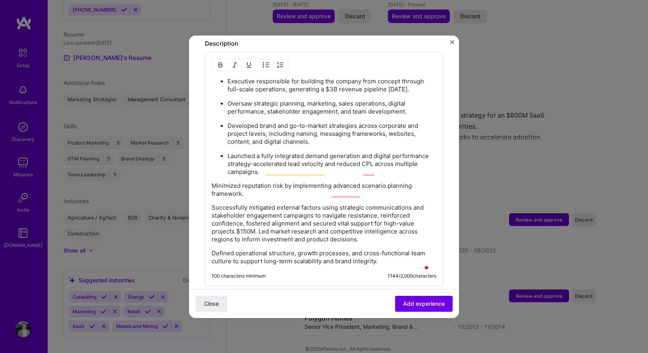
click at [252, 186] on p "Minimized reputation risk by implementing advanced scenario planning framework." at bounding box center [323, 190] width 225 height 16
click at [263, 61] on img "button" at bounding box center [266, 64] width 6 height 6
click at [271, 210] on p "Successfully mitigated external factors using strategic communications and stak…" at bounding box center [323, 224] width 225 height 40
click at [266, 61] on img "button" at bounding box center [266, 64] width 6 height 6
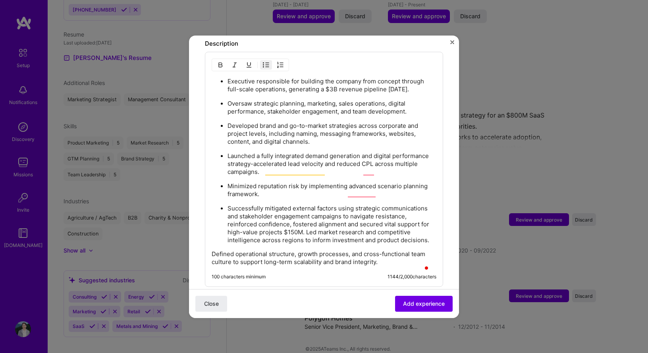
click at [306, 231] on p "Successfully mitigated external factors using strategic communications and stak…" at bounding box center [331, 224] width 209 height 40
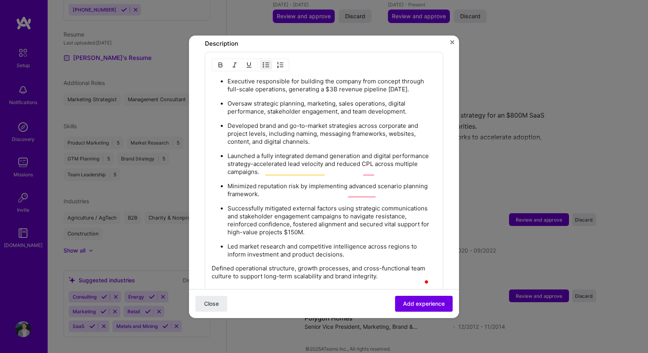
click at [291, 259] on div "Executive responsible for building the company from concept through full-scale …" at bounding box center [323, 178] width 225 height 203
click at [290, 271] on p "Defined operational structure, growth processes, and cross-functional team cult…" at bounding box center [323, 272] width 225 height 16
click at [268, 61] on img "button" at bounding box center [266, 64] width 6 height 6
click at [422, 298] on button "Add experience" at bounding box center [424, 303] width 58 height 16
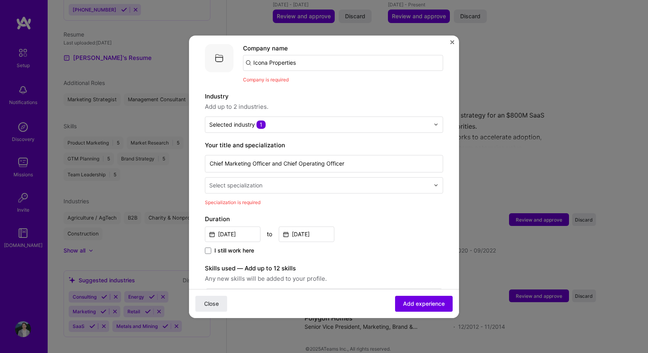
scroll to position [79, 0]
click at [332, 60] on input "Icona Properties" at bounding box center [343, 63] width 200 height 16
type input "Icona Properties"
click at [343, 78] on div "Icona Propertiess" at bounding box center [315, 85] width 57 height 14
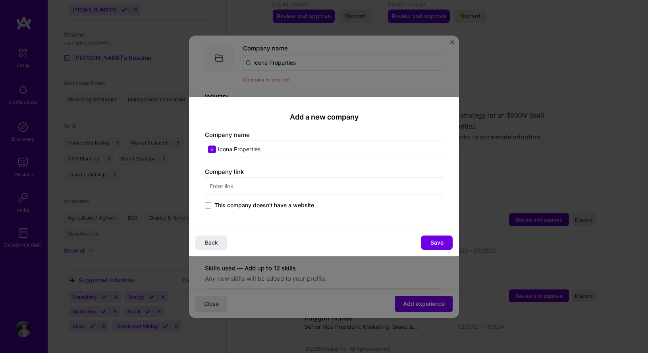
type input "Icona Properties"
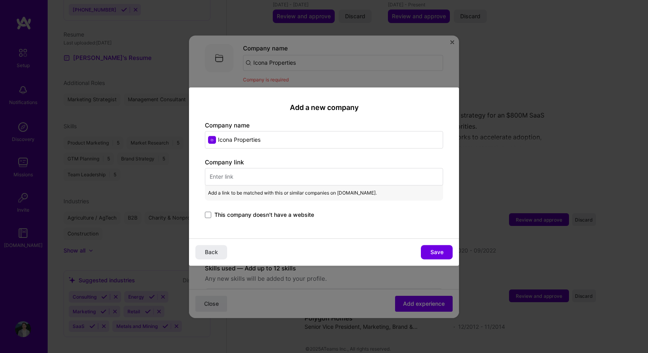
click at [271, 174] on input "text" at bounding box center [324, 176] width 238 height 17
paste input "https://www.iconaproperties.com/"
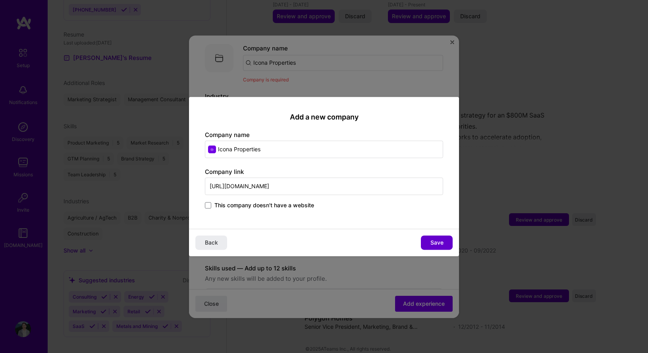
type input "https://www.iconaproperties.com/"
click at [442, 242] on span "Save" at bounding box center [436, 242] width 13 height 8
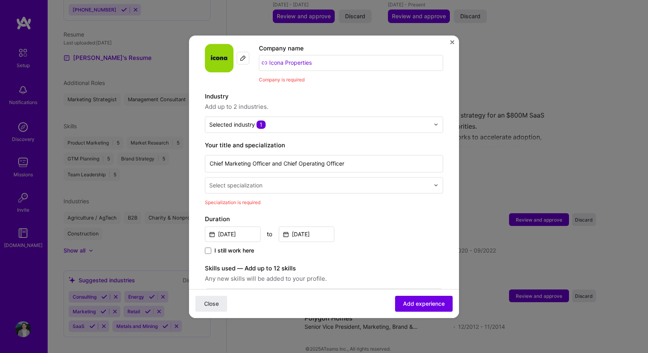
click at [374, 79] on div "Adding suggested job This job is suggested based on your LinkedIn, resume or A.…" at bounding box center [324, 349] width 238 height 755
click at [337, 60] on input "Icona Properties" at bounding box center [351, 63] width 184 height 16
click at [287, 55] on input "Icona Properties" at bounding box center [351, 63] width 184 height 16
click at [307, 80] on div "Adding suggested job This job is suggested based on your LinkedIn, resume or A.…" at bounding box center [324, 349] width 238 height 755
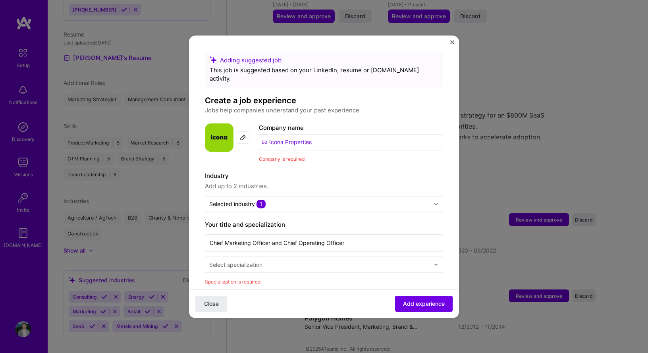
click at [281, 138] on input "Icona Properties" at bounding box center [351, 142] width 184 height 16
drag, startPoint x: 316, startPoint y: 133, endPoint x: 259, endPoint y: 131, distance: 56.8
click at [259, 134] on input "Icona Properties" at bounding box center [351, 142] width 184 height 16
click at [284, 156] on span "Company is required" at bounding box center [282, 159] width 46 height 6
click at [314, 136] on input "Icona Properties" at bounding box center [351, 142] width 184 height 16
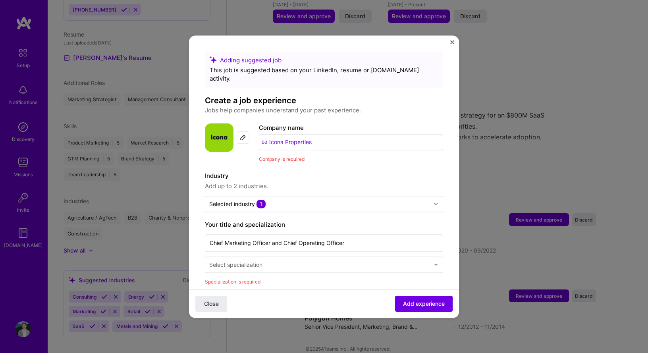
drag, startPoint x: 314, startPoint y: 136, endPoint x: 264, endPoint y: 135, distance: 50.0
click at [264, 135] on input "Icona Properties" at bounding box center [351, 142] width 184 height 16
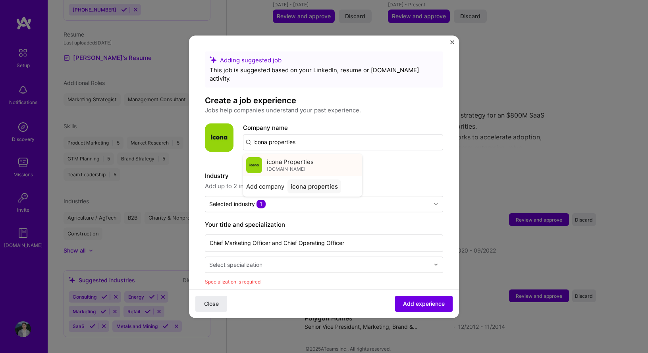
click at [301, 158] on span "icona Properties" at bounding box center [290, 162] width 47 height 8
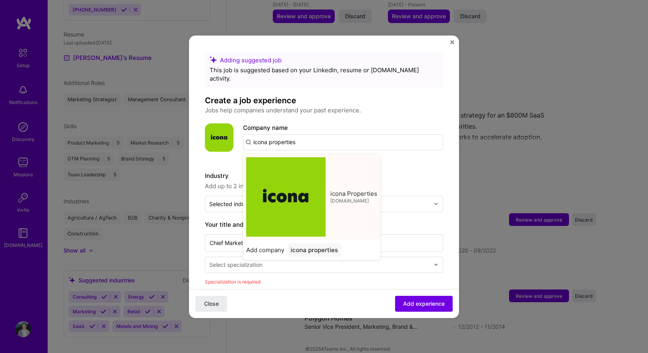
type input "icona Properties"
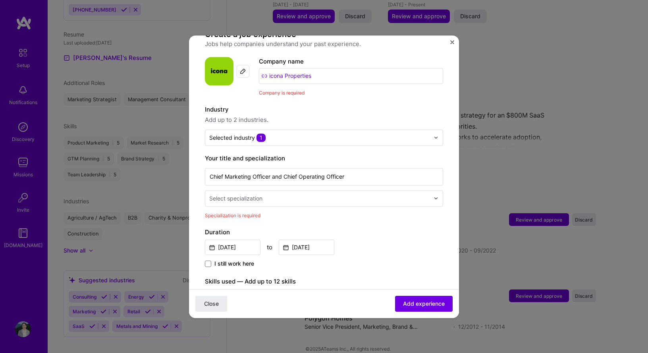
scroll to position [79, 0]
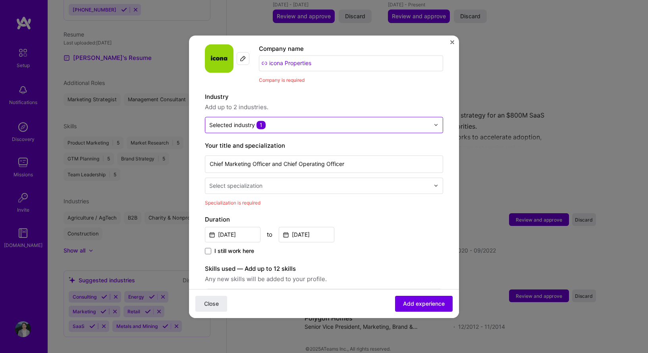
click at [433, 118] on div at bounding box center [437, 124] width 9 height 15
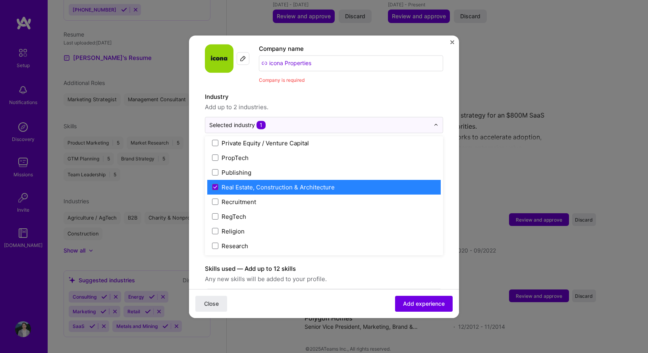
scroll to position [1439, 0]
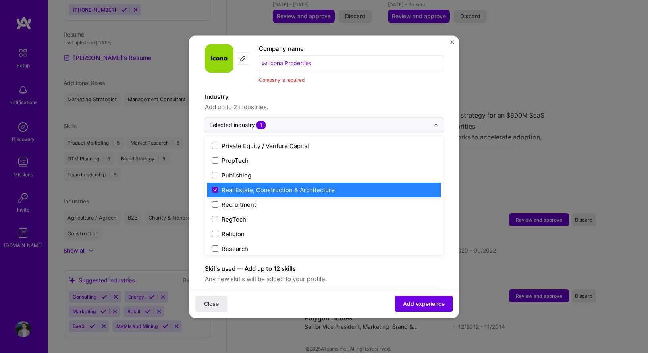
click at [417, 186] on label "Real Estate, Construction & Architecture" at bounding box center [324, 190] width 224 height 8
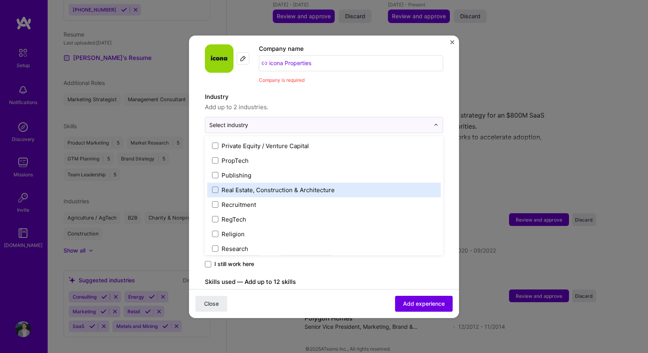
click at [382, 186] on label "Real Estate, Construction & Architecture" at bounding box center [324, 190] width 224 height 8
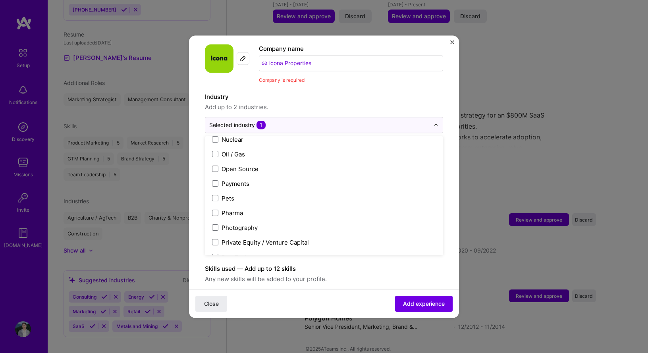
scroll to position [1348, 0]
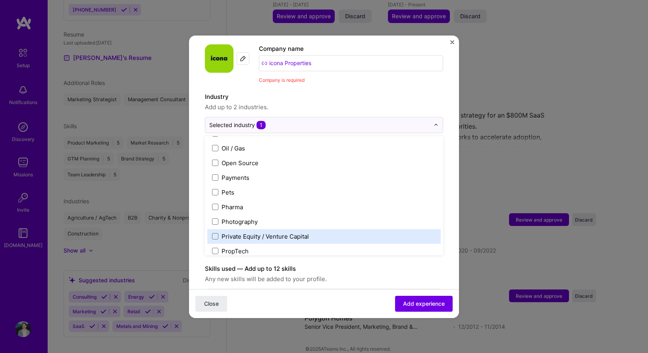
click at [309, 232] on label "Private Equity / Venture Capital" at bounding box center [324, 236] width 224 height 8
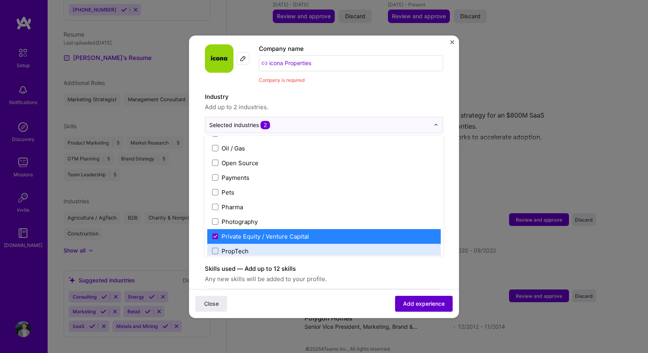
click at [425, 310] on button "Add experience" at bounding box center [424, 303] width 58 height 16
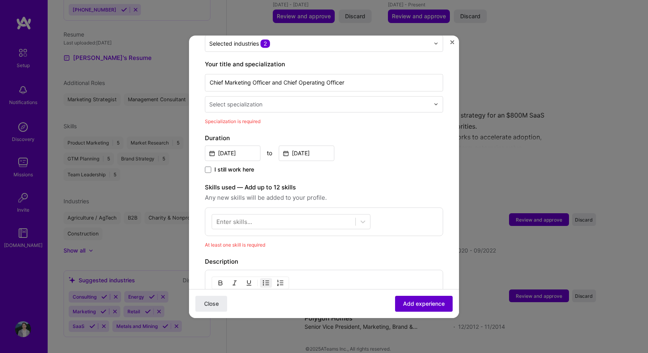
scroll to position [176, 0]
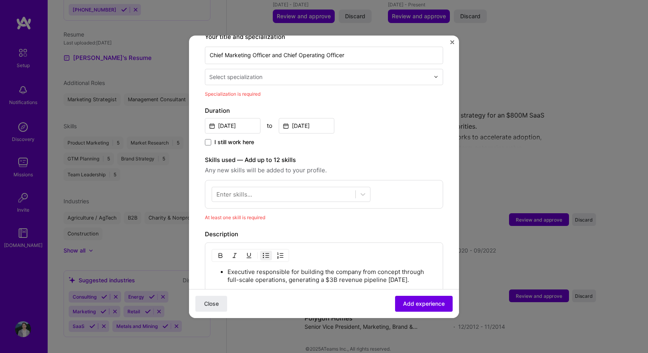
click at [418, 73] on input "text" at bounding box center [320, 77] width 222 height 8
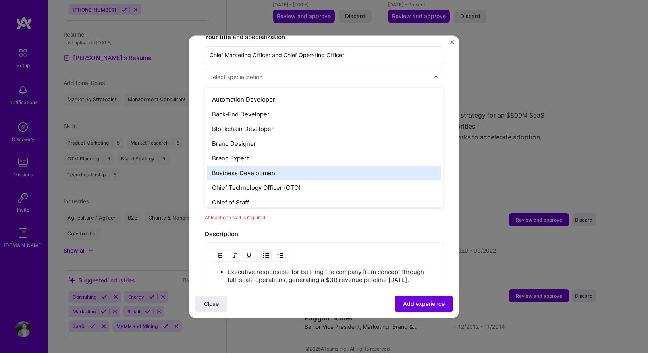
scroll to position [112, 0]
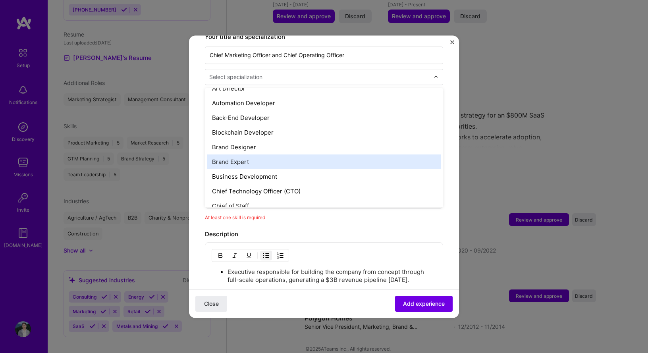
click at [365, 155] on div "Brand Expert" at bounding box center [323, 161] width 233 height 15
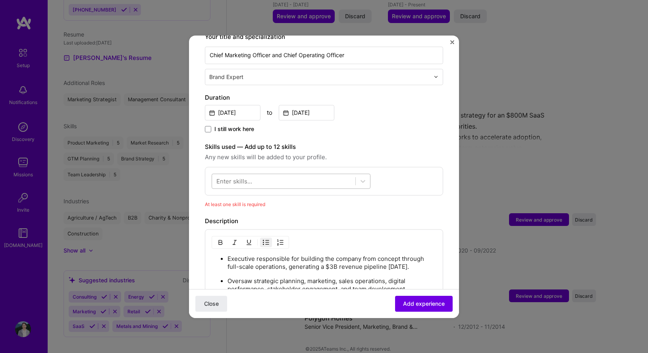
click at [348, 175] on div at bounding box center [283, 180] width 143 height 13
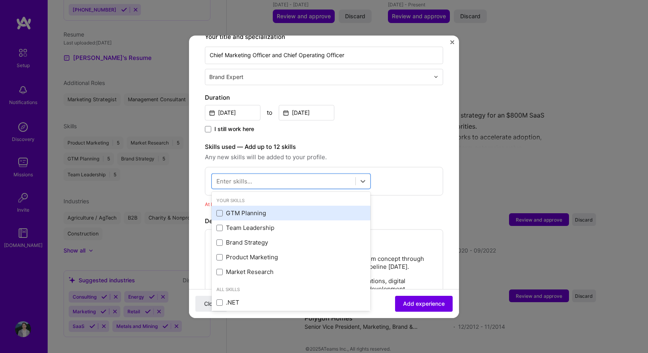
click at [323, 209] on div "GTM Planning" at bounding box center [290, 213] width 149 height 8
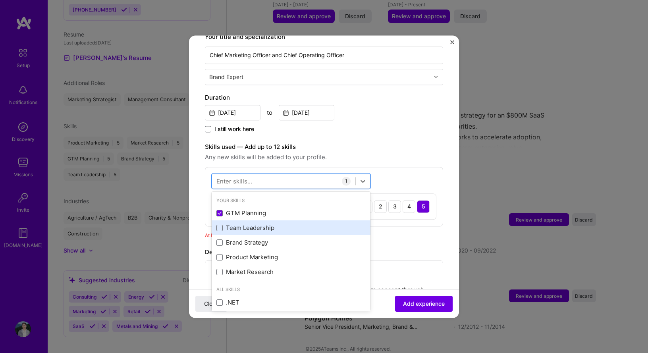
click at [295, 224] on div "Team Leadership" at bounding box center [290, 228] width 149 height 8
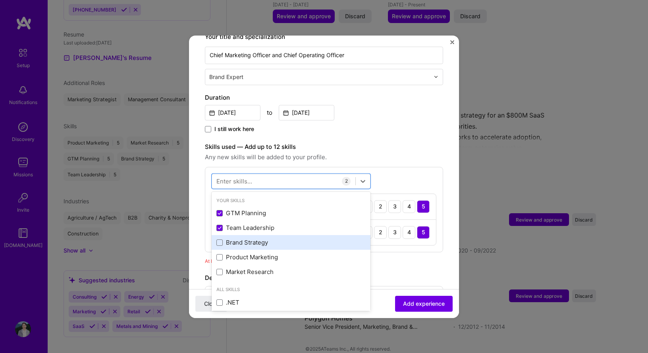
click at [287, 238] on div "Brand Strategy" at bounding box center [290, 242] width 149 height 8
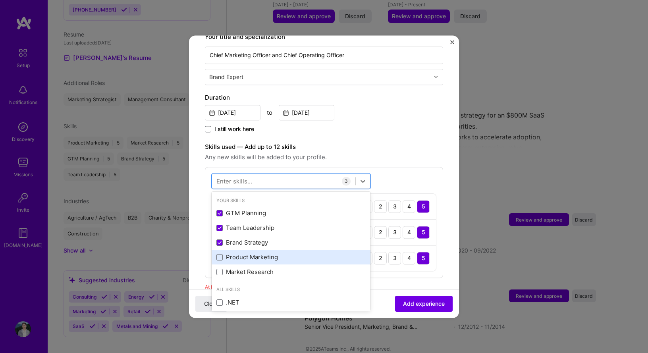
click at [281, 253] on div "Product Marketing" at bounding box center [290, 257] width 149 height 8
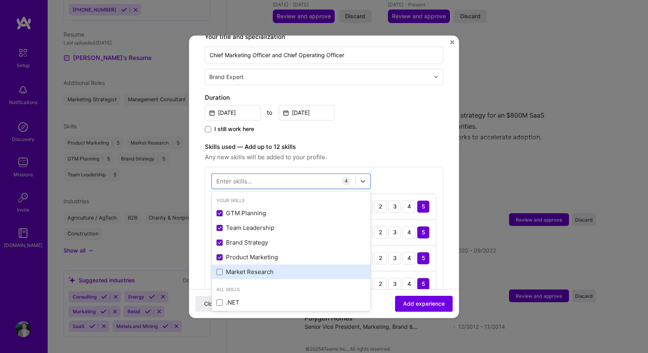
click at [277, 268] on div "Market Research" at bounding box center [290, 272] width 149 height 8
click at [409, 304] on span "Add experience" at bounding box center [424, 303] width 42 height 8
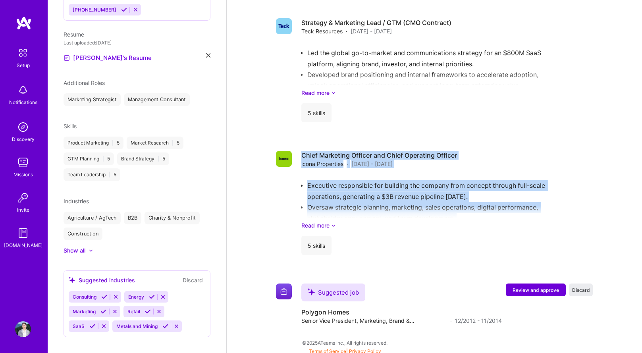
scroll to position [607, 0]
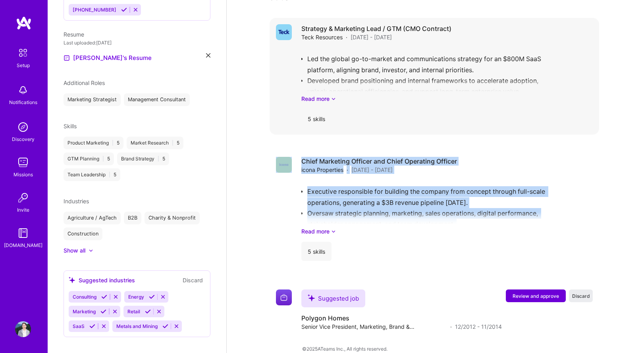
drag, startPoint x: 456, startPoint y: 111, endPoint x: 457, endPoint y: 96, distance: 15.1
click at [457, 96] on div "Strategy & Marketing Lead / GTM (CMO Contract) Teck Resources · Oct 2023 - Jul …" at bounding box center [433, 180] width 329 height 325
click at [579, 184] on div "Executive responsible for building the company from concept through full-scale …" at bounding box center [446, 207] width 291 height 55
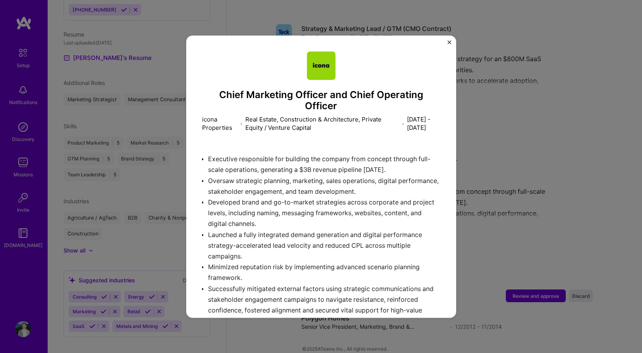
click at [556, 173] on div "Chief Marketing Officer and Chief Operating Officer icona Properties · Real Est…" at bounding box center [321, 176] width 642 height 353
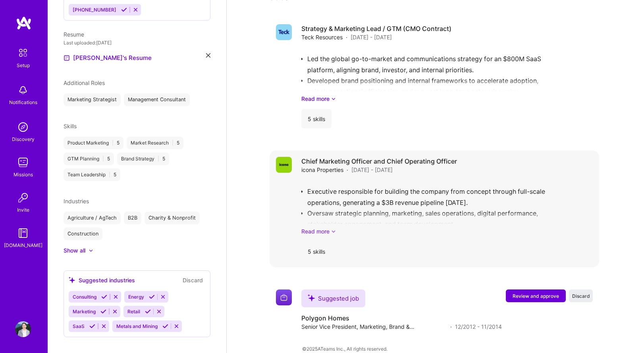
click at [327, 227] on link "Read more" at bounding box center [446, 231] width 291 height 8
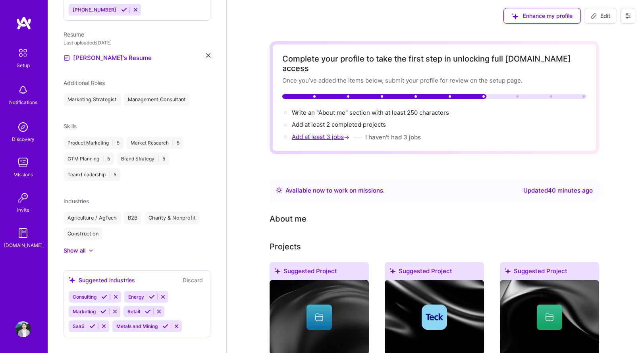
click at [331, 133] on span "Add at least 3 jobs →" at bounding box center [321, 137] width 59 height 8
select select "US"
select select "Right Now"
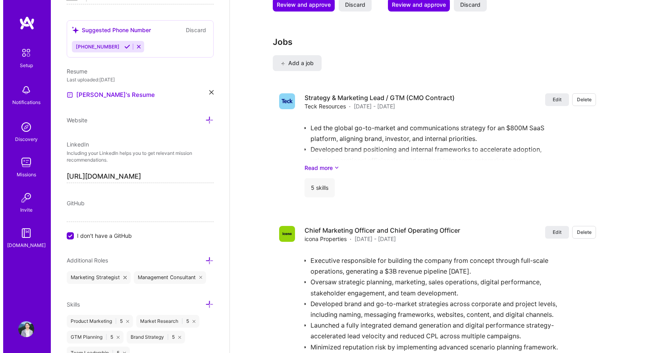
scroll to position [963, 0]
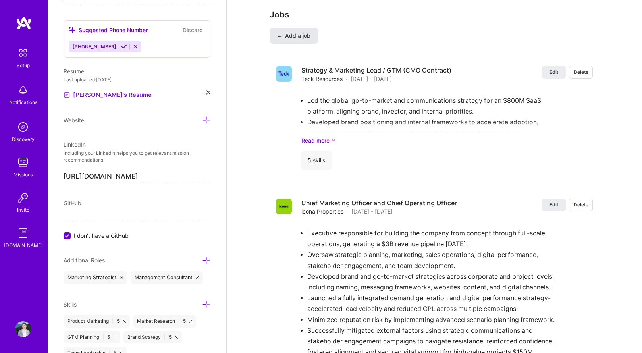
click at [301, 32] on span "Add a job" at bounding box center [293, 36] width 33 height 8
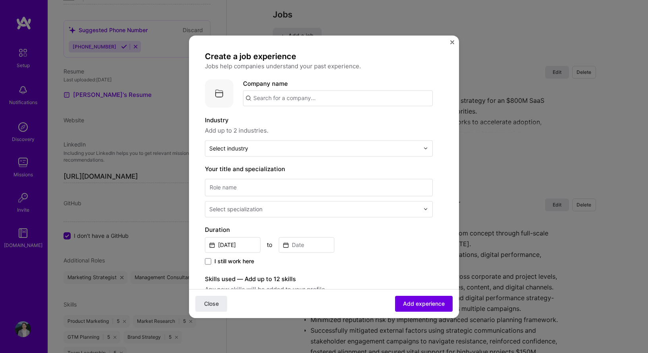
click at [278, 97] on input "text" at bounding box center [338, 98] width 190 height 16
type input "Catapult Strategy"
click at [307, 123] on div "Catapult Strategy" at bounding box center [316, 120] width 58 height 14
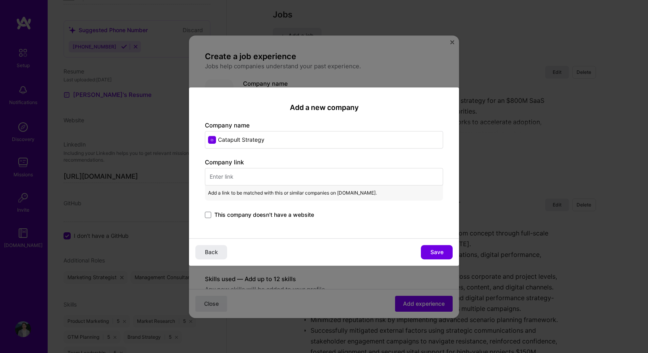
click at [272, 177] on input "text" at bounding box center [324, 176] width 238 height 17
paste input "https://www.catapultstrategy.com/"
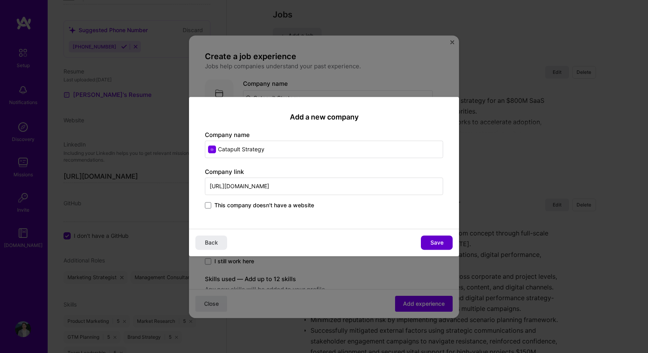
type input "https://www.catapultstrategy.com/"
click at [438, 244] on span "Save" at bounding box center [436, 242] width 13 height 8
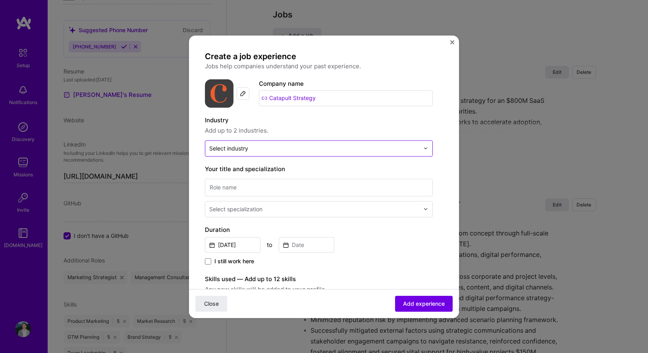
click at [313, 152] on input "text" at bounding box center [314, 148] width 210 height 8
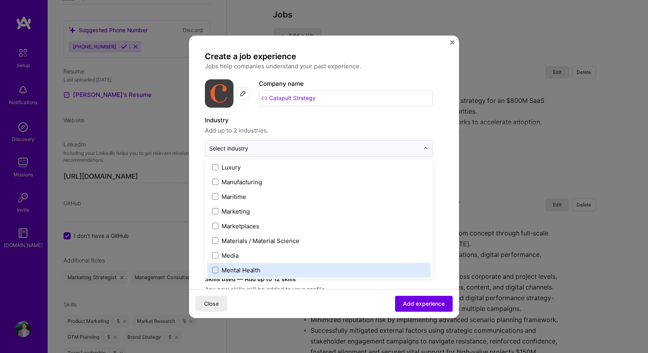
scroll to position [1138, 0]
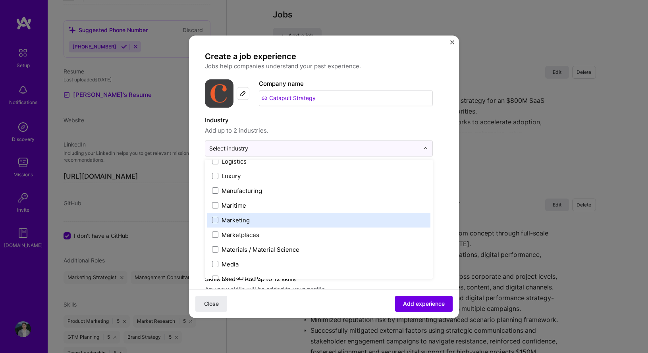
click at [239, 219] on div "Marketing" at bounding box center [235, 220] width 28 height 8
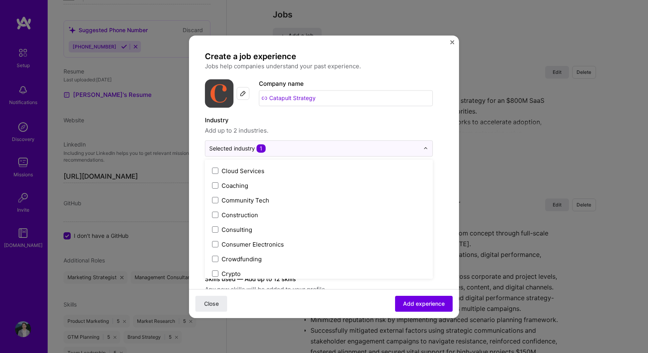
scroll to position [477, 0]
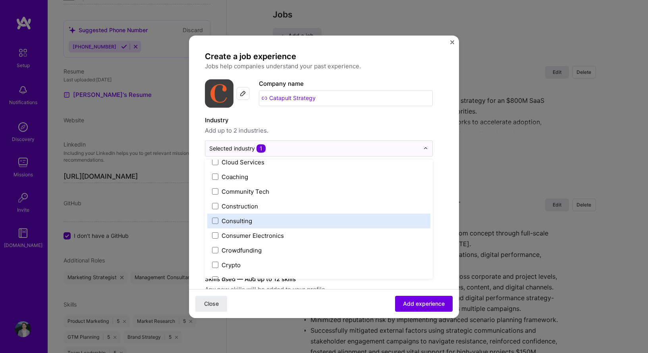
click at [247, 219] on div "Consulting" at bounding box center [236, 221] width 31 height 8
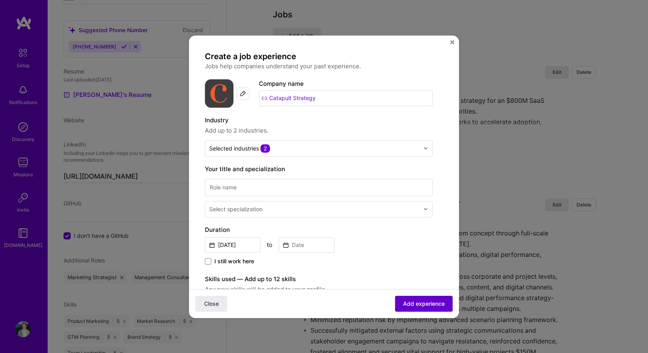
click at [428, 303] on span "Add experience" at bounding box center [424, 303] width 42 height 8
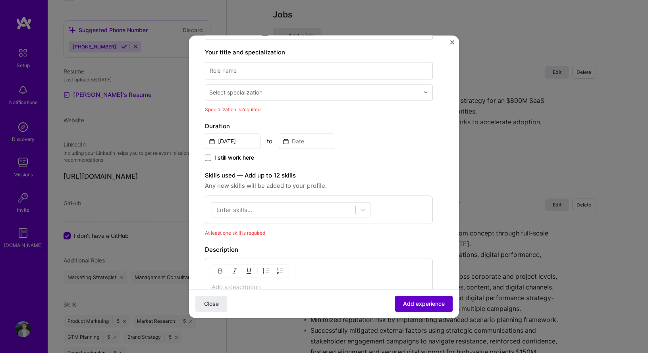
scroll to position [129, 0]
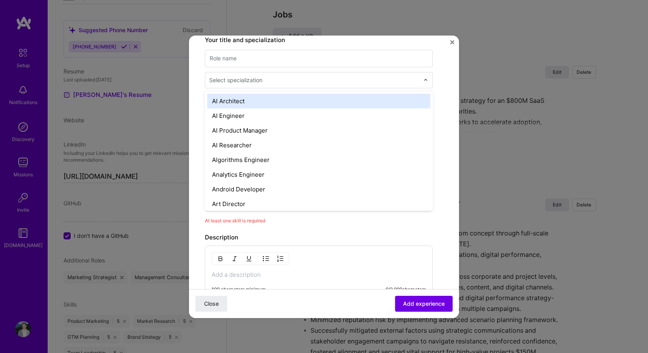
click at [336, 84] on div at bounding box center [314, 80] width 211 height 10
click at [341, 61] on input at bounding box center [319, 58] width 228 height 17
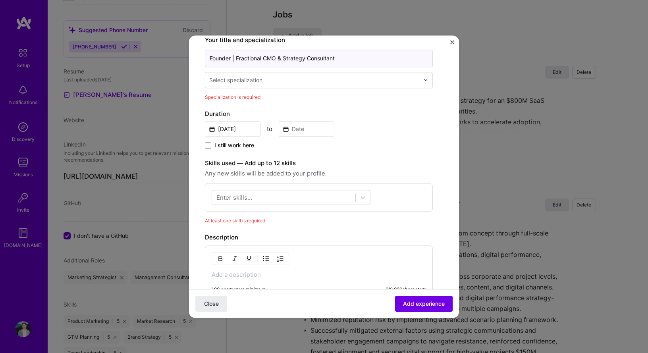
type input "Founder | Fractional CMO & Strategy Consultant"
click at [294, 76] on input "text" at bounding box center [314, 80] width 211 height 8
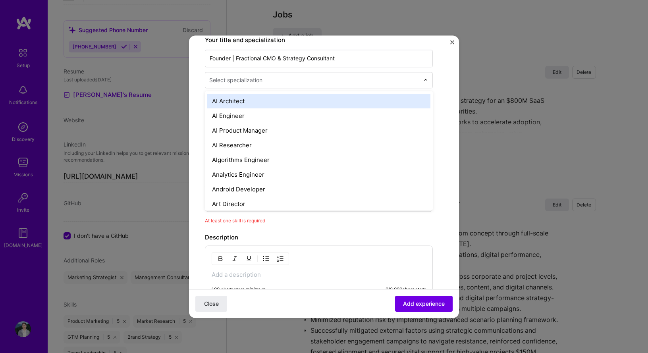
type input "b"
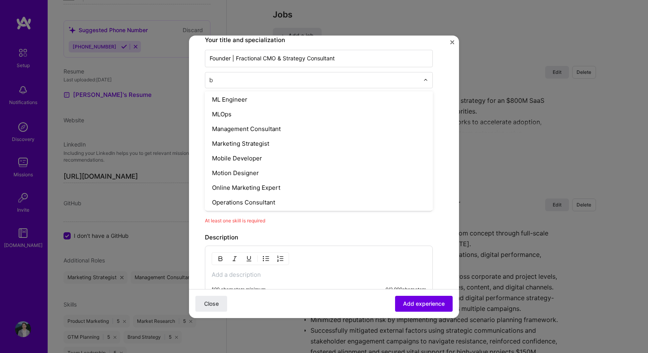
scroll to position [480, 0]
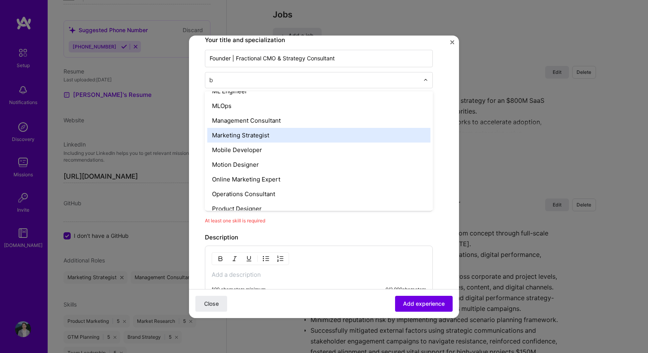
click at [267, 135] on div "Marketing Strategist" at bounding box center [318, 135] width 223 height 15
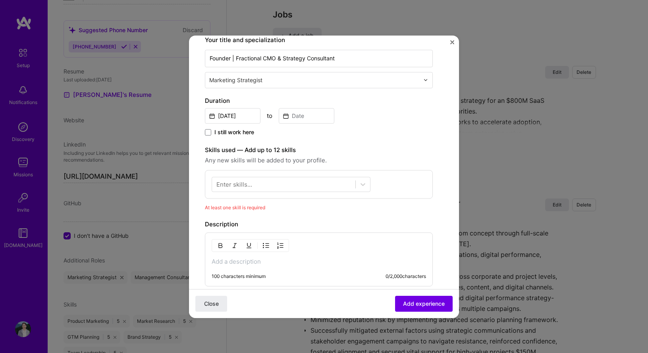
click at [248, 134] on span "I still work here" at bounding box center [234, 132] width 40 height 8
click at [0, 0] on input "I still work here" at bounding box center [0, 0] width 0 height 0
click at [244, 117] on input "[DATE]" at bounding box center [233, 115] width 56 height 15
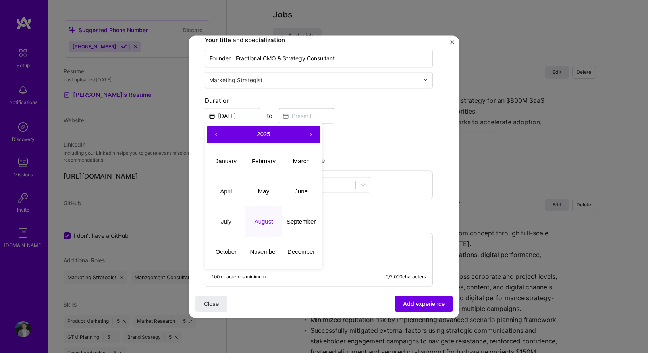
click at [217, 135] on button "‹" at bounding box center [215, 134] width 17 height 17
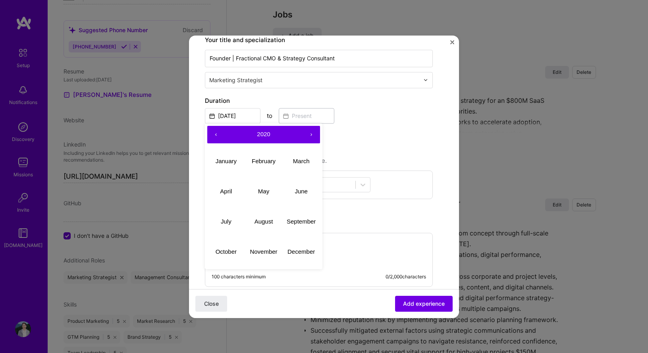
click at [217, 135] on button "‹" at bounding box center [215, 134] width 17 height 17
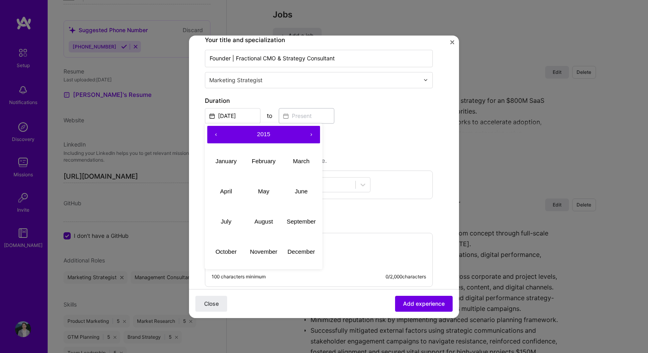
click at [217, 135] on button "‹" at bounding box center [215, 134] width 17 height 17
click at [265, 251] on abbr "November" at bounding box center [263, 251] width 27 height 7
type input "[DATE]"
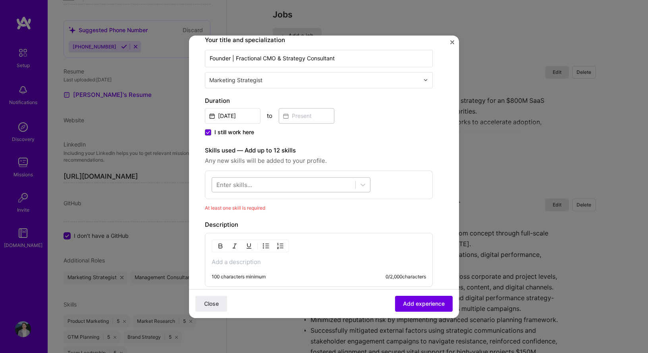
click at [312, 190] on div at bounding box center [283, 184] width 143 height 13
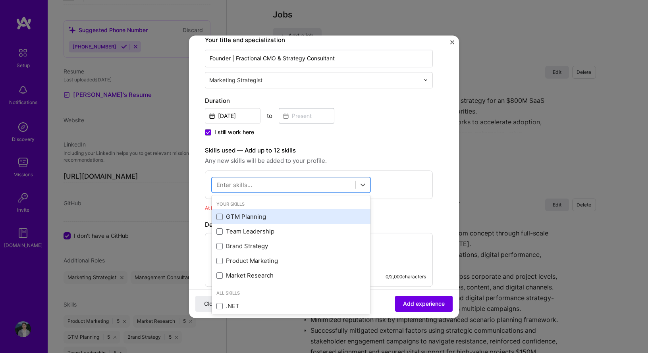
click at [302, 217] on div "GTM Planning" at bounding box center [290, 217] width 149 height 8
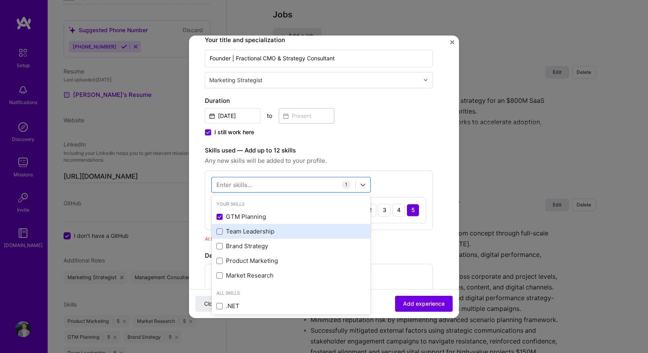
click at [295, 232] on div "Team Leadership" at bounding box center [290, 231] width 149 height 8
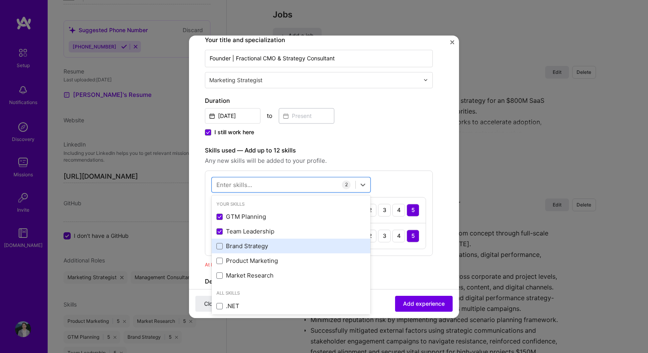
click at [282, 249] on div "Brand Strategy" at bounding box center [290, 246] width 149 height 8
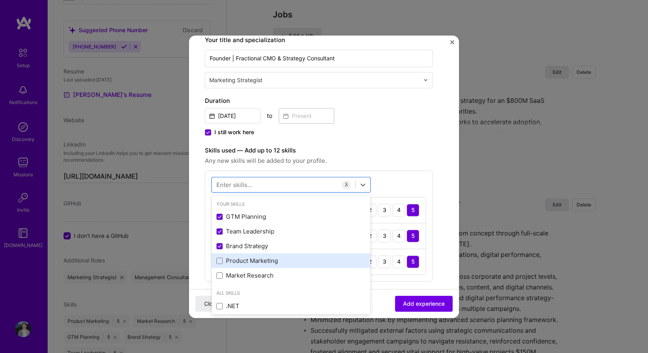
click at [274, 267] on div "Product Marketing" at bounding box center [290, 261] width 159 height 15
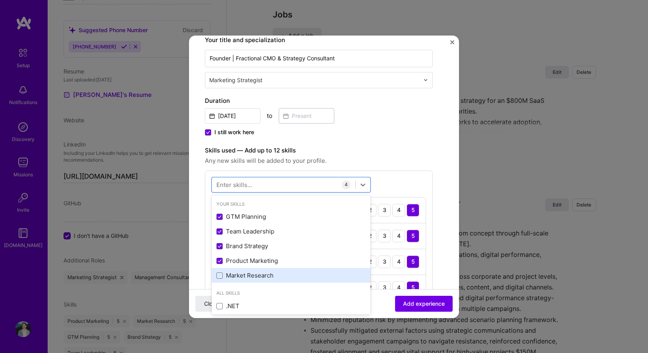
click at [271, 277] on div "Market Research" at bounding box center [290, 275] width 149 height 8
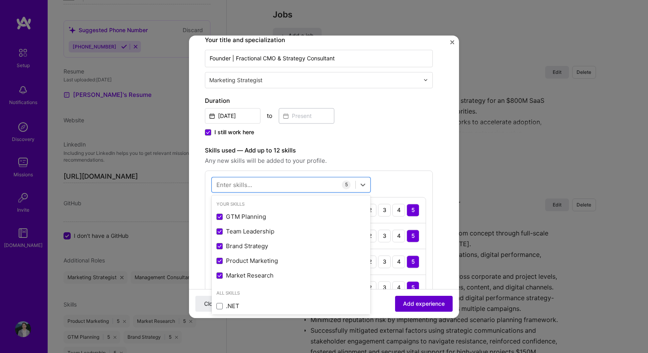
click at [413, 304] on span "Add experience" at bounding box center [424, 303] width 42 height 8
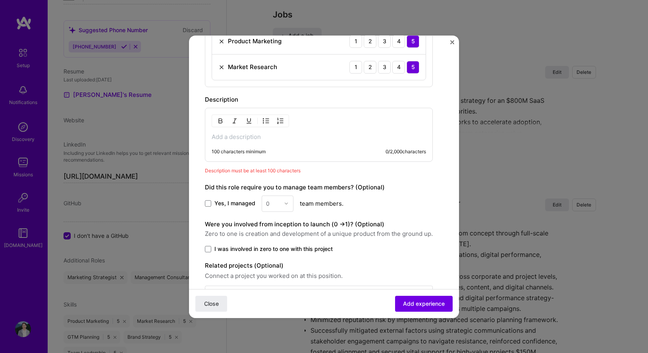
scroll to position [404, 0]
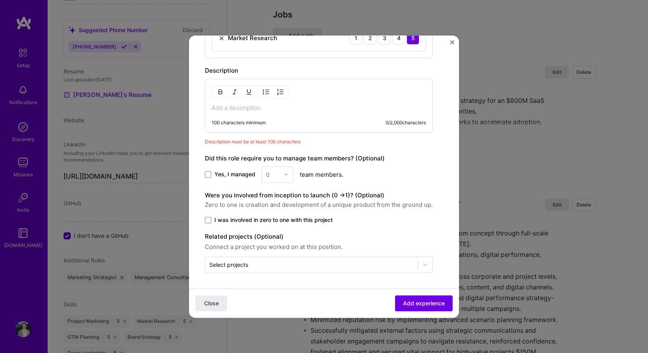
click at [255, 111] on p at bounding box center [318, 108] width 214 height 8
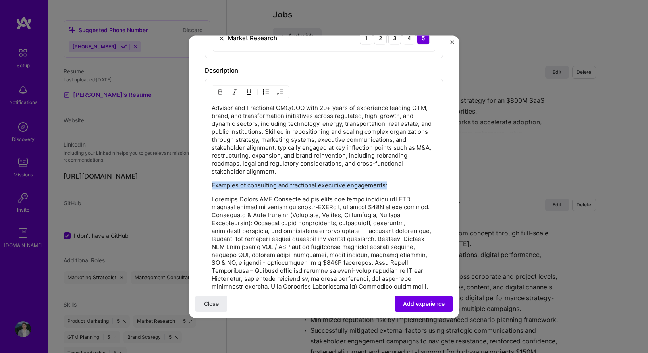
drag, startPoint x: 391, startPoint y: 183, endPoint x: 209, endPoint y: 186, distance: 182.1
click at [209, 186] on div "Advisor and Fractional CMO/COO with 20+ years of experience leading GTM, brand,…" at bounding box center [324, 299] width 238 height 441
click at [220, 90] on img "button" at bounding box center [220, 91] width 6 height 6
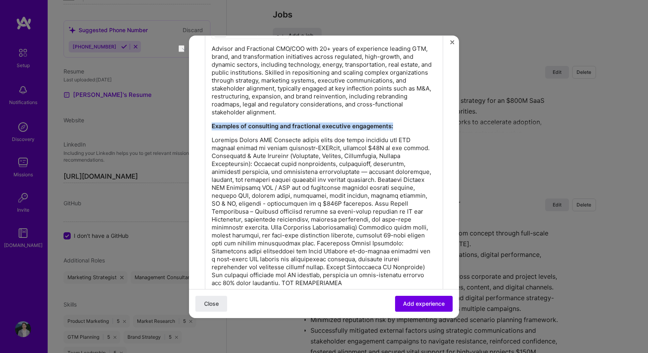
scroll to position [475, 0]
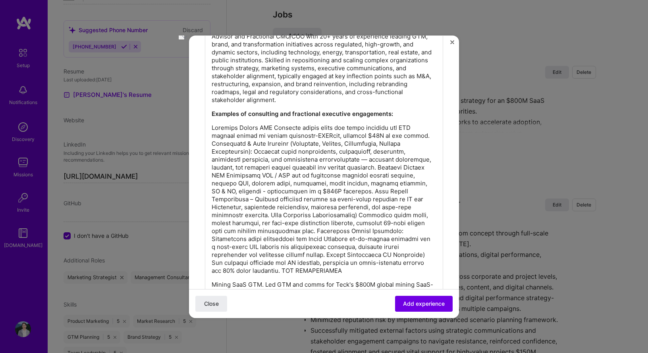
click at [213, 143] on p "To enrich screen reader interactions, please activate Accessibility in Grammarl…" at bounding box center [323, 199] width 225 height 151
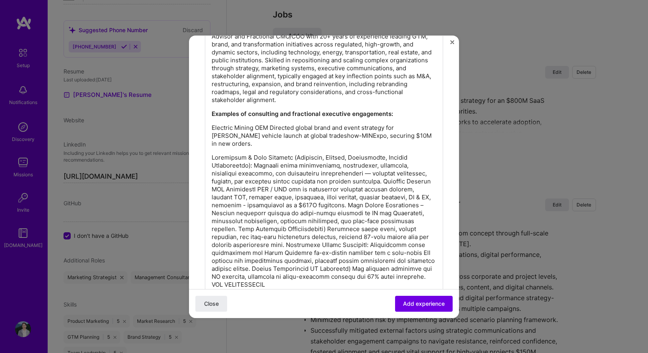
click at [214, 183] on p "To enrich screen reader interactions, please activate Accessibility in Grammarl…" at bounding box center [323, 221] width 225 height 135
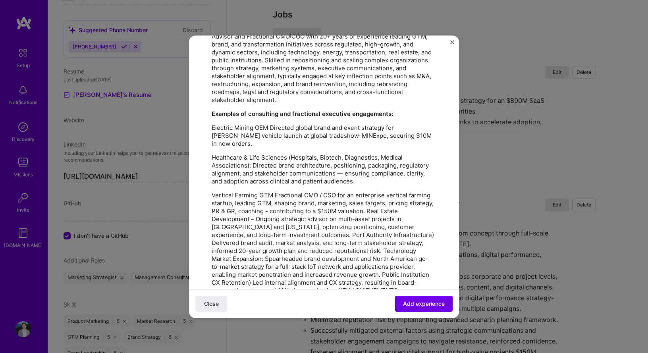
click at [415, 203] on p "Vertical Farming GTM Fractional CMO / CSO for an enterprise vertical farming st…" at bounding box center [323, 242] width 225 height 103
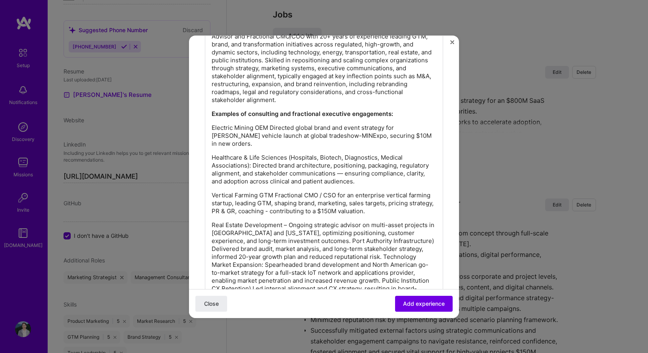
click at [304, 234] on p "Real Estate Development – Ongoing strategic advisor on multi-asset projects in …" at bounding box center [323, 260] width 225 height 79
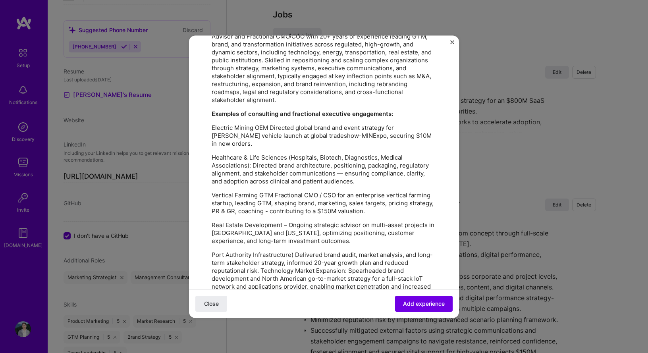
click at [262, 263] on p "Port Authority Infrastructure) Delivered brand audit, market analysis, and long…" at bounding box center [323, 282] width 225 height 63
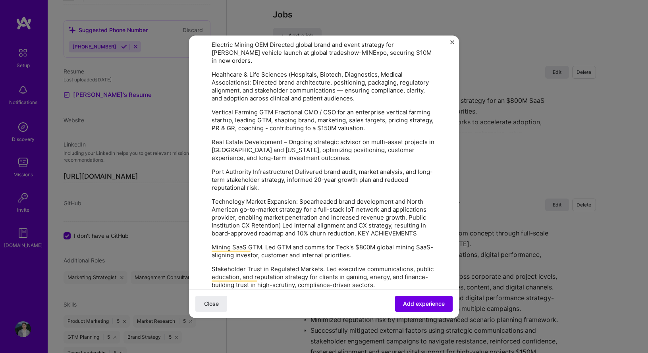
scroll to position [557, 0]
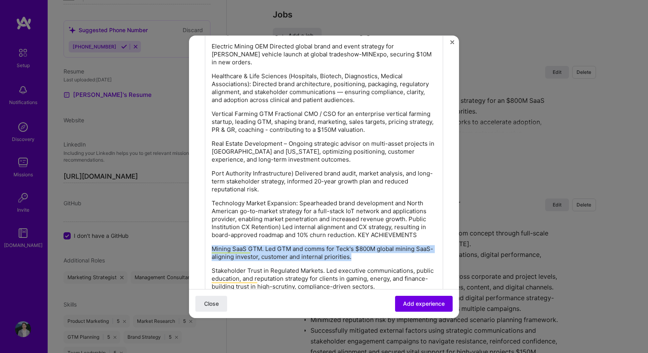
drag, startPoint x: 347, startPoint y: 247, endPoint x: 202, endPoint y: 241, distance: 144.9
click at [202, 241] on form "Create a job experience Jobs help companies understand your past experience. Co…" at bounding box center [324, 46] width 270 height 1103
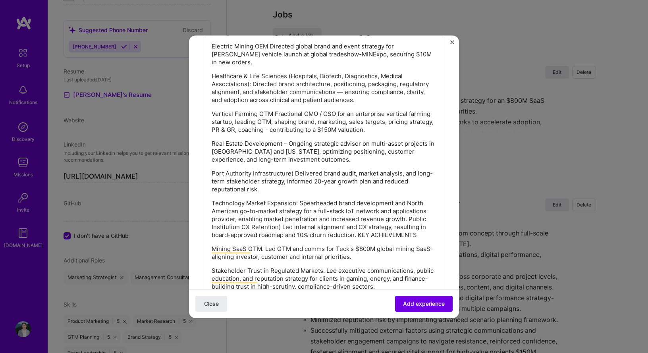
click at [407, 209] on p "Technology Market Expansion: Spearheaded brand development and North American g…" at bounding box center [323, 219] width 225 height 40
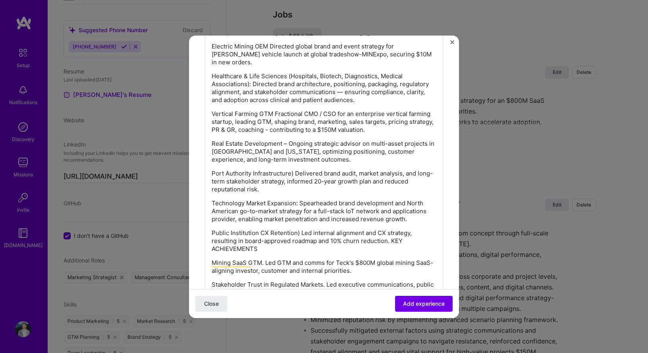
drag, startPoint x: 412, startPoint y: 212, endPoint x: 210, endPoint y: 194, distance: 203.2
click at [210, 194] on div "Advisor and Fractional CMO/COO with 20+ years of experience leading GTM, brand,…" at bounding box center [324, 176] width 238 height 500
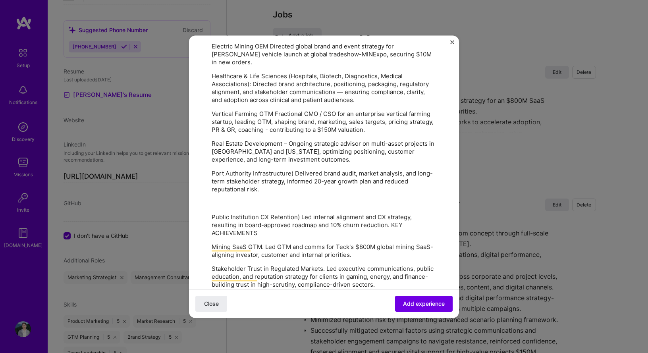
click at [212, 72] on p "Healthcare & Life Sciences (Hospitals, Biotech, Diagnostics, Medical Associatio…" at bounding box center [323, 88] width 225 height 32
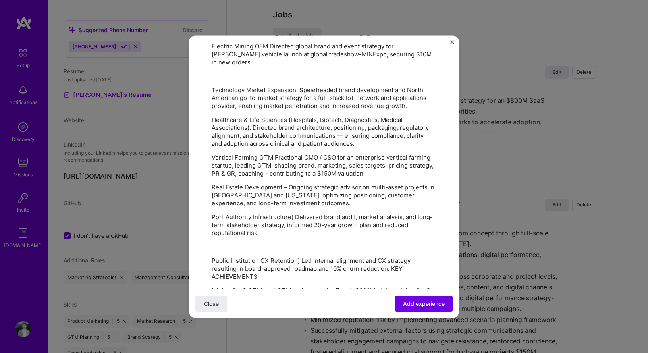
drag, startPoint x: 418, startPoint y: 136, endPoint x: 209, endPoint y: 111, distance: 210.7
click at [209, 111] on div "Advisor and Fractional CMO/COO with 20+ years of experience leading GTM, brand,…" at bounding box center [324, 190] width 238 height 528
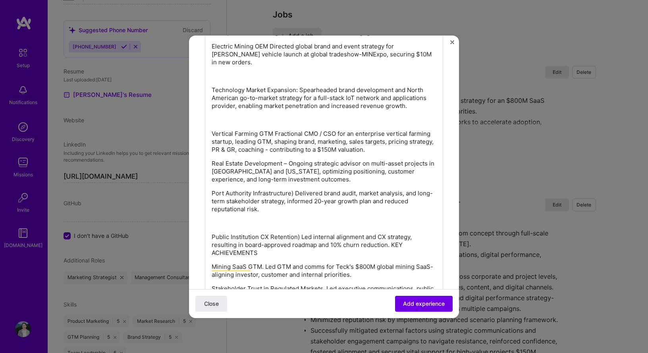
click at [249, 219] on p "To enrich screen reader interactions, please activate Accessibility in Grammarl…" at bounding box center [323, 223] width 225 height 8
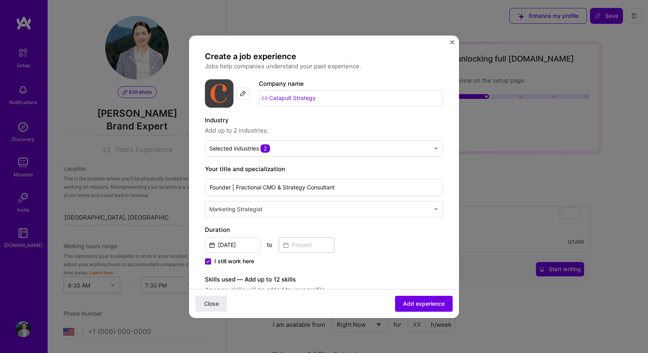
select select "US"
select select "Right Now"
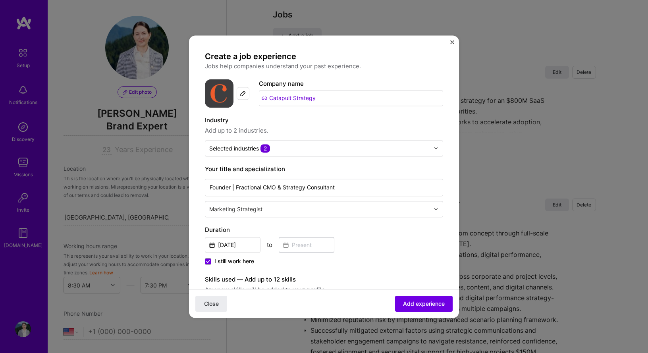
scroll to position [557, 0]
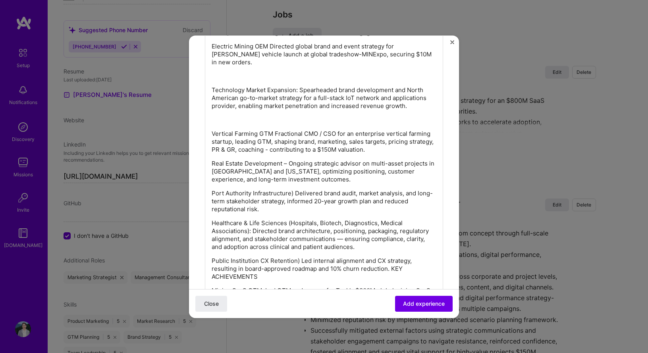
click at [271, 116] on p "To enrich screen reader interactions, please activate Accessibility in Grammarl…" at bounding box center [323, 120] width 225 height 8
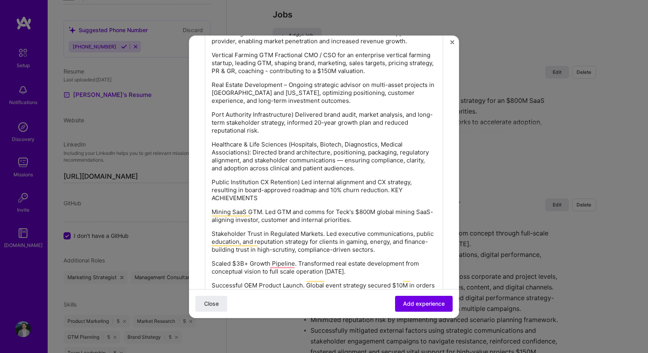
scroll to position [628, 0]
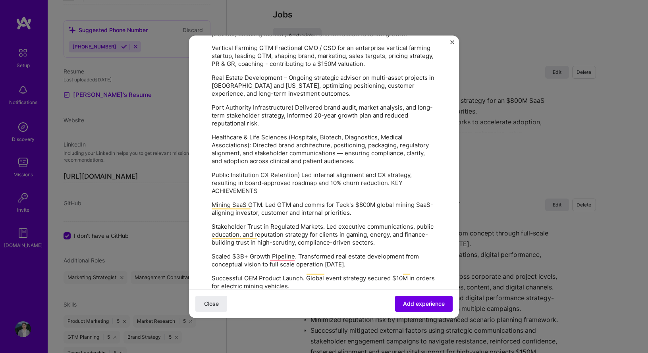
drag, startPoint x: 458, startPoint y: 193, endPoint x: 458, endPoint y: 211, distance: 17.9
click at [458, 211] on div "Create a job experience Jobs help companies understand your past experience. Co…" at bounding box center [324, 176] width 270 height 282
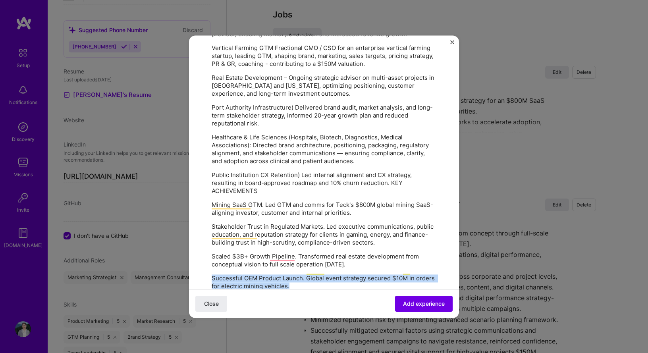
drag, startPoint x: 318, startPoint y: 280, endPoint x: 206, endPoint y: 269, distance: 112.8
click at [206, 269] on div "Advisor and Fractional CMO/COO with 20+ years of experience leading GTM, brand,…" at bounding box center [324, 111] width 238 height 514
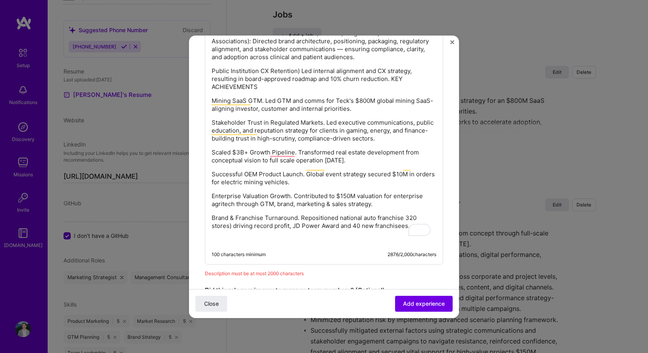
scroll to position [732, 0]
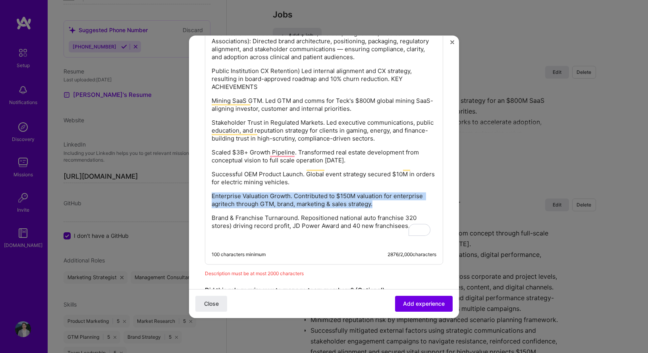
drag, startPoint x: 379, startPoint y: 194, endPoint x: 204, endPoint y: 190, distance: 175.0
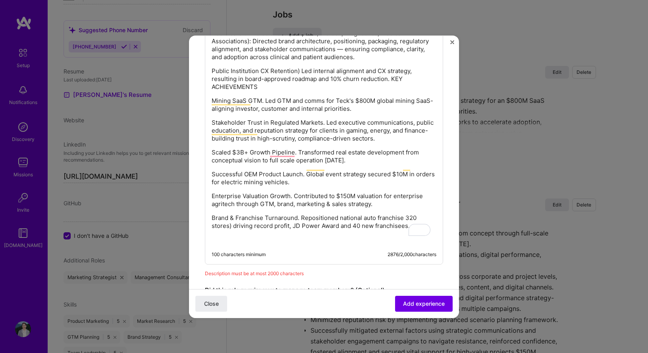
click at [344, 170] on p "Successful OEM Product Launch. Global event strategy secured $10M in orders for…" at bounding box center [323, 178] width 225 height 16
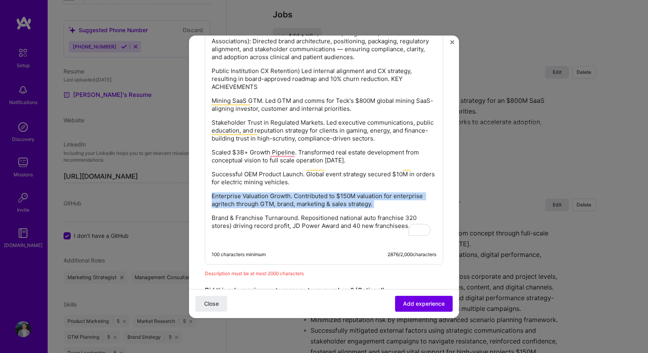
drag, startPoint x: 379, startPoint y: 201, endPoint x: 206, endPoint y: 187, distance: 173.9
click at [206, 187] on div "Advisor and Fractional CMO/COO with 20+ years of experience leading GTM, brand,…" at bounding box center [324, 7] width 238 height 514
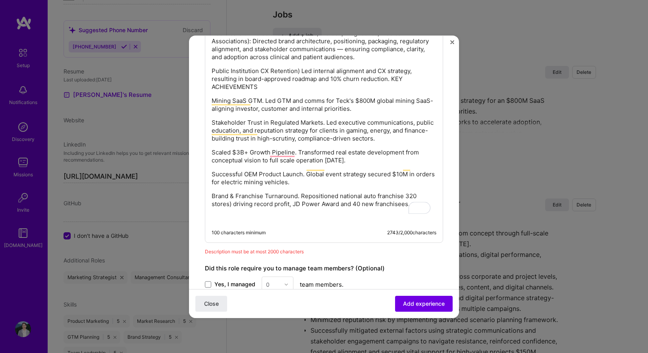
click at [287, 97] on p "Mining SaaS GTM. Led GTM and comms for Teck's $800M global mining SaaS-aligning…" at bounding box center [323, 105] width 225 height 16
click at [391, 72] on p "Public Institution CX Retention) Led internal alignment and CX strategy, result…" at bounding box center [323, 79] width 225 height 24
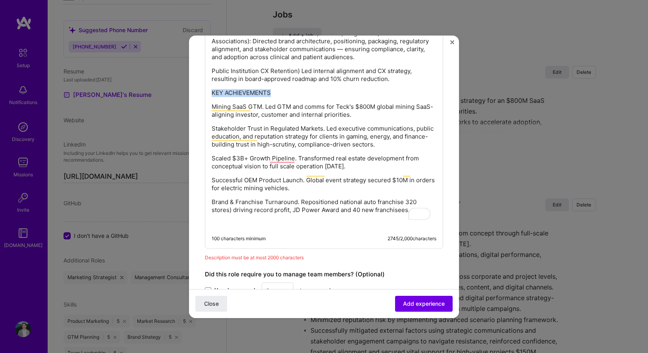
drag, startPoint x: 287, startPoint y: 92, endPoint x: 208, endPoint y: 85, distance: 79.3
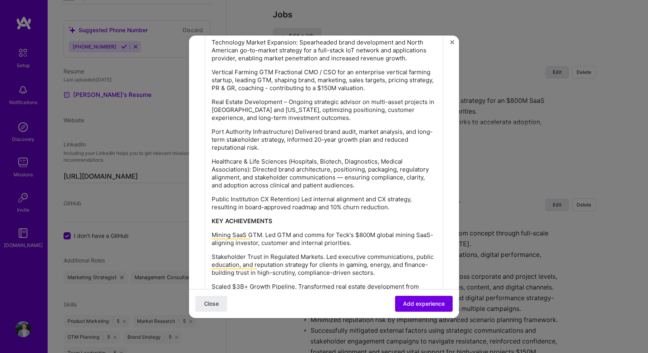
scroll to position [0, 0]
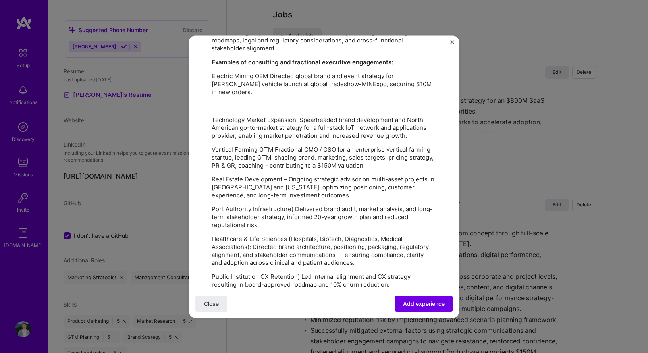
click at [327, 102] on p "To enrich screen reader interactions, please activate Accessibility in Grammarl…" at bounding box center [323, 106] width 225 height 8
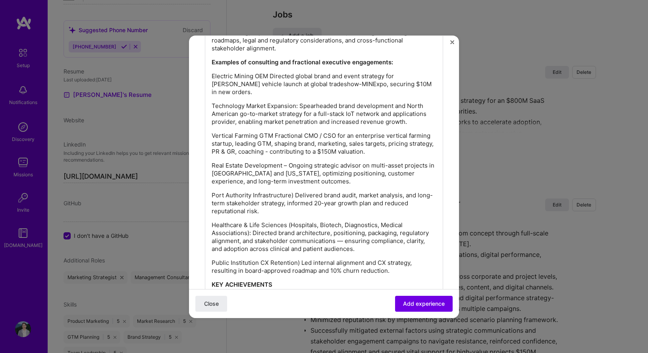
drag, startPoint x: 452, startPoint y: 183, endPoint x: 453, endPoint y: 213, distance: 30.6
click at [452, 213] on form "Create a job experience Jobs help companies understand your past experience. Co…" at bounding box center [324, 74] width 270 height 1101
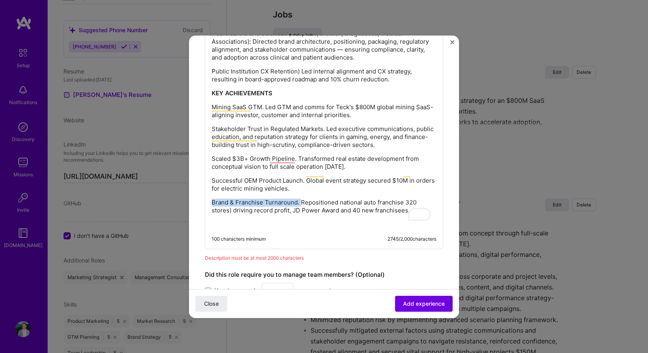
drag, startPoint x: 300, startPoint y: 196, endPoint x: 198, endPoint y: 193, distance: 101.2
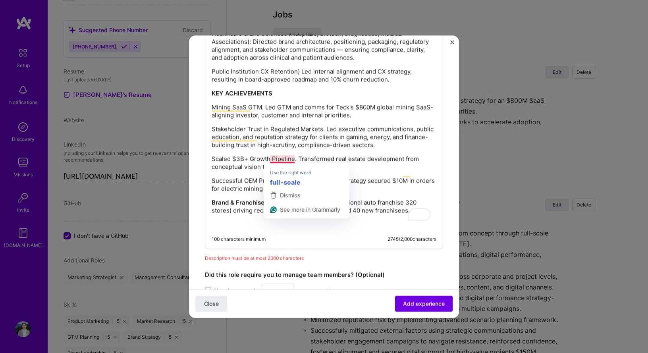
click at [298, 156] on p "Scaled $3B+ Growth Pipeline. Transformed real estate development from conceptua…" at bounding box center [323, 163] width 225 height 16
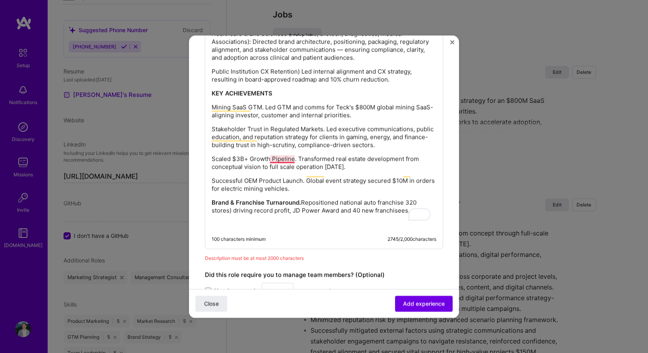
click at [281, 158] on p "Scaled $3B+ Growth Pipeline. Transformed real estate development from conceptua…" at bounding box center [323, 163] width 225 height 16
drag, startPoint x: 282, startPoint y: 152, endPoint x: 205, endPoint y: 152, distance: 77.0
click at [205, 152] on div "Advisor and Fractional CMO/COO with 20+ years of experience leading GTM, brand,…" at bounding box center [324, 6] width 238 height 484
drag, startPoint x: 302, startPoint y: 172, endPoint x: 209, endPoint y: 172, distance: 93.2
click at [209, 172] on div "Advisor and Fractional CMO/COO with 20+ years of experience leading GTM, brand,…" at bounding box center [324, 6] width 238 height 484
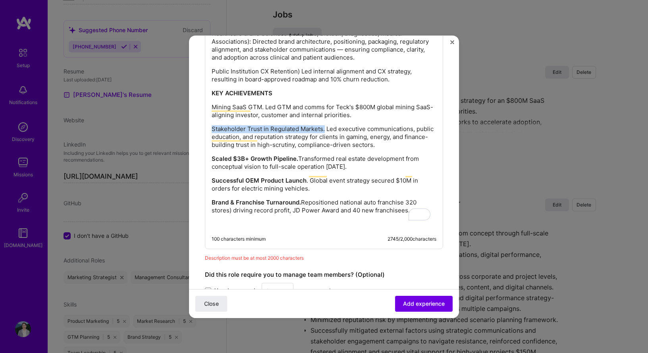
drag, startPoint x: 323, startPoint y: 121, endPoint x: 207, endPoint y: 121, distance: 116.3
click at [207, 121] on div "Advisor and Fractional CMO/COO with 20+ years of experience leading GTM, brand,…" at bounding box center [324, 6] width 238 height 484
drag, startPoint x: 257, startPoint y: 100, endPoint x: 206, endPoint y: 100, distance: 51.6
click at [206, 100] on div "Advisor and Fractional CMO/COO with 20+ years of experience leading GTM, brand,…" at bounding box center [324, 6] width 238 height 484
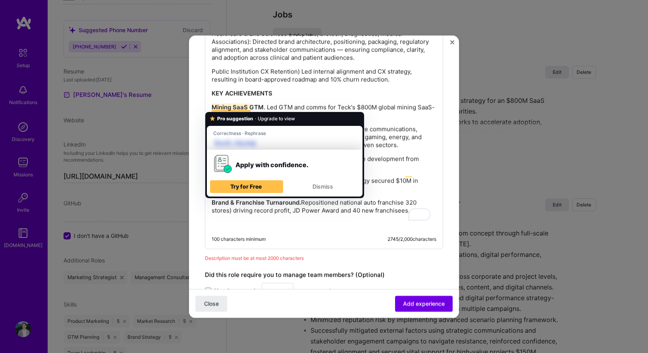
click at [319, 89] on p "KEY ACHIEVEMENTS" at bounding box center [323, 93] width 225 height 8
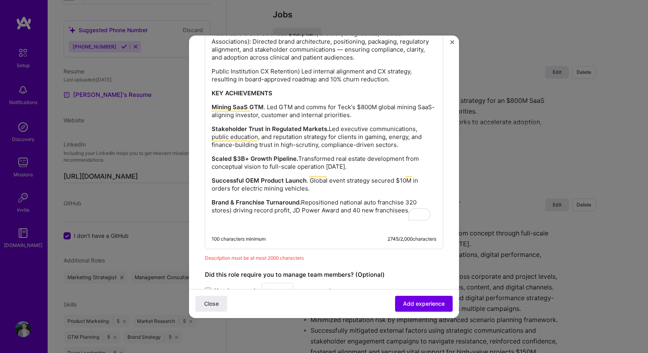
click at [279, 89] on p "KEY ACHIEVEMENTS" at bounding box center [323, 93] width 225 height 8
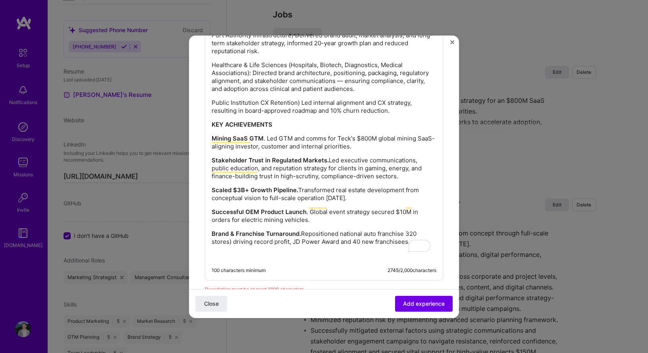
click at [211, 131] on div "Advisor and Fractional CMO/COO with 20+ years of experience leading GTM, brand,…" at bounding box center [324, 38] width 238 height 484
click at [211, 130] on div "Advisor and Fractional CMO/COO with 20+ years of experience leading GTM, brand,…" at bounding box center [324, 38] width 238 height 484
click at [215, 135] on strong "Mining SaaS GTM" at bounding box center [237, 139] width 52 height 8
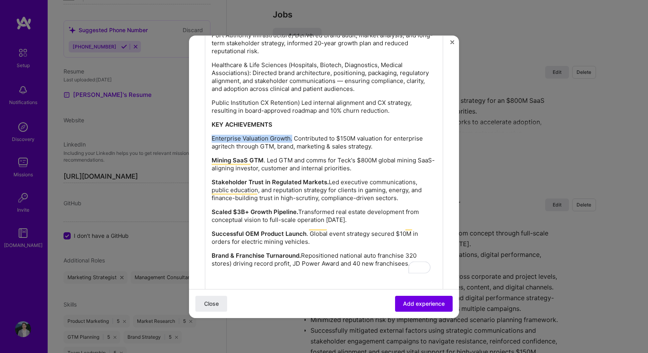
drag, startPoint x: 292, startPoint y: 132, endPoint x: 202, endPoint y: 130, distance: 90.5
click at [410, 300] on span "Add experience" at bounding box center [424, 303] width 42 height 8
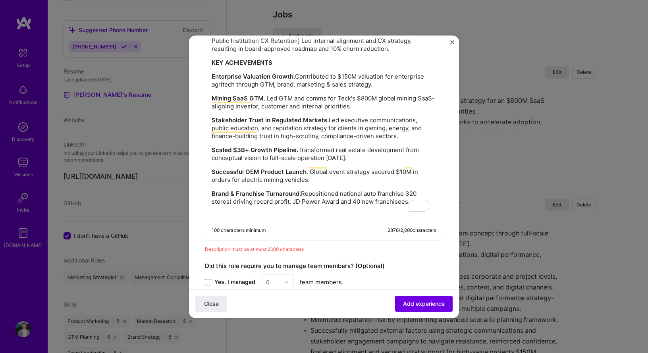
click at [359, 211] on p "To enrich screen reader interactions, please activate Accessibility in Grammarl…" at bounding box center [323, 215] width 225 height 8
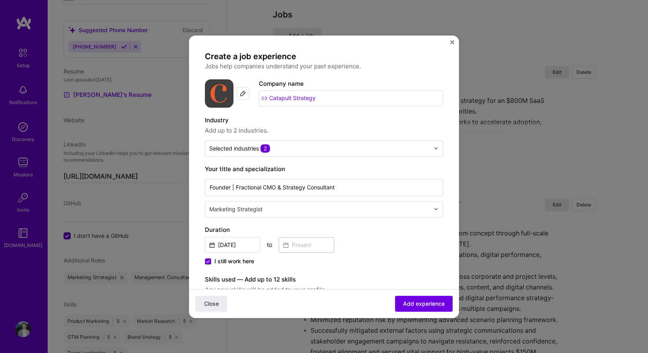
drag, startPoint x: 240, startPoint y: 202, endPoint x: 192, endPoint y: 18, distance: 189.4
click at [192, 18] on div "Create a job experience Jobs help companies understand your past experience. Co…" at bounding box center [324, 176] width 648 height 353
copy div "Advisor and Fractional CMO/COO with 20+ years of experience leading GTM, brand,…"
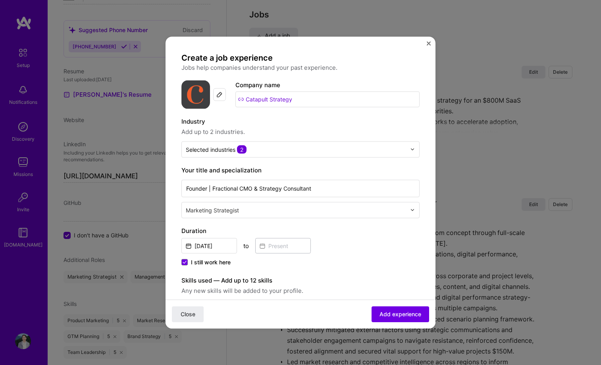
click at [389, 249] on div "Nov, 2014 to" at bounding box center [300, 244] width 238 height 17
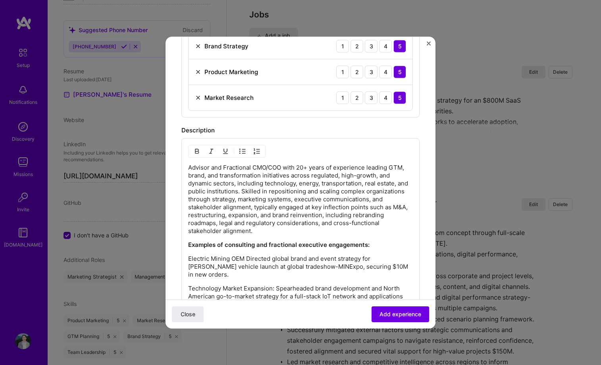
scroll to position [350, 0]
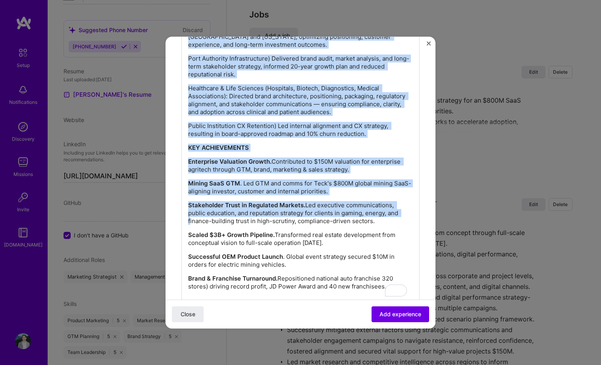
scroll to position [798, 0]
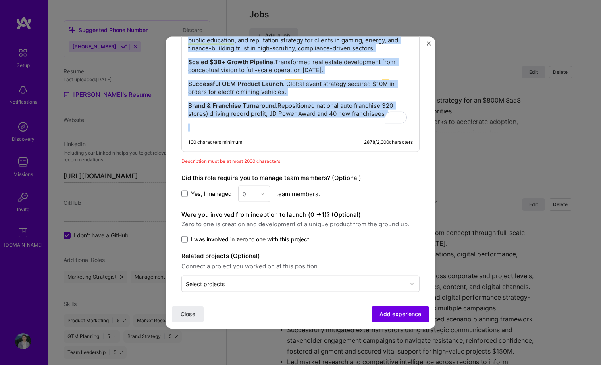
drag, startPoint x: 189, startPoint y: 162, endPoint x: 244, endPoint y: 334, distance: 180.8
click at [244, 334] on div "Create a job experience Jobs help companies understand your past experience. Co…" at bounding box center [300, 182] width 601 height 365
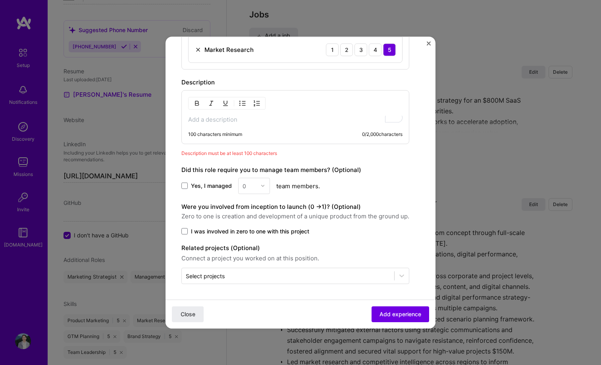
scroll to position [471, 0]
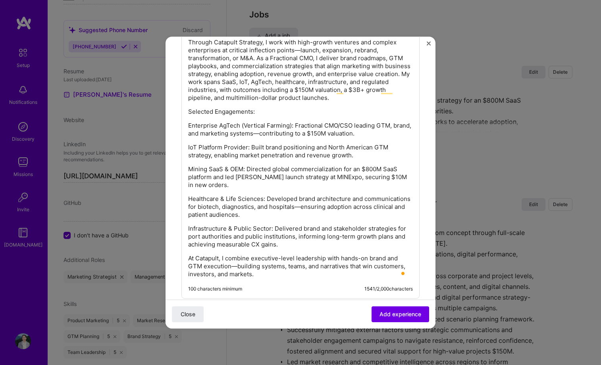
click at [379, 267] on p "At Catapult, I combine executive-level leadership with hands-on brand and GTM e…" at bounding box center [300, 266] width 225 height 24
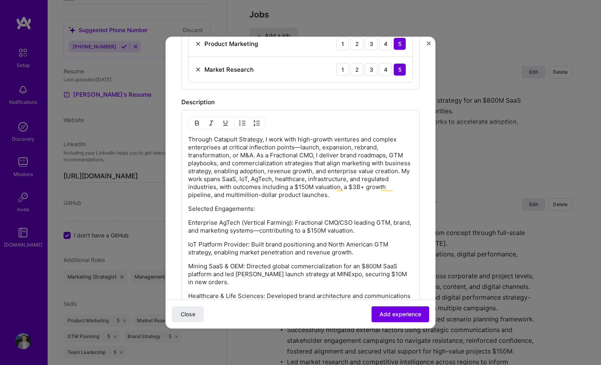
click at [196, 184] on p "Through Catapult Strategy, I work with high-growth ventures and complex enterpr…" at bounding box center [300, 166] width 225 height 63
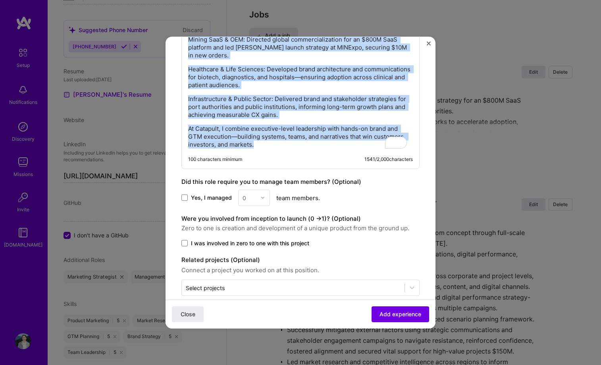
scroll to position [613, 0]
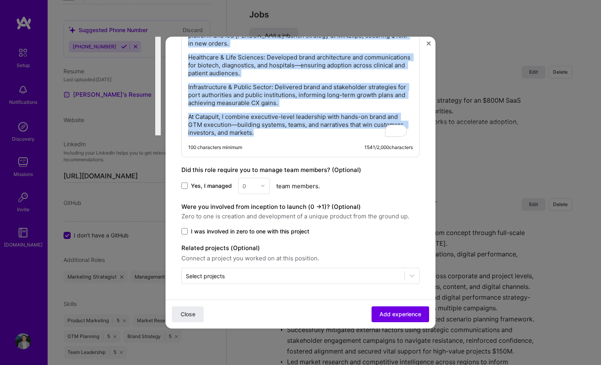
drag, startPoint x: 190, startPoint y: 139, endPoint x: 259, endPoint y: 335, distance: 207.3
click at [259, 334] on div "Create a job experience Jobs help companies understand your past experience. Co…" at bounding box center [300, 182] width 601 height 365
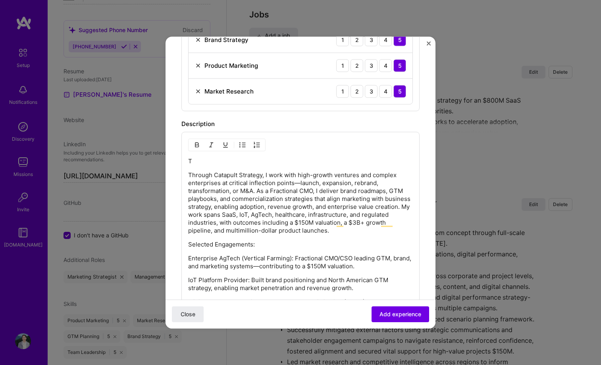
scroll to position [345, 0]
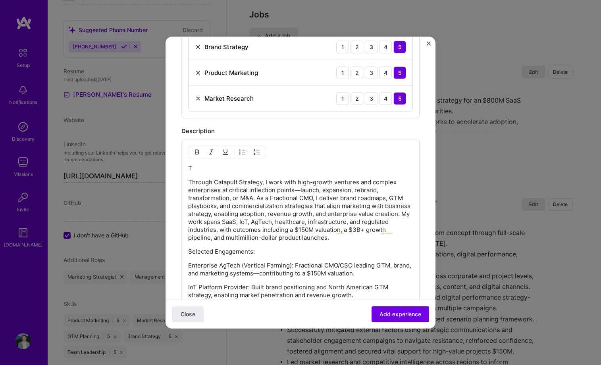
click at [282, 173] on div "T Through Catapult Strategy, I work with high-growth ventures and complex enter…" at bounding box center [300, 295] width 225 height 262
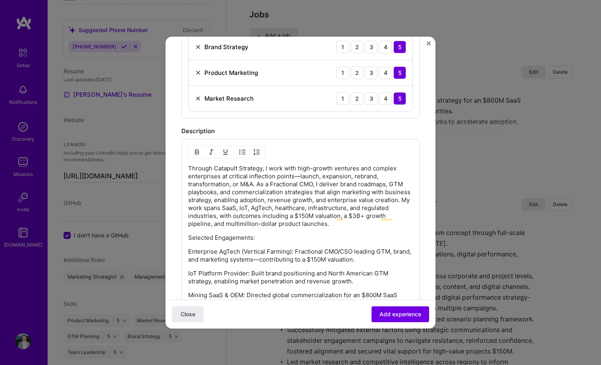
click at [219, 189] on p "Through Catapult Strategy, I work with high-growth ventures and complex enterpr…" at bounding box center [300, 195] width 225 height 63
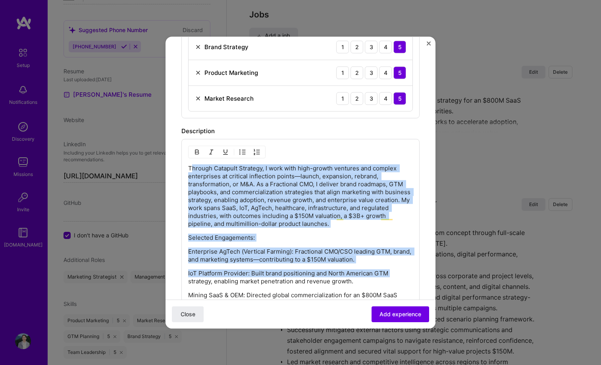
scroll to position [628, 0]
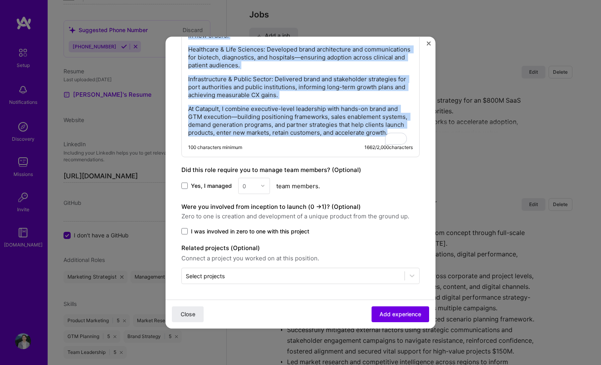
drag, startPoint x: 190, startPoint y: 168, endPoint x: 266, endPoint y: 360, distance: 206.4
click at [266, 352] on div "Create a job experience Jobs help companies understand your past experience. Co…" at bounding box center [300, 182] width 601 height 365
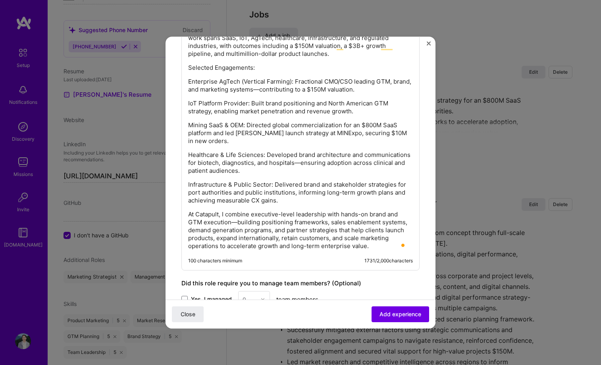
scroll to position [525, 0]
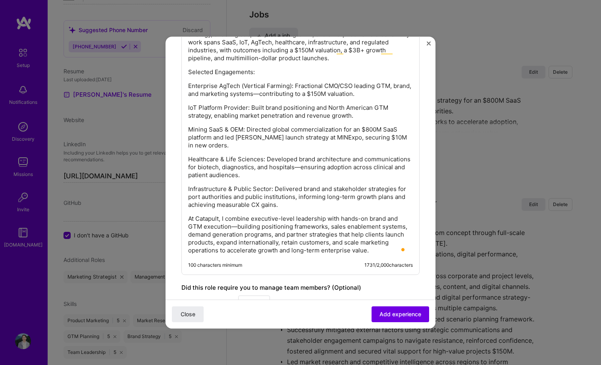
click at [215, 86] on p "Enterprise AgTech (Vertical Farming): Fractional CMO/CSO leading GTM, brand, an…" at bounding box center [300, 90] width 225 height 16
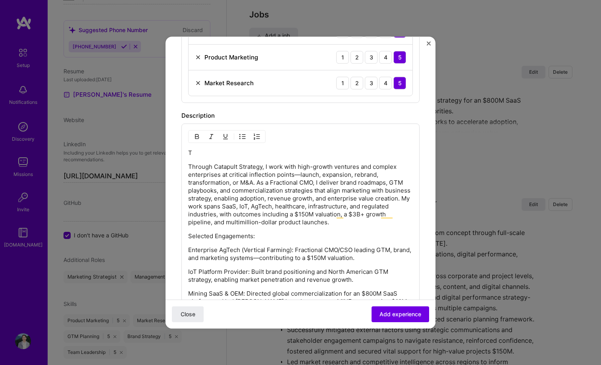
scroll to position [389, 0]
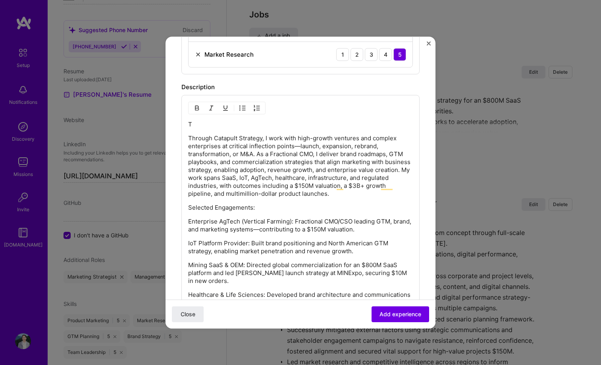
click at [244, 107] on img "button" at bounding box center [242, 108] width 6 height 6
click at [238, 254] on p "IoT Platform Provider: Built brand positioning and North American GTM strategy,…" at bounding box center [300, 248] width 225 height 16
click at [244, 109] on img "button" at bounding box center [242, 108] width 6 height 6
click at [237, 276] on p "Mining SaaS & OEM: Directed global commercialization for an $800M SaaS platform…" at bounding box center [300, 274] width 225 height 24
click at [244, 106] on img "button" at bounding box center [242, 108] width 6 height 6
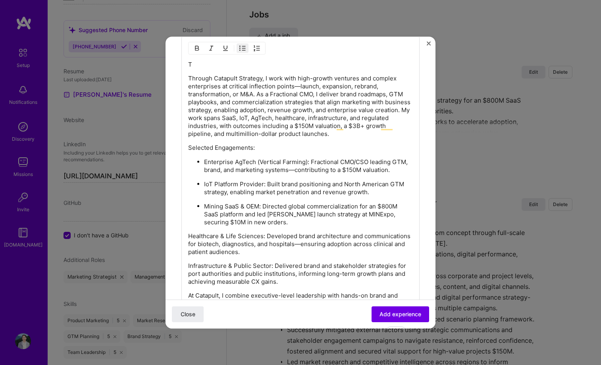
scroll to position [451, 0]
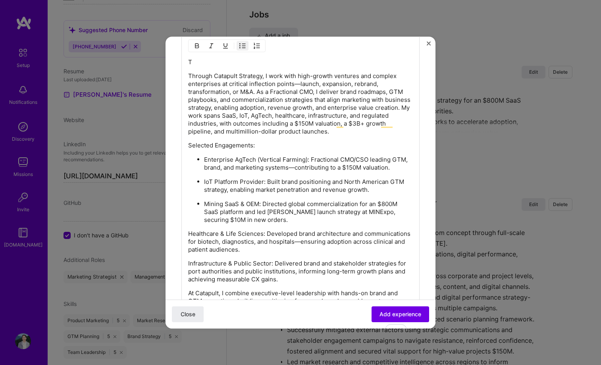
click at [211, 243] on p "Healthcare & Life Sciences: Developed brand architecture and communications for…" at bounding box center [300, 242] width 225 height 24
click at [245, 44] on img "button" at bounding box center [242, 45] width 6 height 6
click at [254, 274] on p "Infrastructure & Public Sector: Delivered brand and stakeholder strategies for …" at bounding box center [300, 272] width 225 height 24
click at [243, 45] on img "button" at bounding box center [242, 45] width 6 height 6
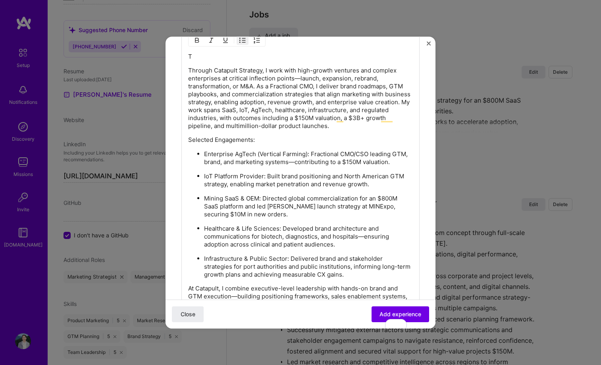
click at [289, 297] on p "At Catapult, I combine executive-level leadership with hands-on brand and GTM e…" at bounding box center [300, 304] width 225 height 40
click at [387, 218] on p "Mining SaaS & OEM: Directed global commercialization for an $800M SaaS platform…" at bounding box center [308, 206] width 209 height 24
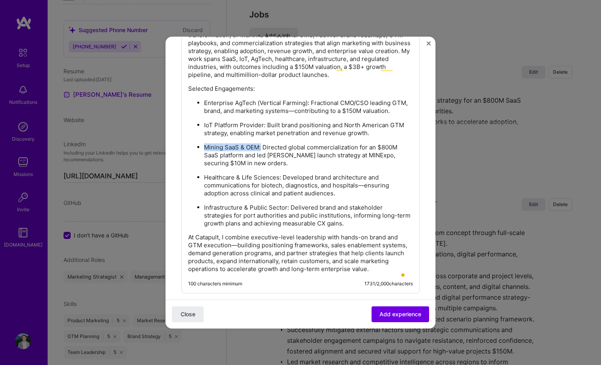
drag, startPoint x: 261, startPoint y: 154, endPoint x: 204, endPoint y: 154, distance: 56.7
click at [204, 154] on p "Mining SaaS & OEM: Directed global commercialization for an $800M SaaS platform…" at bounding box center [308, 155] width 209 height 24
drag, startPoint x: 279, startPoint y: 185, endPoint x: 205, endPoint y: 184, distance: 74.2
click at [205, 184] on p "Healthcare & Life Sciences: Developed brand architecture and communications for…" at bounding box center [308, 185] width 209 height 24
drag, startPoint x: 287, startPoint y: 215, endPoint x: 204, endPoint y: 215, distance: 82.9
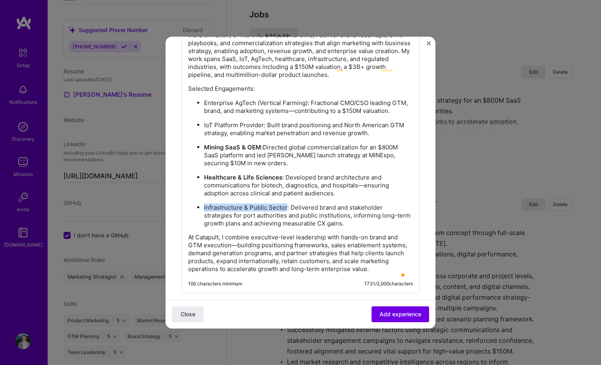
click at [204, 215] on p "Infrastructure & Public Sector: Delivered brand and stakeholder strategies for …" at bounding box center [308, 216] width 209 height 24
drag, startPoint x: 265, startPoint y: 133, endPoint x: 202, endPoint y: 136, distance: 63.6
click at [202, 136] on ul "Enterprise AgTech (Vertical Farming): Fractional CMO/CSO leading GTM, brand, an…" at bounding box center [300, 162] width 225 height 129
drag, startPoint x: 254, startPoint y: 103, endPoint x: 203, endPoint y: 102, distance: 50.8
click at [203, 102] on ul "Enterprise AgTech (Vertical Farming): Fractional CMO/CSO leading GTM, brand, an…" at bounding box center [300, 162] width 225 height 129
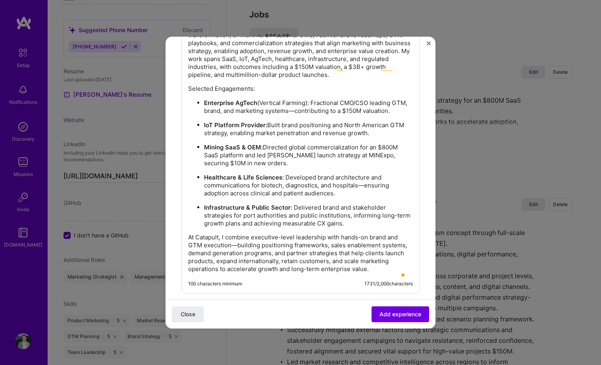
click at [402, 153] on p "Mining SaaS & OEM: Directed global commercialization for an $800M SaaS platform…" at bounding box center [308, 155] width 209 height 24
click at [342, 167] on p "Mining SaaS & OEM: Directed global commercialization for an $800M SaaS platform…" at bounding box center [308, 155] width 209 height 24
click at [401, 313] on span "Add experience" at bounding box center [400, 315] width 42 height 8
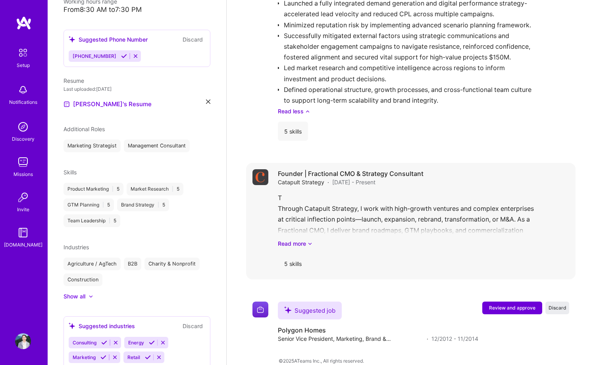
click at [339, 204] on div "T Through Catapult Strategy, I work with high-growth ventures and complex enter…" at bounding box center [423, 220] width 291 height 55
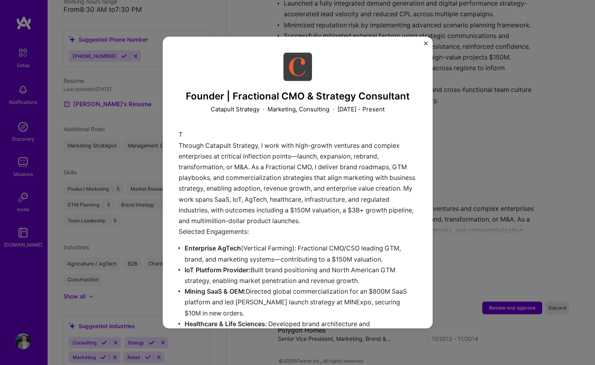
click at [387, 129] on div "Founder | Fractional CMO & Strategy Consultant Catapult Strategy · Marketing, C…" at bounding box center [298, 286] width 238 height 469
click at [425, 45] on img "Close" at bounding box center [426, 43] width 4 height 4
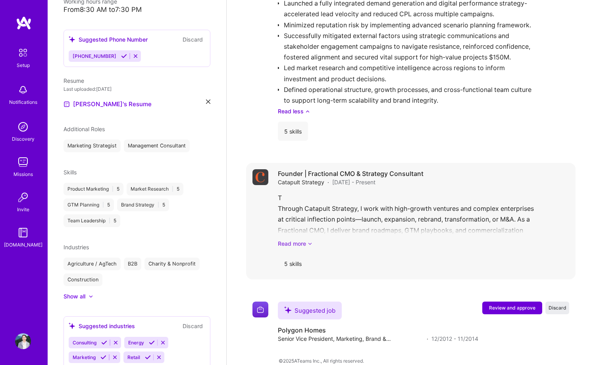
click at [507, 240] on link "Read more" at bounding box center [423, 244] width 291 height 8
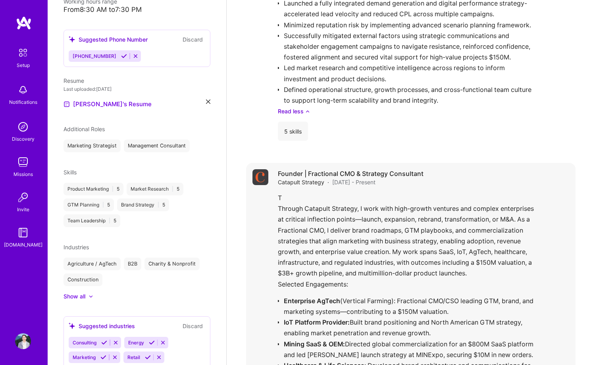
click at [399, 193] on div "T Through Catapult Strategy, I work with high-growth ventures and complex enter…" at bounding box center [423, 347] width 291 height 308
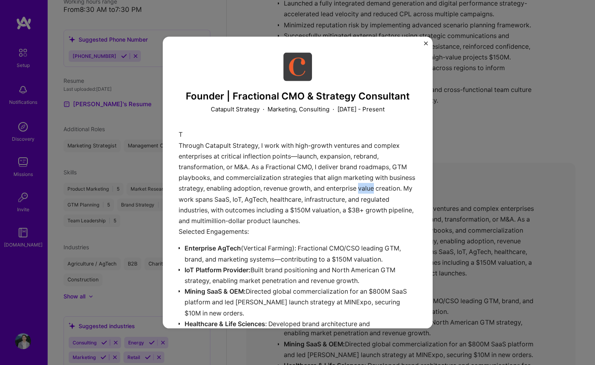
click at [399, 190] on div "T Through Catapult Strategy, I work with high-growth ventures and complex enter…" at bounding box center [298, 329] width 238 height 401
click at [426, 43] on img "Close" at bounding box center [426, 43] width 4 height 4
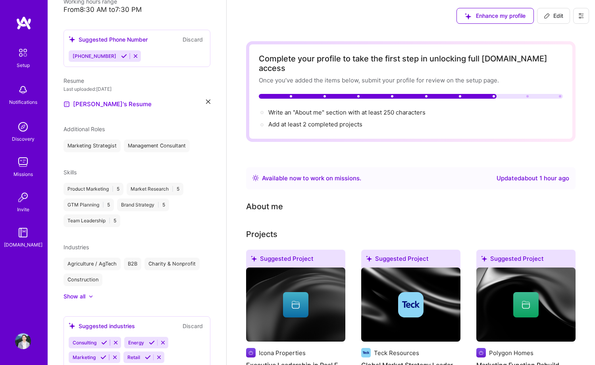
click at [553, 17] on span "Edit" at bounding box center [553, 16] width 19 height 8
select select "US"
select select "Right Now"
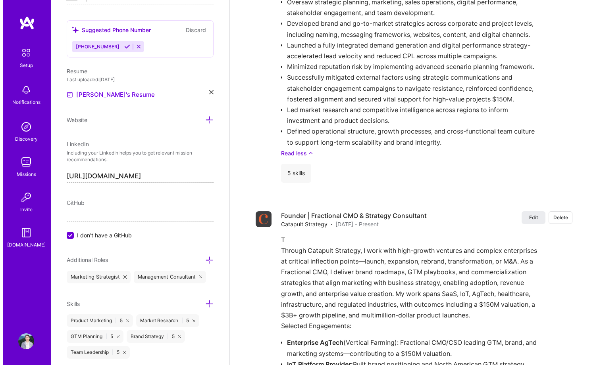
scroll to position [1275, 0]
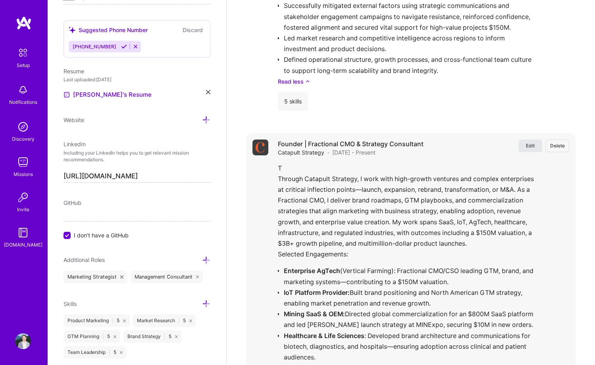
click at [530, 142] on span "Edit" at bounding box center [530, 145] width 9 height 7
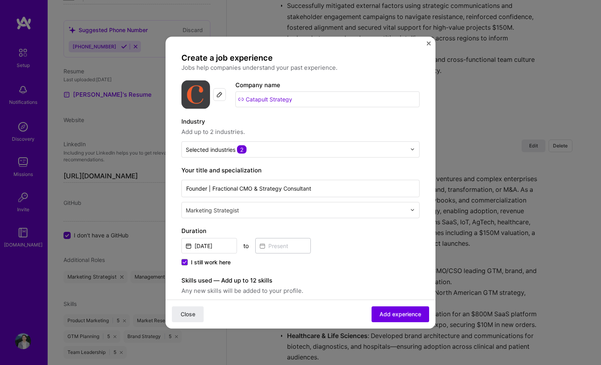
scroll to position [284, 0]
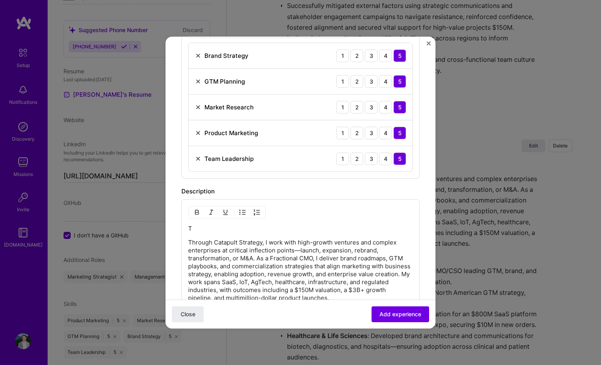
click at [281, 230] on p "T" at bounding box center [300, 229] width 225 height 8
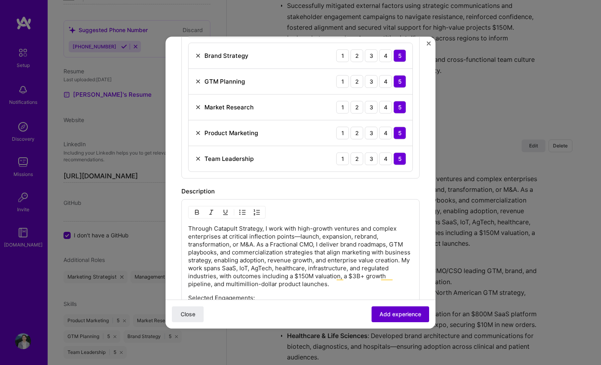
click at [400, 311] on span "Add experience" at bounding box center [400, 315] width 42 height 8
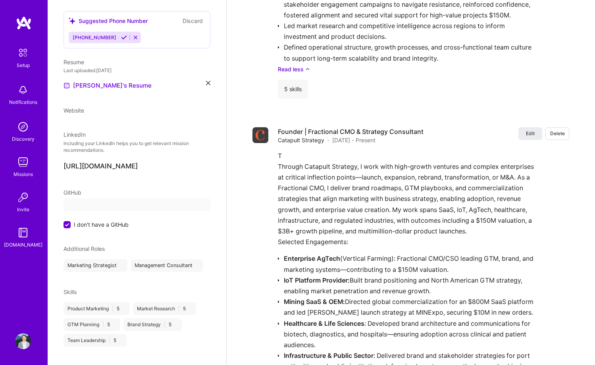
select select "US"
select select "Right Now"
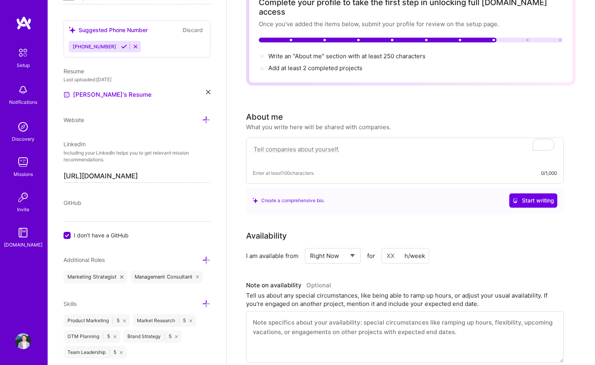
scroll to position [54, 0]
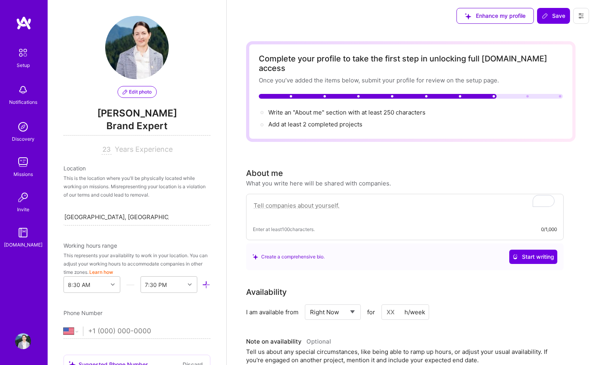
select select "US"
select select "Right Now"
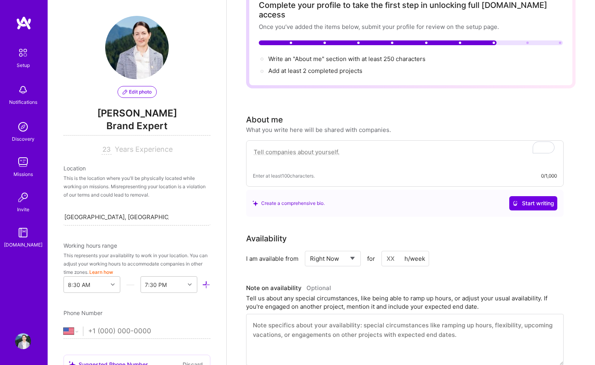
scroll to position [335, 0]
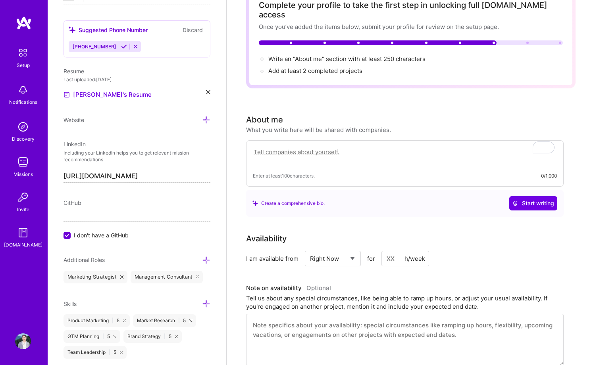
click at [334, 149] on textarea "To enrich screen reader interactions, please activate Accessibility in Grammarl…" at bounding box center [405, 156] width 304 height 18
paste textarea "Fractional CMO | Ex-C-Suite | Brand & GTM Strategy for SaaS, IoT & Emerging Tec…"
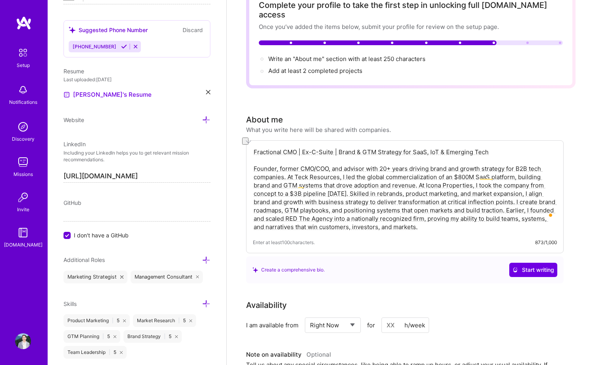
drag, startPoint x: 490, startPoint y: 143, endPoint x: 244, endPoint y: 145, distance: 246.4
click at [361, 157] on textarea "Fractional CMO | Ex-C-Suite | Brand & GTM Strategy for SaaS, IoT & Emerging Tec…" at bounding box center [405, 189] width 304 height 85
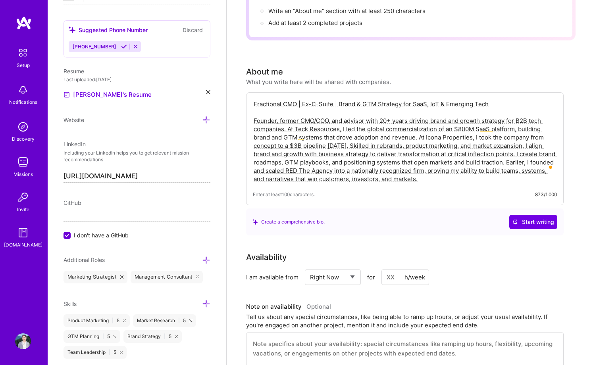
scroll to position [0, 0]
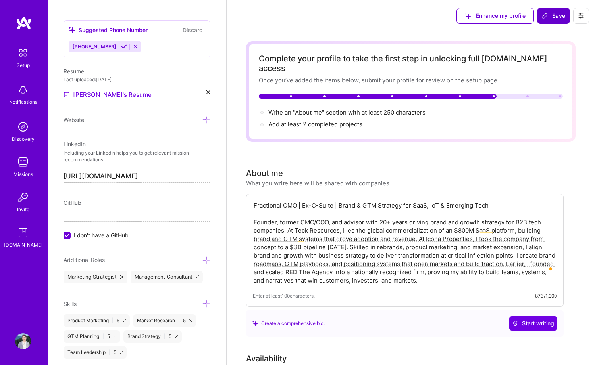
type textarea "Fractional CMO | Ex-C-Suite | Brand & GTM Strategy for SaaS, IoT & Emerging Tec…"
click at [557, 15] on span "Save" at bounding box center [553, 16] width 23 height 8
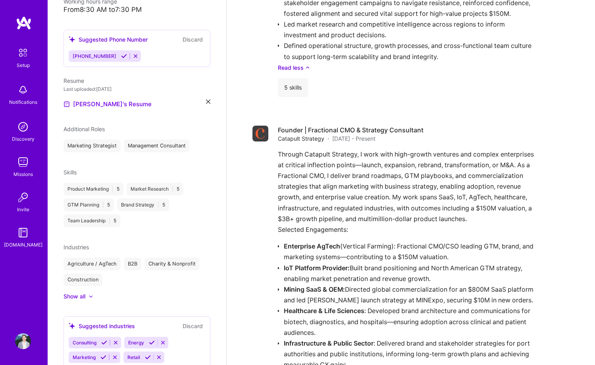
scroll to position [979, 0]
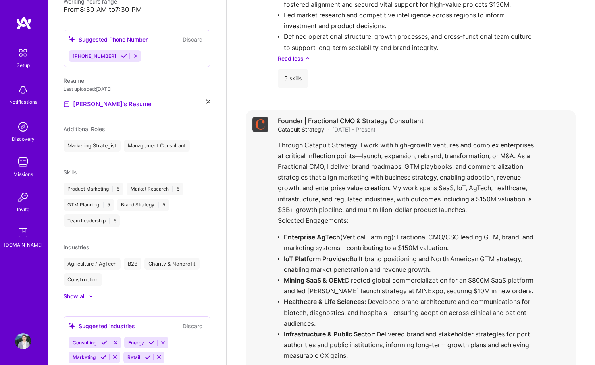
click at [521, 218] on div "Through Catapult Strategy, I work with high-growth ventures and complex enterpr…" at bounding box center [423, 288] width 291 height 297
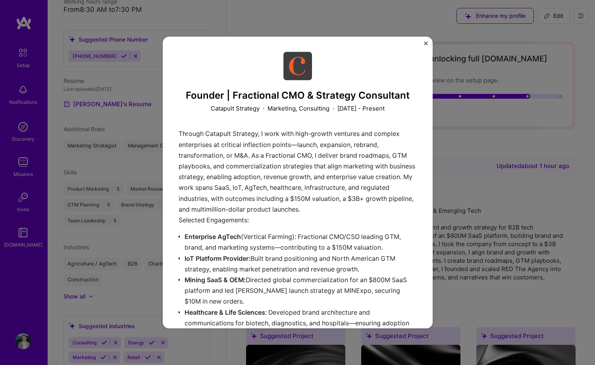
click at [425, 43] on img "Close" at bounding box center [426, 43] width 4 height 4
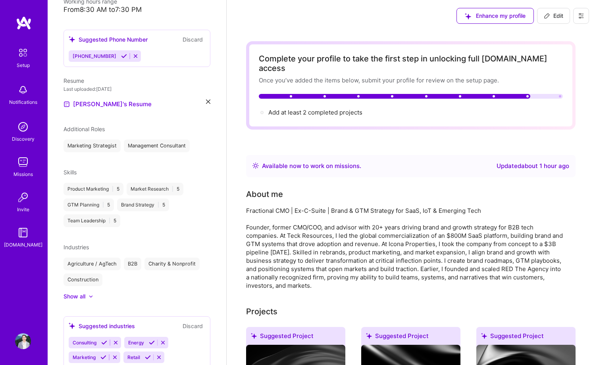
click at [556, 17] on span "Edit" at bounding box center [553, 16] width 19 height 8
select select "US"
select select "Right Now"
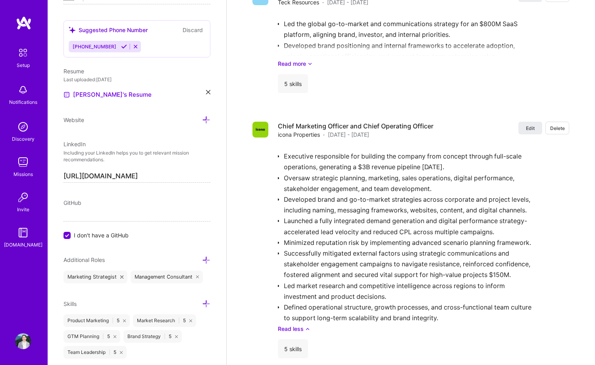
scroll to position [1247, 0]
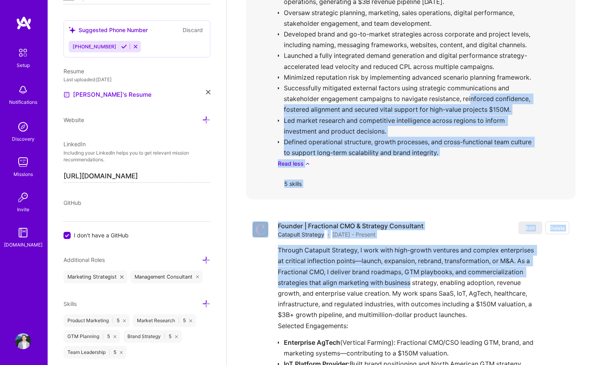
drag, startPoint x: 468, startPoint y: 273, endPoint x: 473, endPoint y: 87, distance: 186.2
click at [473, 87] on div "Edit Delete Strategy & Marketing Lead / GTM (CMO Contract) Teck Resources · [DA…" at bounding box center [410, 233] width 329 height 833
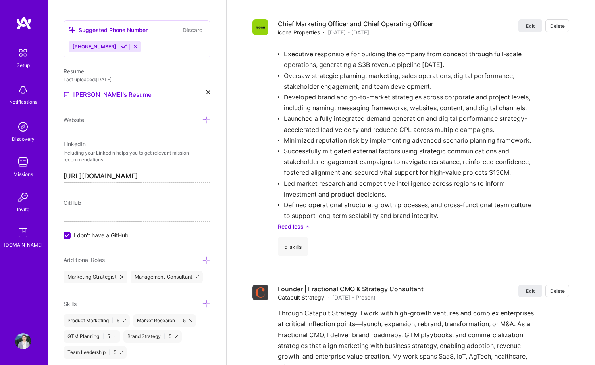
scroll to position [826, 0]
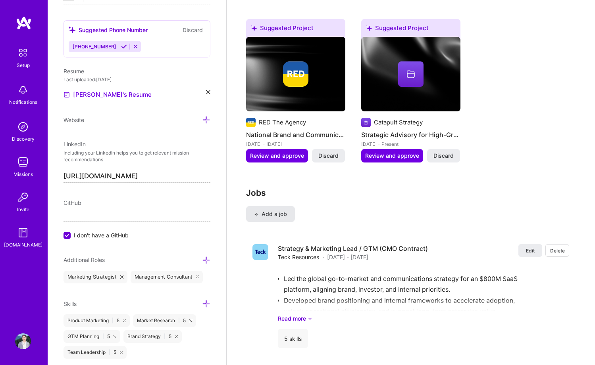
click at [277, 210] on span "Add a job" at bounding box center [270, 214] width 33 height 8
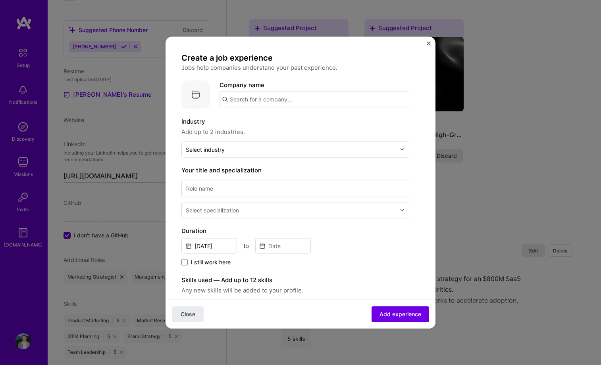
click at [511, 107] on div "Create a job experience Jobs help companies understand your past experience. Co…" at bounding box center [300, 182] width 601 height 365
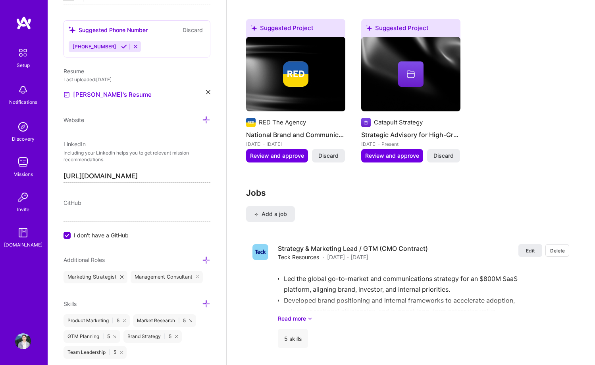
click at [573, 165] on div "Complete your profile to take the first step in unlocking full [DOMAIN_NAME] ac…" at bounding box center [410, 143] width 329 height 1856
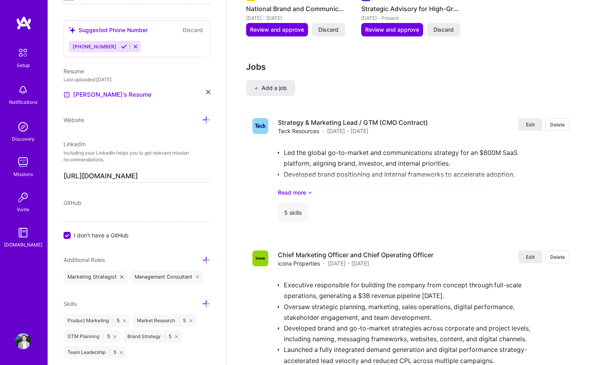
scroll to position [992, 0]
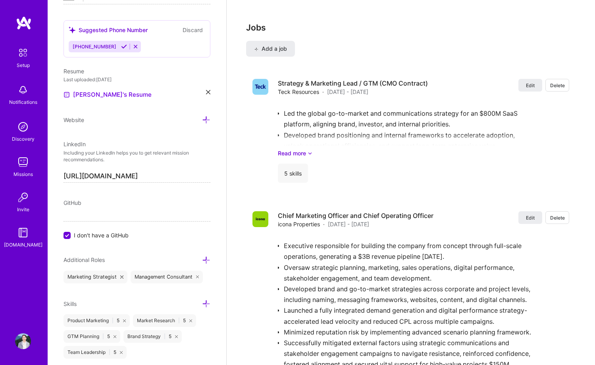
drag, startPoint x: 466, startPoint y: 246, endPoint x: 473, endPoint y: 191, distance: 54.9
click at [475, 177] on div "Edit Delete Strategy & Marketing Lead / GTM (CMO Contract) Teck Resources · [DA…" at bounding box center [410, 131] width 329 height 117
drag, startPoint x: 473, startPoint y: 244, endPoint x: 473, endPoint y: 293, distance: 48.8
click at [473, 293] on div "Executive responsible for building the company from concept through full-scale …" at bounding box center [423, 329] width 291 height 188
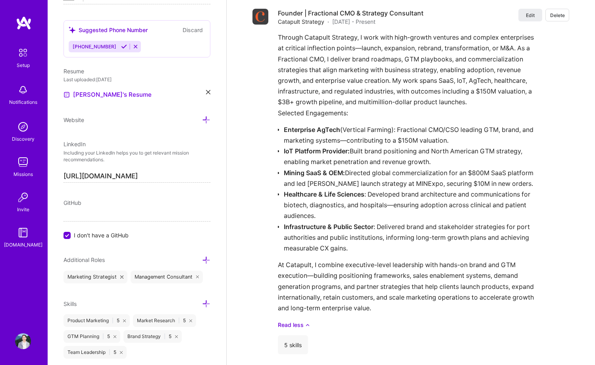
scroll to position [1541, 0]
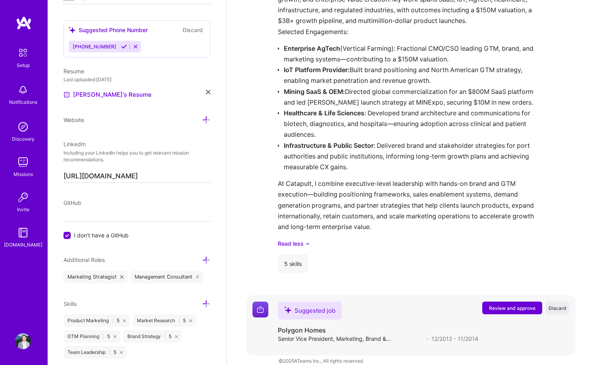
click at [515, 305] on span "Review and approve" at bounding box center [512, 308] width 46 height 7
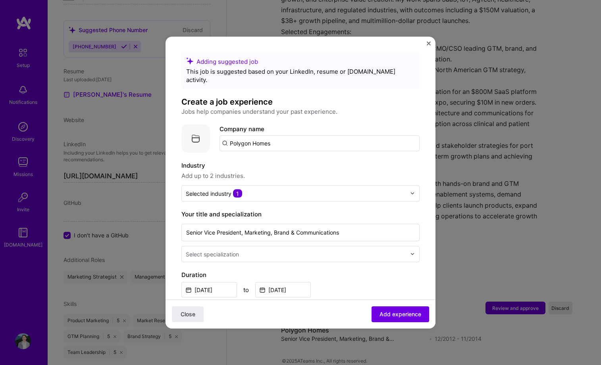
drag, startPoint x: 299, startPoint y: 139, endPoint x: 216, endPoint y: 133, distance: 82.7
click at [216, 133] on div "Company logo Company name Polygon Homes" at bounding box center [300, 138] width 238 height 29
click at [473, 108] on div "Adding suggested job This job is suggested based on your LinkedIn, resume or [D…" at bounding box center [300, 182] width 601 height 365
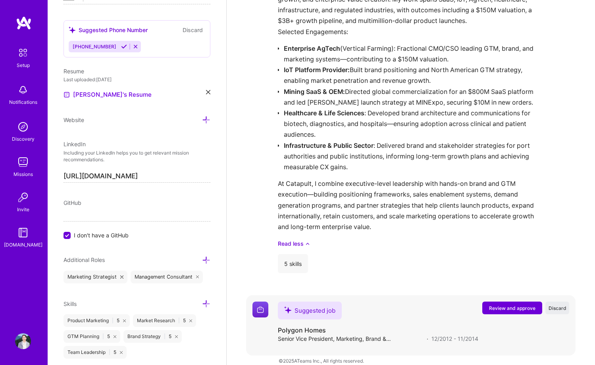
click at [521, 305] on span "Review and approve" at bounding box center [512, 308] width 46 height 7
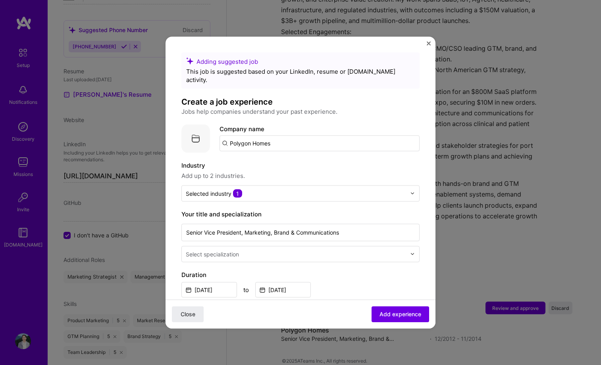
drag, startPoint x: 287, startPoint y: 135, endPoint x: 215, endPoint y: 133, distance: 72.6
click at [215, 133] on div "Company logo Company name Polygon Homes" at bounding box center [300, 138] width 238 height 29
click at [258, 167] on span "[DOMAIN_NAME]" at bounding box center [262, 170] width 38 height 6
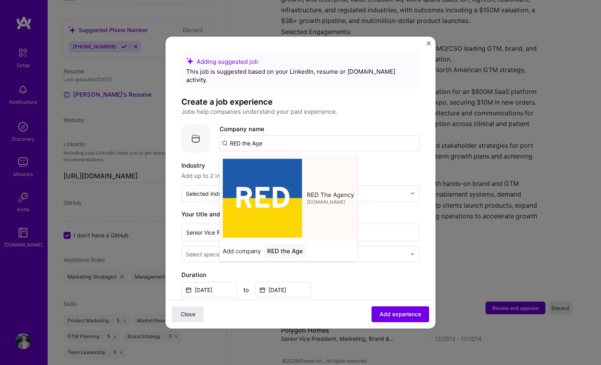
type input "RED The Agency"
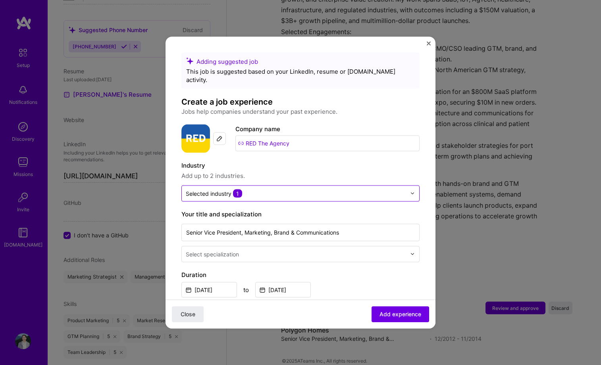
click at [252, 189] on input "text" at bounding box center [296, 193] width 220 height 8
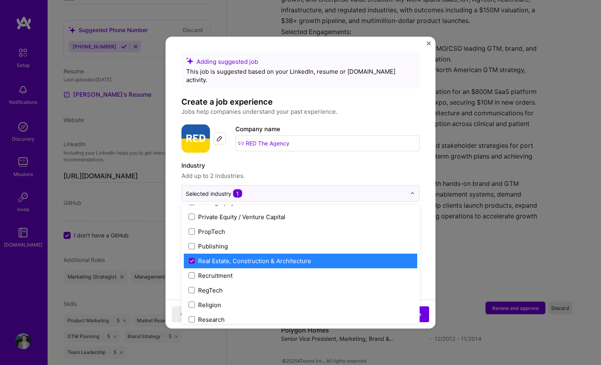
scroll to position [1439, 0]
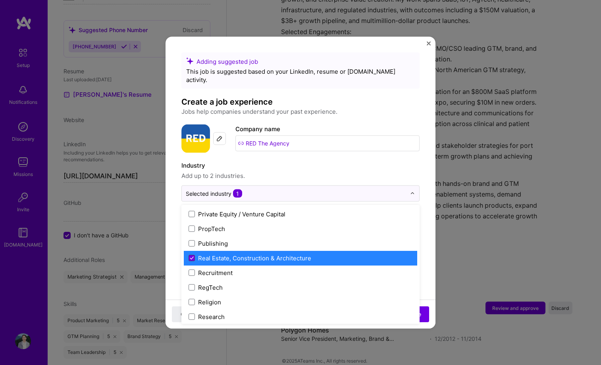
click at [192, 257] on icon at bounding box center [192, 258] width 4 height 3
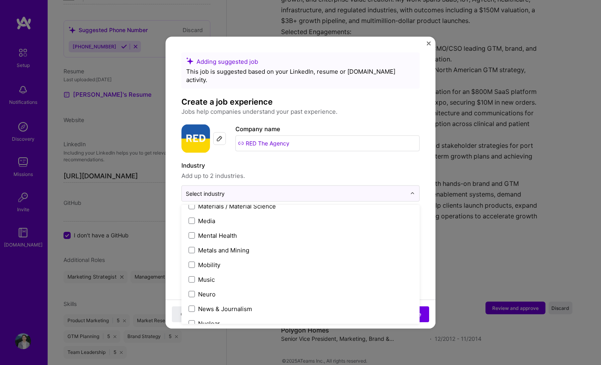
scroll to position [1168, 0]
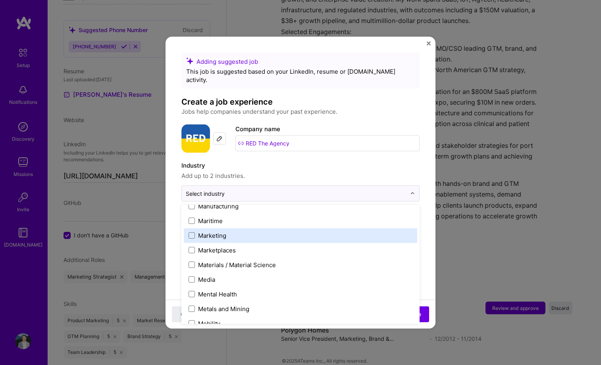
click at [220, 231] on div "Marketing" at bounding box center [212, 235] width 28 height 8
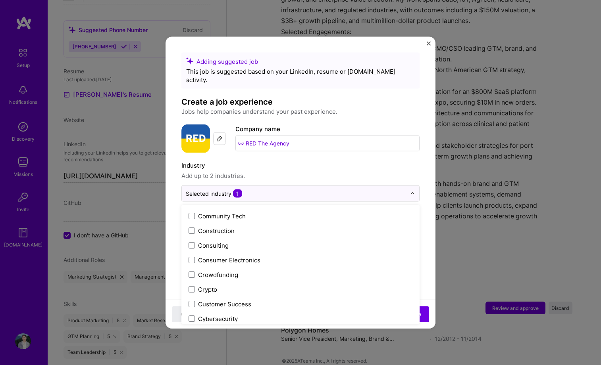
scroll to position [501, 0]
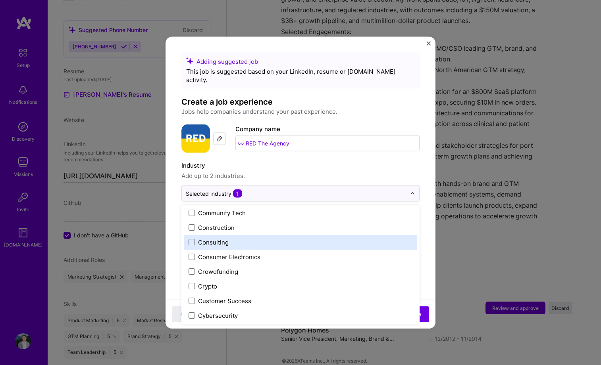
click at [230, 238] on label "Consulting" at bounding box center [300, 242] width 224 height 8
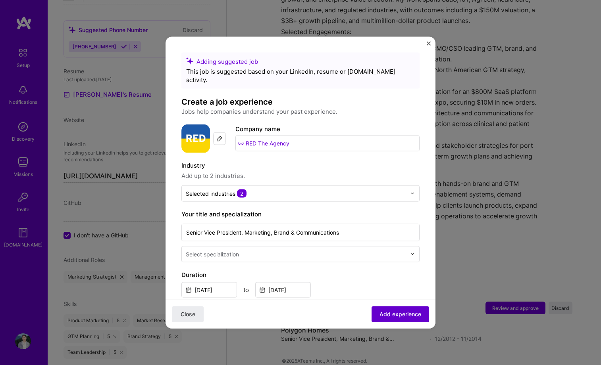
click at [415, 312] on button "Add experience" at bounding box center [400, 315] width 58 height 16
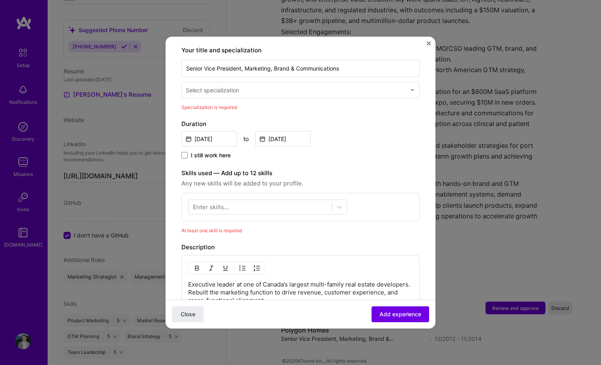
scroll to position [165, 0]
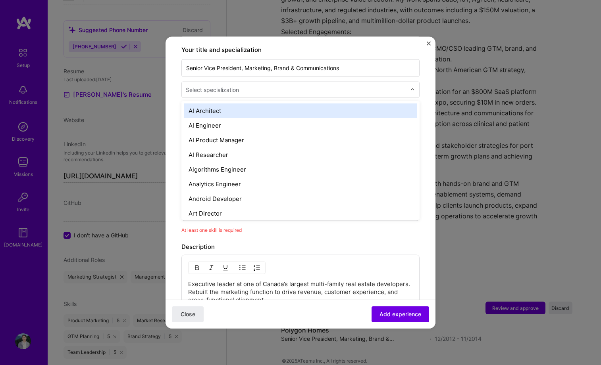
click at [358, 85] on input "text" at bounding box center [297, 89] width 222 height 8
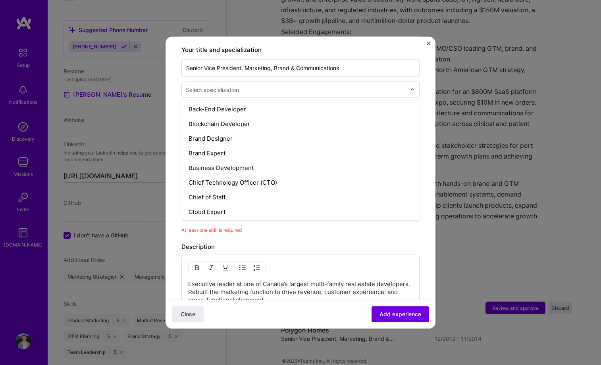
scroll to position [148, 0]
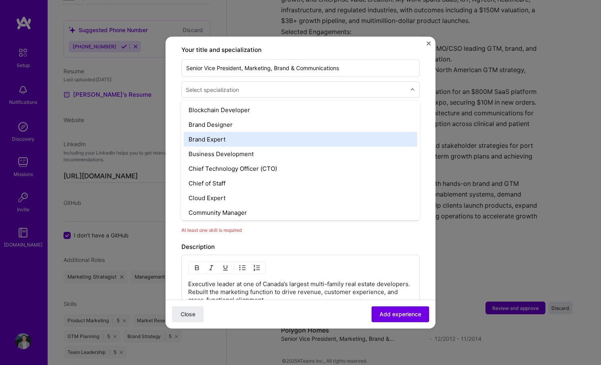
click at [306, 136] on div "Brand Expert" at bounding box center [300, 139] width 233 height 15
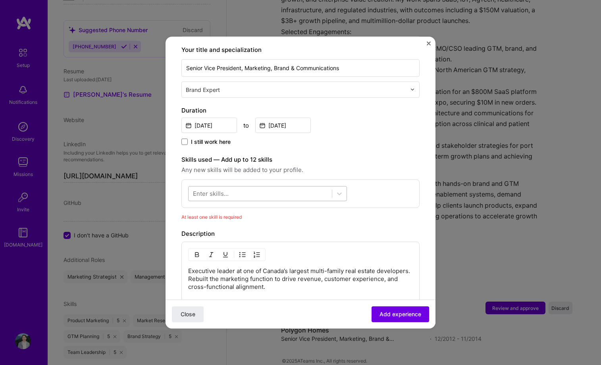
click at [283, 187] on div at bounding box center [259, 193] width 143 height 13
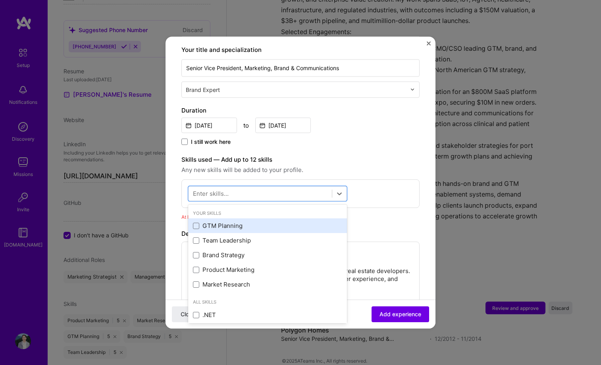
click at [261, 222] on div "GTM Planning" at bounding box center [267, 226] width 149 height 8
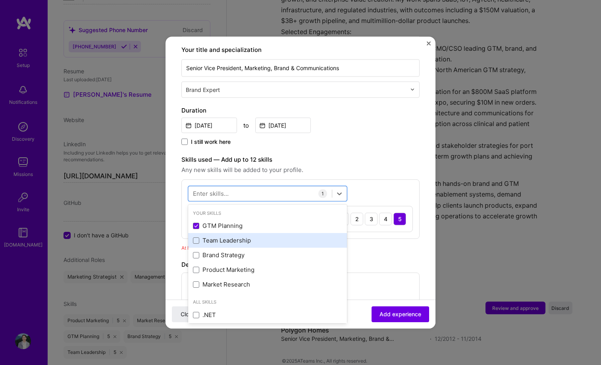
click at [250, 236] on div "Team Leadership" at bounding box center [267, 240] width 149 height 8
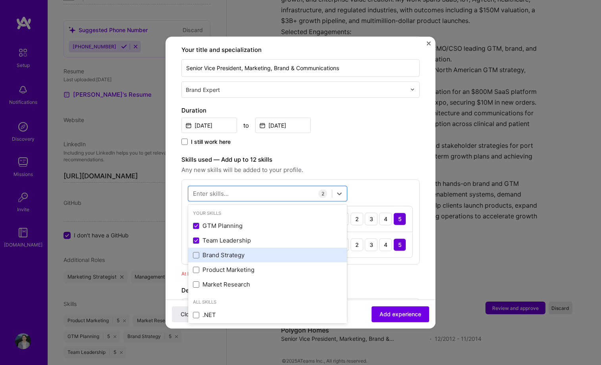
click at [245, 251] on div "Brand Strategy" at bounding box center [267, 255] width 149 height 8
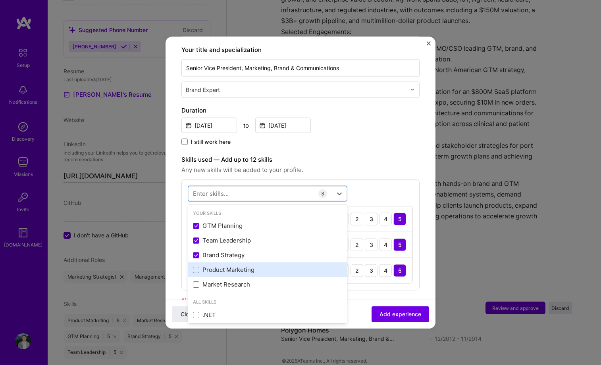
click at [242, 266] on div "Product Marketing" at bounding box center [267, 270] width 149 height 8
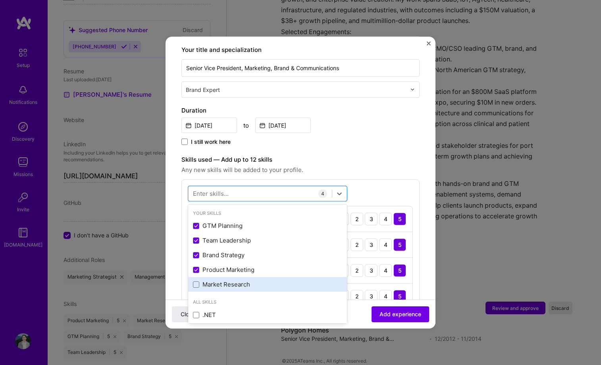
click at [240, 281] on div "Market Research" at bounding box center [267, 285] width 149 height 8
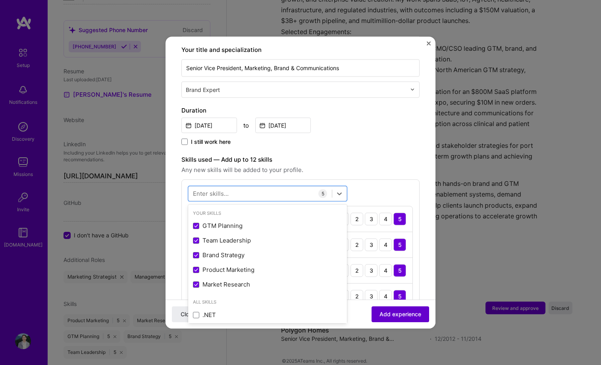
click at [388, 316] on span "Add experience" at bounding box center [400, 315] width 42 height 8
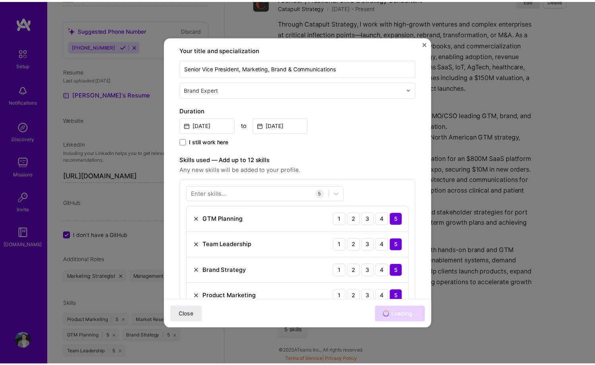
scroll to position [1465, 0]
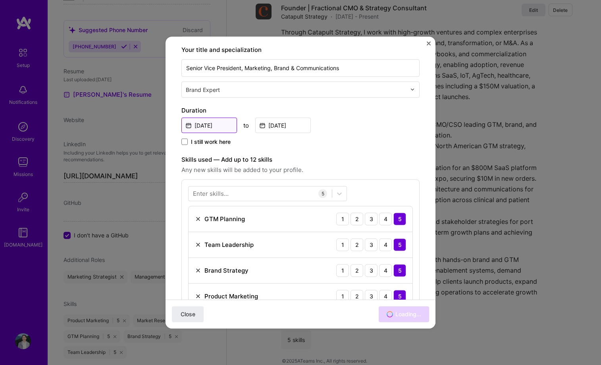
click at [219, 117] on input "[DATE]" at bounding box center [209, 124] width 56 height 15
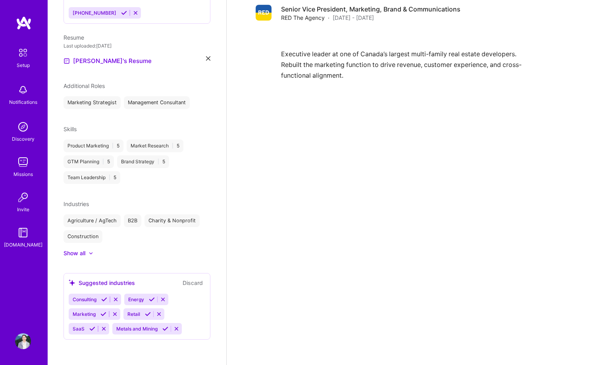
click at [191, 109] on div "Marketing Strategist Management Consultant" at bounding box center [136, 102] width 147 height 13
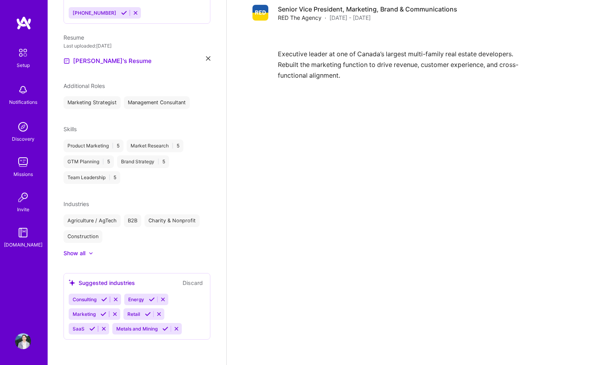
scroll to position [198, 0]
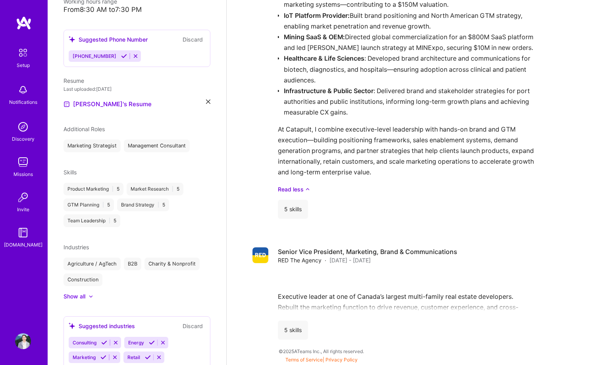
click at [191, 140] on div "Marketing Strategist Management Consultant" at bounding box center [136, 146] width 147 height 13
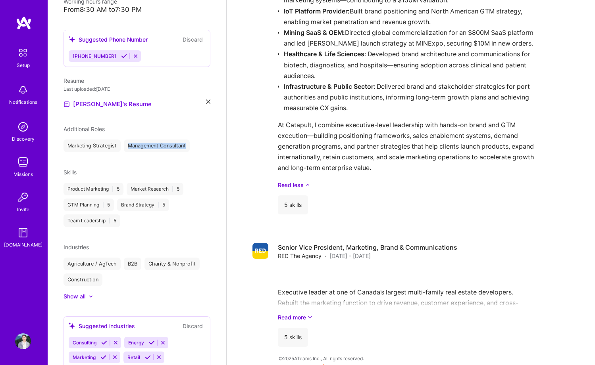
click at [191, 140] on div "Marketing Strategist Management Consultant" at bounding box center [136, 146] width 147 height 13
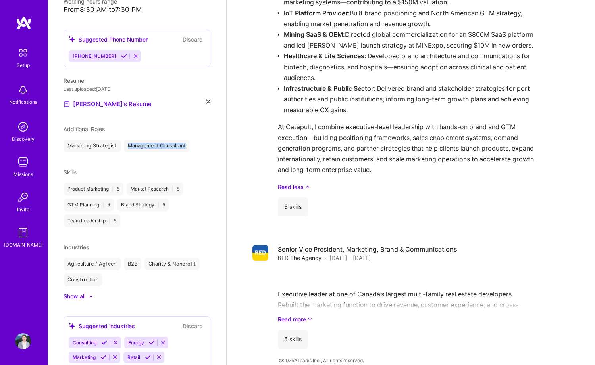
scroll to position [1224, 0]
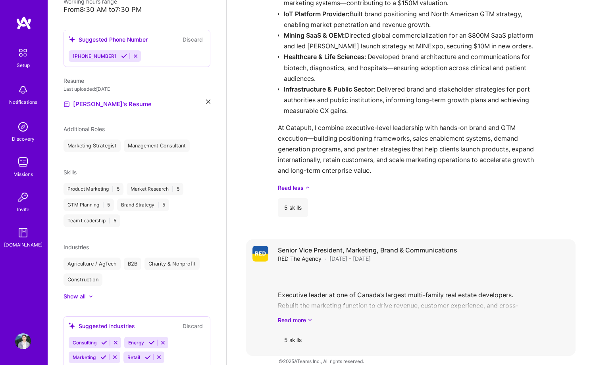
click at [357, 255] on span "[DATE] - [DATE]" at bounding box center [349, 259] width 41 height 8
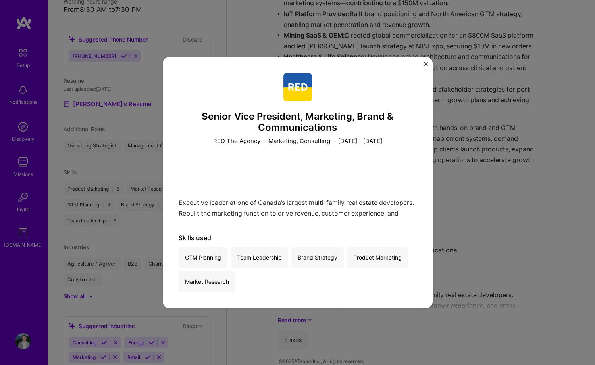
click at [424, 67] on button "Close" at bounding box center [426, 66] width 4 height 8
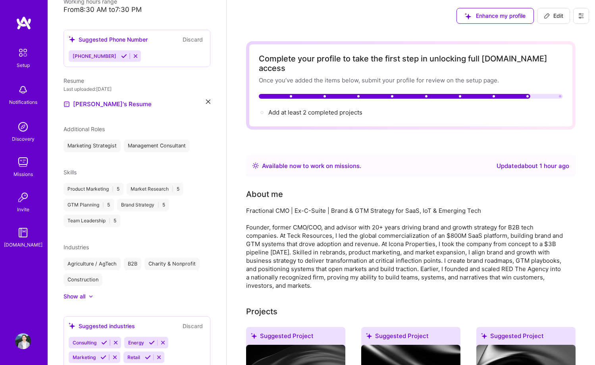
click at [560, 12] on span "Edit" at bounding box center [553, 16] width 19 height 8
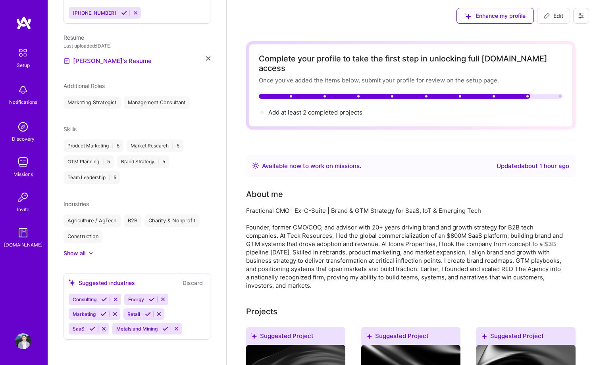
select select "US"
select select "Right Now"
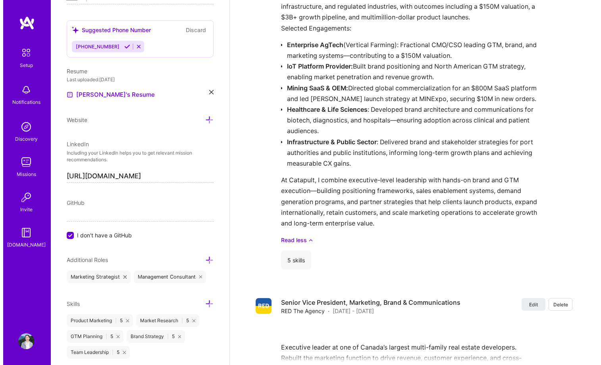
scroll to position [1598, 0]
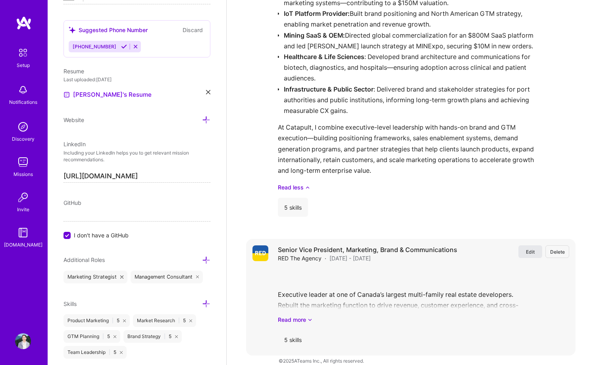
click at [530, 249] on span "Edit" at bounding box center [530, 252] width 9 height 7
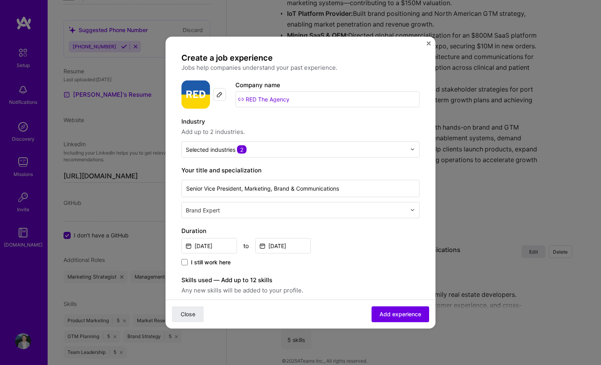
click at [294, 123] on label "Industry" at bounding box center [300, 122] width 238 height 10
drag, startPoint x: 330, startPoint y: 189, endPoint x: 179, endPoint y: 184, distance: 150.9
type input "Founder | CEO & Brand Strategist"
click at [347, 237] on div "[DATE] to [DATE]" at bounding box center [300, 244] width 238 height 17
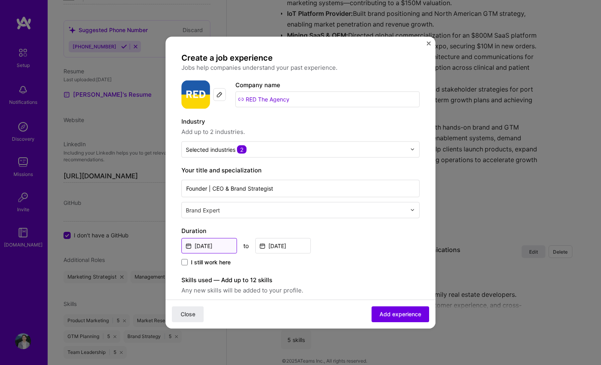
click at [218, 246] on input "[DATE]" at bounding box center [209, 245] width 56 height 15
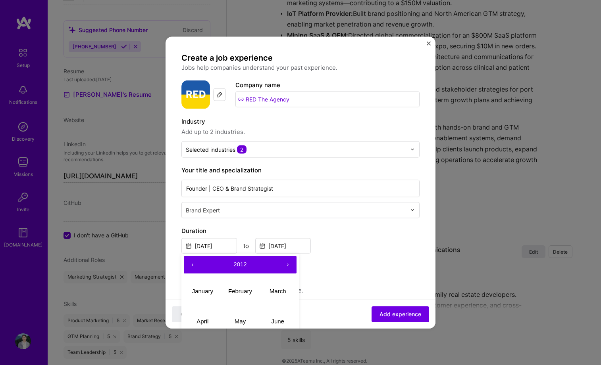
click at [190, 263] on button "‹" at bounding box center [192, 264] width 17 height 17
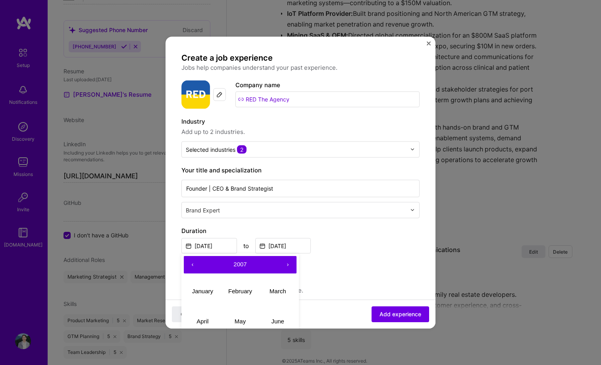
click at [190, 263] on button "‹" at bounding box center [192, 264] width 17 height 17
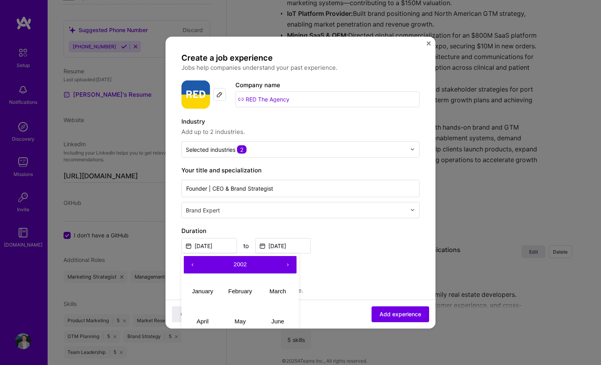
click at [190, 263] on button "‹" at bounding box center [192, 264] width 17 height 17
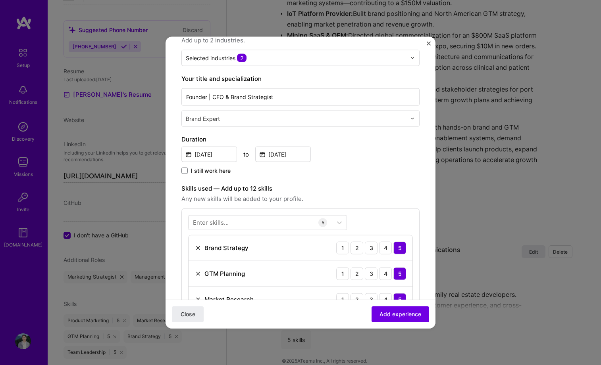
scroll to position [91, 0]
click at [223, 154] on input "[DATE]" at bounding box center [209, 154] width 56 height 15
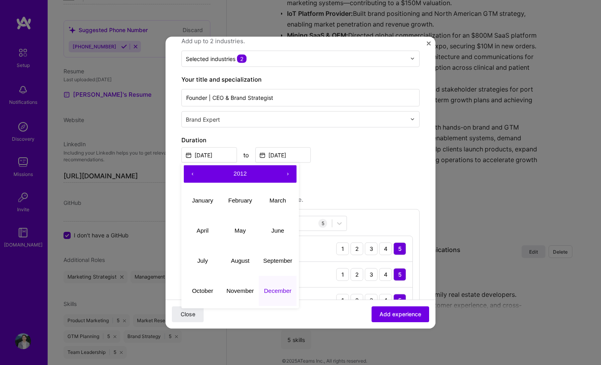
click at [189, 174] on button "‹" at bounding box center [192, 173] width 17 height 17
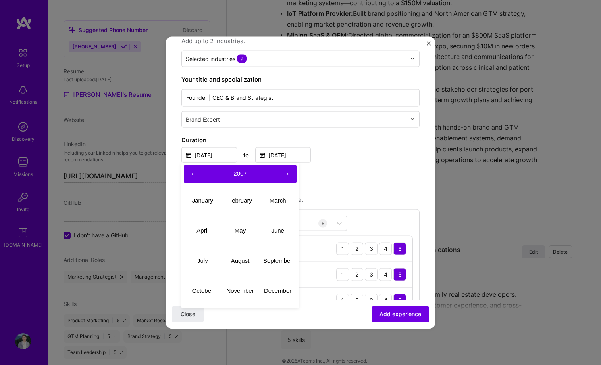
click at [189, 174] on button "‹" at bounding box center [192, 173] width 17 height 17
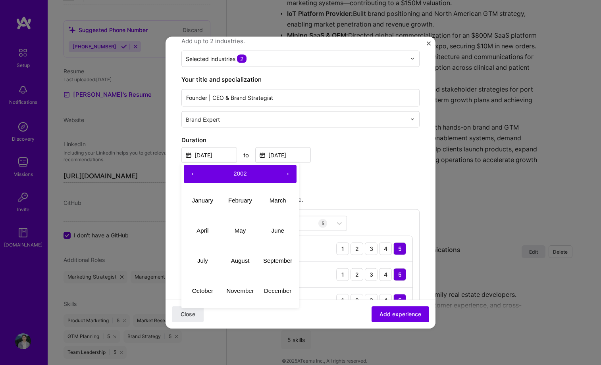
click at [189, 174] on button "‹" at bounding box center [192, 173] width 17 height 17
click at [275, 257] on button "September" at bounding box center [278, 261] width 38 height 30
type input "[DATE]"
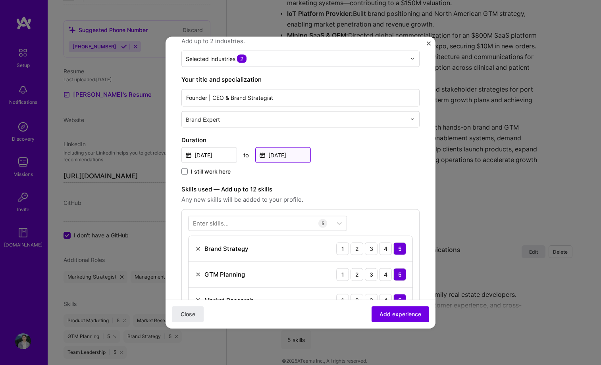
click at [288, 158] on input "[DATE]" at bounding box center [283, 154] width 56 height 15
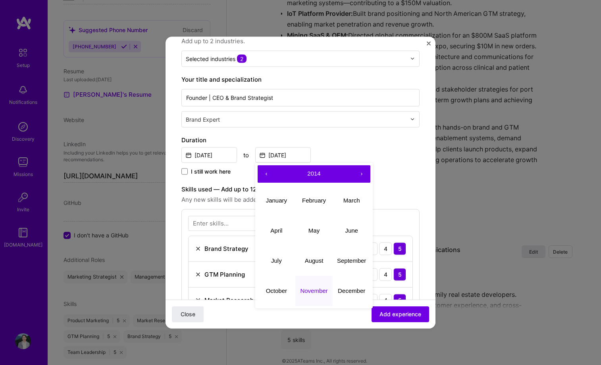
click at [266, 173] on button "‹" at bounding box center [266, 173] width 17 height 17
click at [281, 256] on button "July" at bounding box center [277, 261] width 38 height 30
type input "[DATE]"
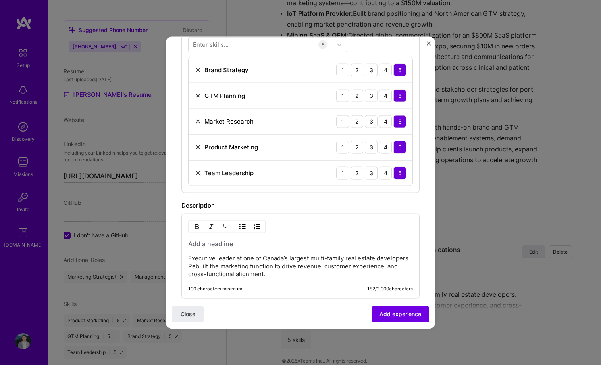
scroll to position [376, 0]
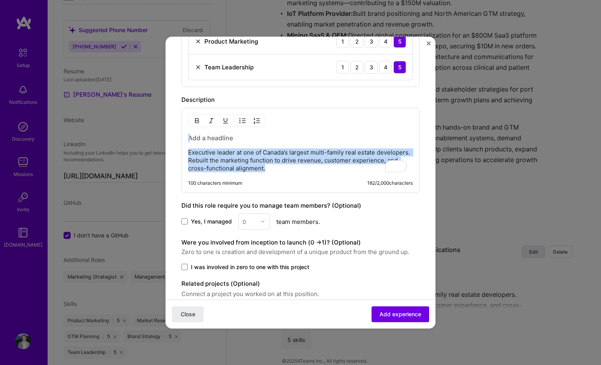
drag, startPoint x: 197, startPoint y: 135, endPoint x: 338, endPoint y: 194, distance: 152.2
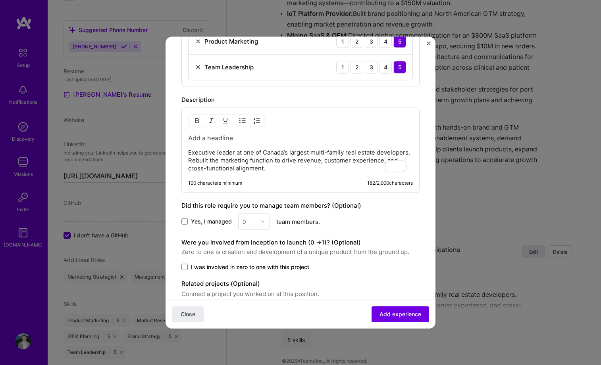
click at [253, 141] on h3 "To enrich screen reader interactions, please activate Accessibility in Grammarl…" at bounding box center [300, 137] width 225 height 9
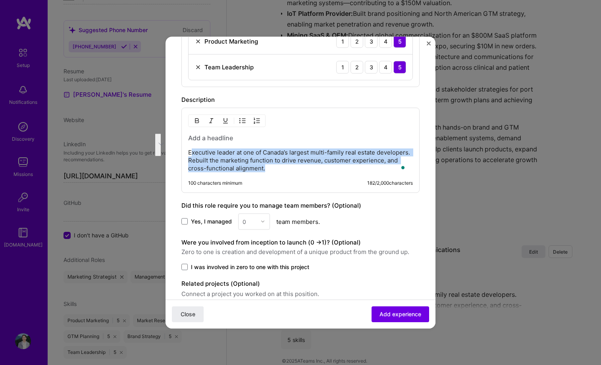
drag, startPoint x: 300, startPoint y: 169, endPoint x: 192, endPoint y: 154, distance: 108.1
click at [192, 154] on p "Executive leader at one of Canada’s largest multi-family real estate developers…" at bounding box center [300, 160] width 225 height 24
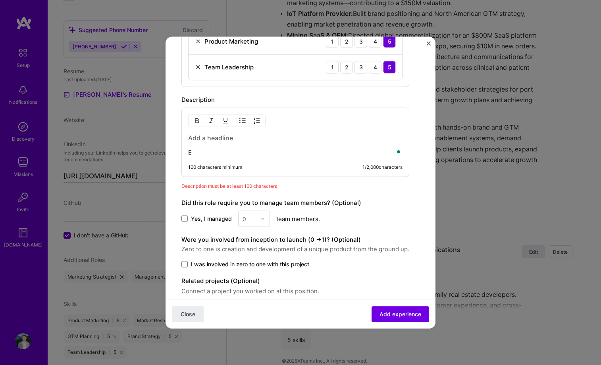
paste div "To enrich screen reader interactions, please activate Accessibility in Grammarl…"
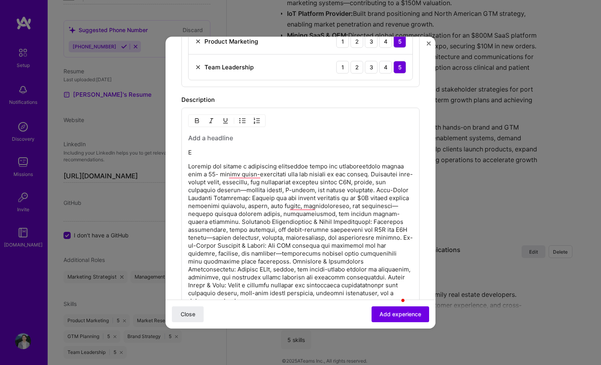
click at [197, 154] on p "E" at bounding box center [300, 152] width 225 height 8
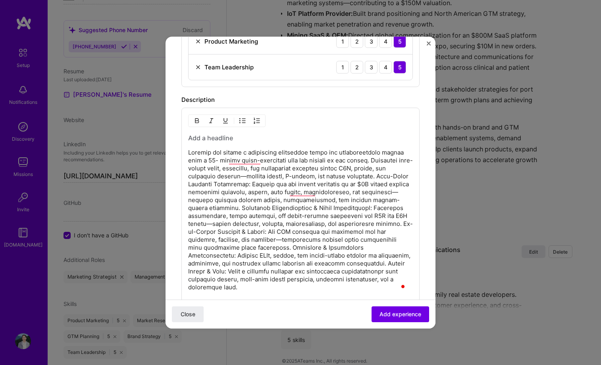
drag, startPoint x: 234, startPoint y: 137, endPoint x: 184, endPoint y: 138, distance: 49.6
click at [184, 138] on div "100 characters minimum 1272 / 2,000 characters" at bounding box center [300, 210] width 238 height 204
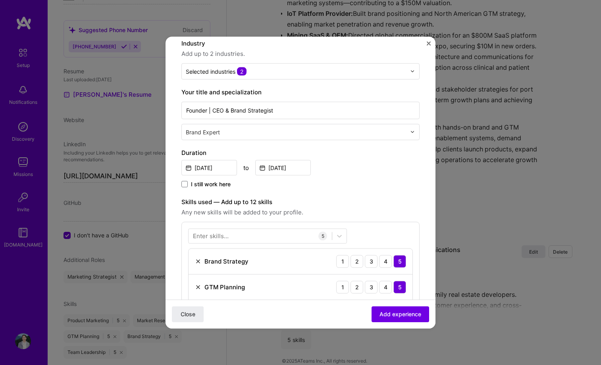
scroll to position [64, 0]
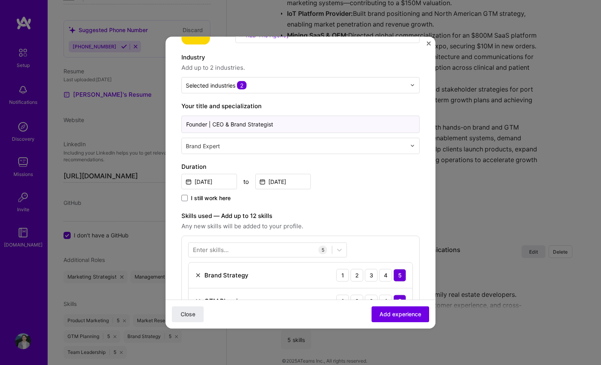
click at [213, 120] on input "Founder | CEO & Brand Strategist" at bounding box center [300, 123] width 238 height 17
click at [234, 122] on input "Founder & CEO & Brand Strategist" at bounding box center [300, 123] width 238 height 17
type input "Founder & CEO | Marketing & Brand Strategist"
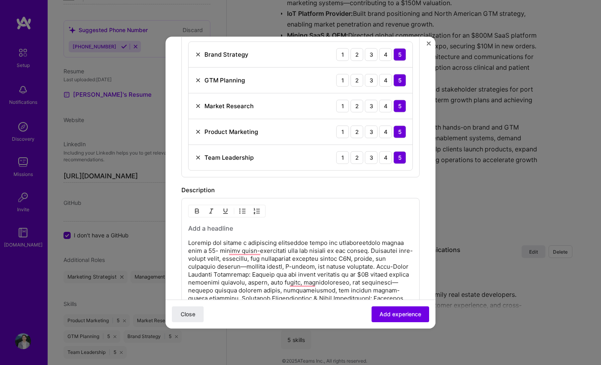
scroll to position [0, 0]
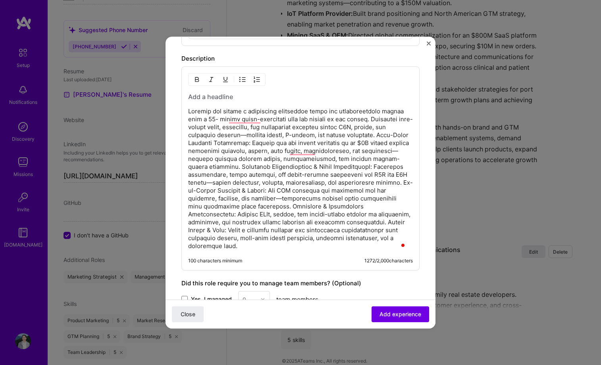
click at [221, 143] on p "To enrich screen reader interactions, please activate Accessibility in Grammarl…" at bounding box center [300, 178] width 225 height 143
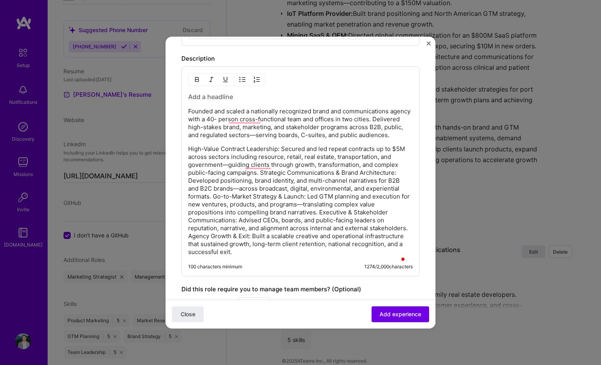
click at [261, 180] on p "High-Value Contract Leadership: Secured and led repeat contracts up to $5M acro…" at bounding box center [300, 200] width 225 height 111
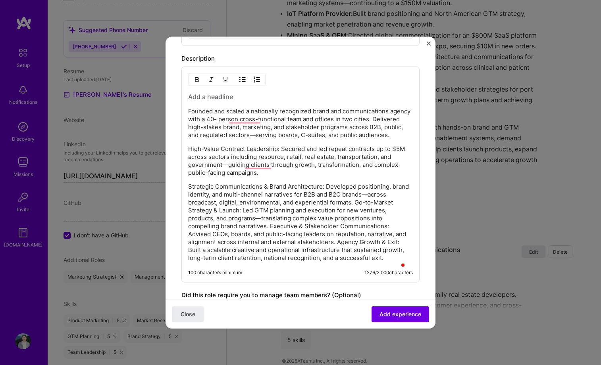
click at [247, 219] on p "Strategic Communications & Brand Architecture: Developed positioning, brand ide…" at bounding box center [300, 222] width 225 height 79
click at [356, 209] on p "Strategic Communications & Brand Architecture: Developed positioning, brand ide…" at bounding box center [300, 222] width 225 height 79
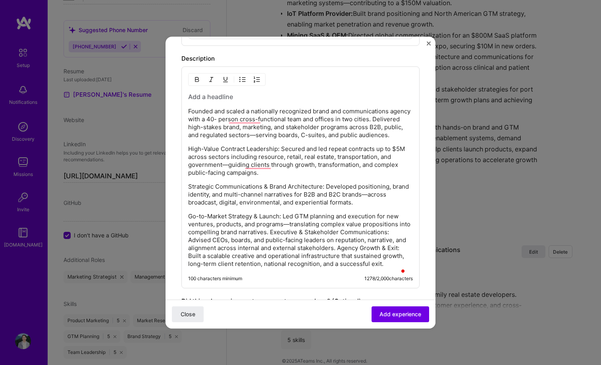
click at [282, 240] on p "Go-to-Market Strategy & Launch: Led GTM planning and execution for new ventures…" at bounding box center [300, 240] width 225 height 56
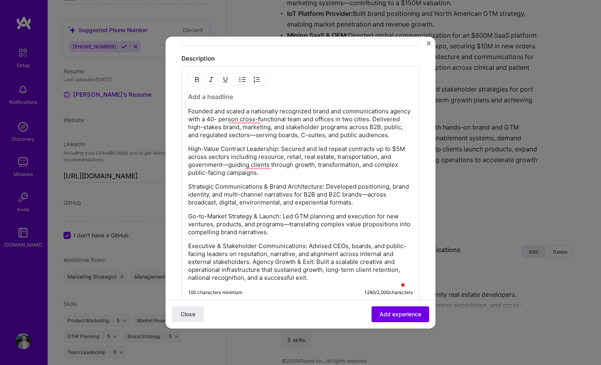
click at [252, 270] on p "Executive & Stakeholder Communications: Advised CEOs, boards, and public-facing…" at bounding box center [300, 262] width 225 height 40
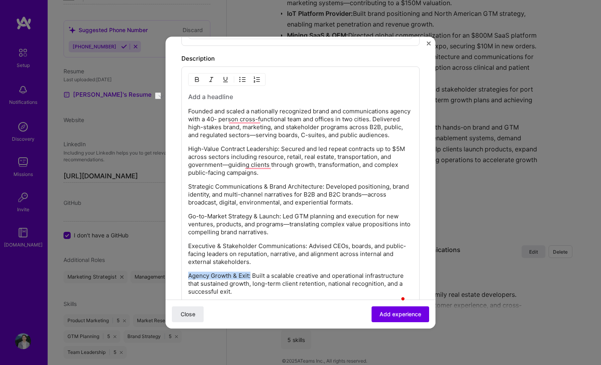
drag, startPoint x: 251, startPoint y: 284, endPoint x: 171, endPoint y: 283, distance: 79.8
click at [171, 283] on form "Create a job experience Jobs help companies understand your past experience. Co…" at bounding box center [300, 61] width 270 height 853
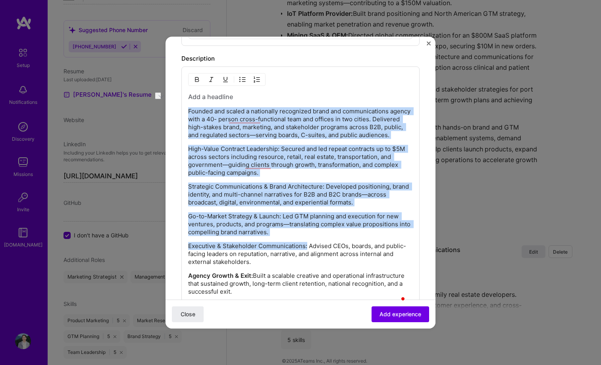
drag, startPoint x: 306, startPoint y: 253, endPoint x: 162, endPoint y: 251, distance: 144.4
click at [162, 251] on div "Create a job experience Jobs help companies understand your past experience. Co…" at bounding box center [300, 182] width 601 height 365
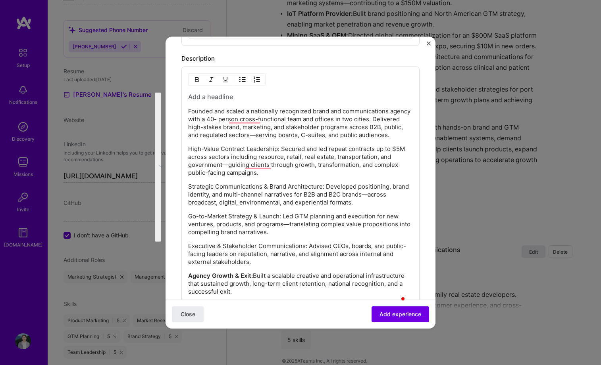
click at [195, 264] on p "Executive & Stakeholder Communications: Advised CEOs, boards, and public-facing…" at bounding box center [300, 254] width 225 height 24
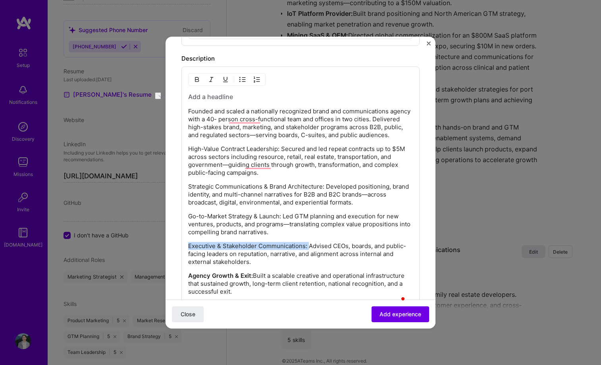
drag, startPoint x: 303, startPoint y: 254, endPoint x: 184, endPoint y: 255, distance: 119.0
click at [184, 255] on div "Founded and scaled a nationally recognized brand and communications agency with…" at bounding box center [300, 191] width 238 height 250
drag, startPoint x: 282, startPoint y: 224, endPoint x: 181, endPoint y: 223, distance: 100.4
click at [181, 223] on div "Founded and scaled a nationally recognized brand and communications agency with…" at bounding box center [300, 191] width 238 height 250
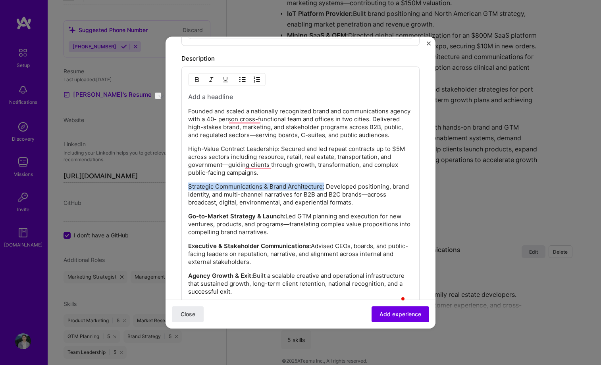
drag, startPoint x: 324, startPoint y: 194, endPoint x: 202, endPoint y: 188, distance: 122.4
click at [202, 188] on div "Founded and scaled a nationally recognized brand and communications agency with…" at bounding box center [300, 194] width 225 height 204
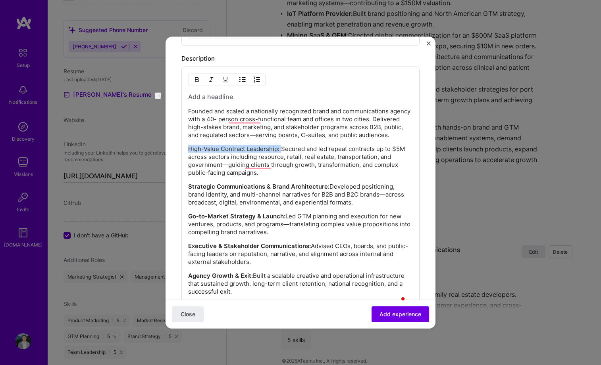
drag, startPoint x: 281, startPoint y: 156, endPoint x: 179, endPoint y: 156, distance: 102.8
click at [179, 156] on form "Create a job experience Jobs help companies understand your past experience. Co…" at bounding box center [300, 61] width 270 height 853
click at [244, 103] on div "Founded and scaled a nationally recognized brand and communications agency with…" at bounding box center [300, 194] width 225 height 204
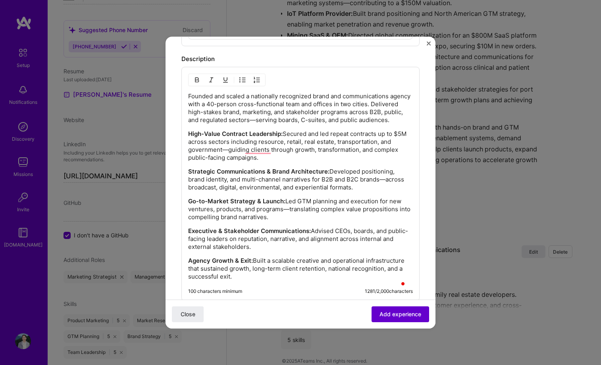
click at [396, 312] on span "Add experience" at bounding box center [400, 315] width 42 height 8
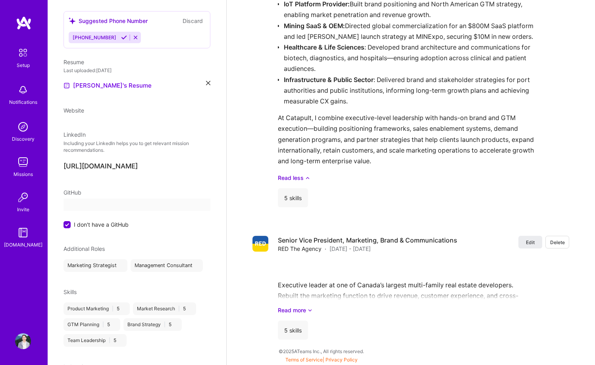
select select "US"
select select "Right Now"
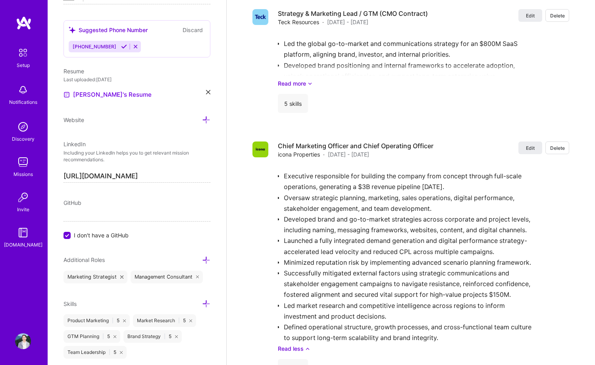
scroll to position [922, 0]
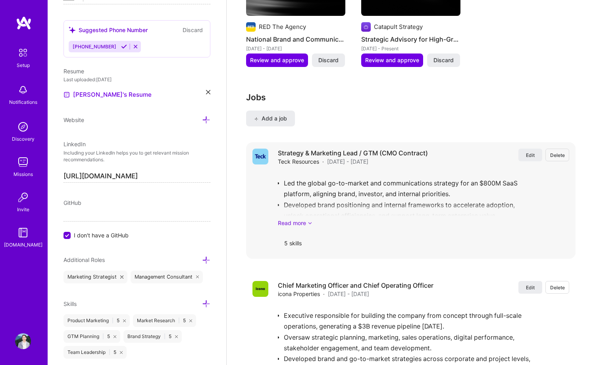
click at [309, 219] on icon at bounding box center [309, 223] width 5 height 8
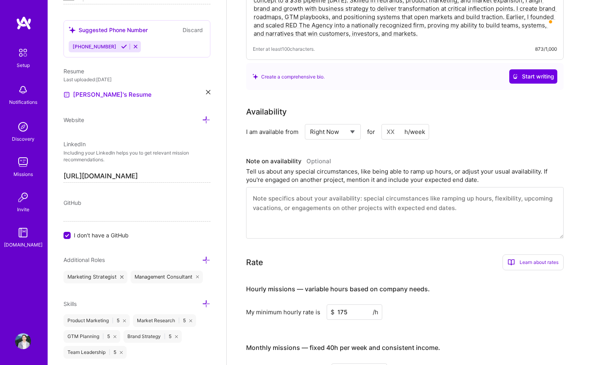
scroll to position [236, 0]
click at [451, 190] on textarea "To enrich screen reader interactions, please activate Accessibility in Grammarl…" at bounding box center [404, 212] width 317 height 52
paste textarea "Concluding a consulting engagement; my next project start was delayed, creating…"
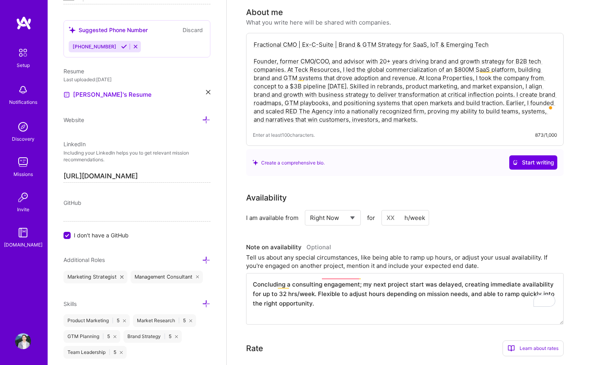
scroll to position [0, 0]
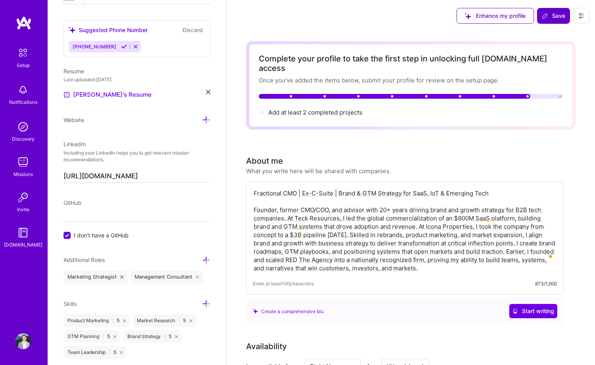
type textarea "Concluding a consulting engagement; my next project start was delayed, creating…"
click at [557, 17] on span "Save" at bounding box center [553, 16] width 23 height 8
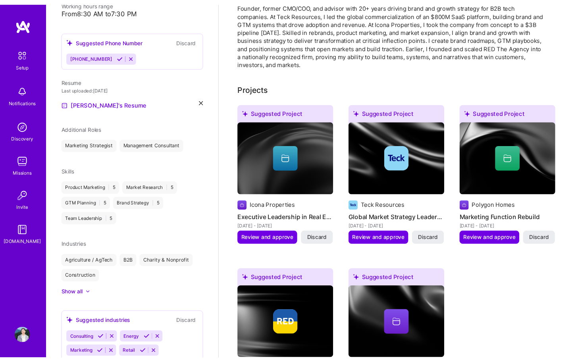
scroll to position [248, 0]
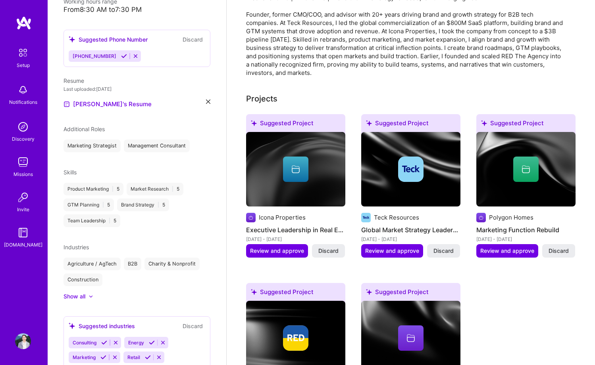
click at [414, 157] on img at bounding box center [410, 169] width 25 height 25
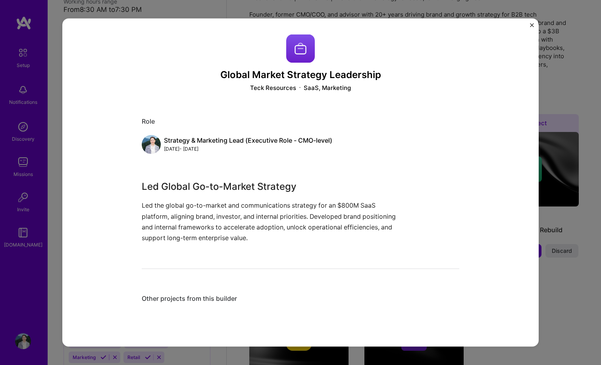
click at [511, 72] on div "Global Market Strategy Leadership Teck Resources SaaS, Marketing Role Strategy …" at bounding box center [300, 182] width 476 height 329
click at [532, 25] on img "Close" at bounding box center [532, 25] width 4 height 4
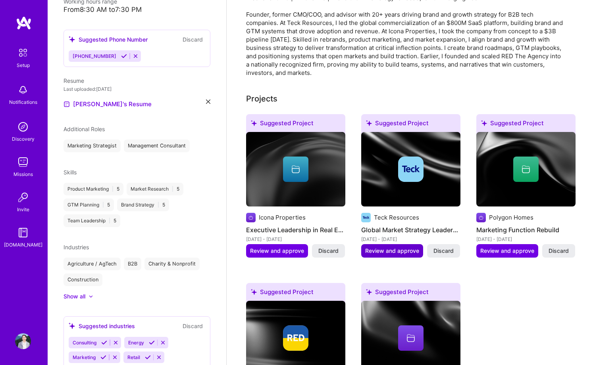
click at [394, 247] on span "Review and approve" at bounding box center [392, 251] width 54 height 8
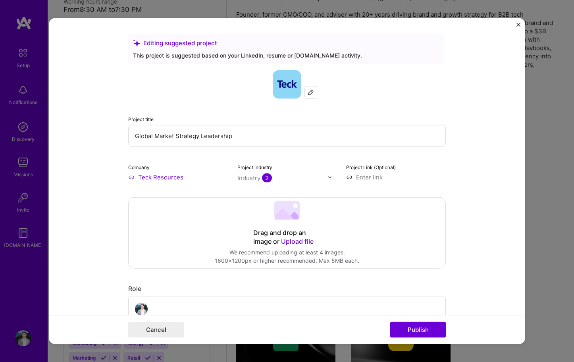
click at [536, 40] on div "Editing suggested project This project is suggested based on your LinkedIn, res…" at bounding box center [287, 181] width 574 height 362
click at [519, 24] on img "Close" at bounding box center [518, 25] width 4 height 4
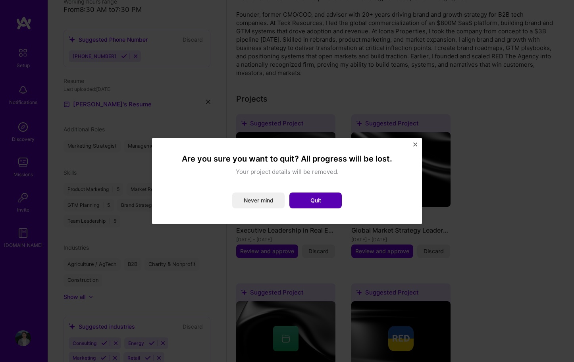
click at [310, 203] on button "Quit" at bounding box center [315, 200] width 52 height 16
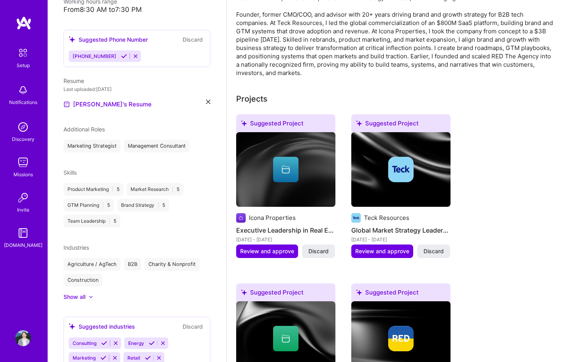
click at [528, 114] on div "Suggested Project Icona Properties Executive Leadership in Real Estate [DATE] -…" at bounding box center [397, 359] width 322 height 491
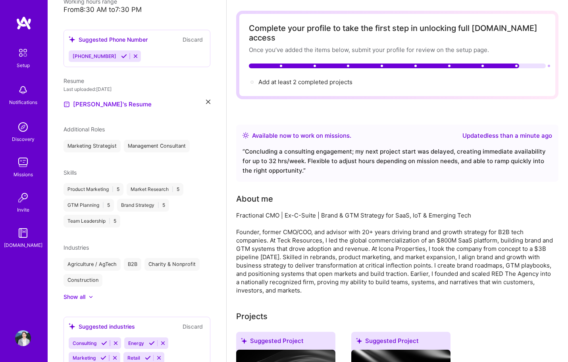
scroll to position [27, 0]
